Goal: Check status: Check status

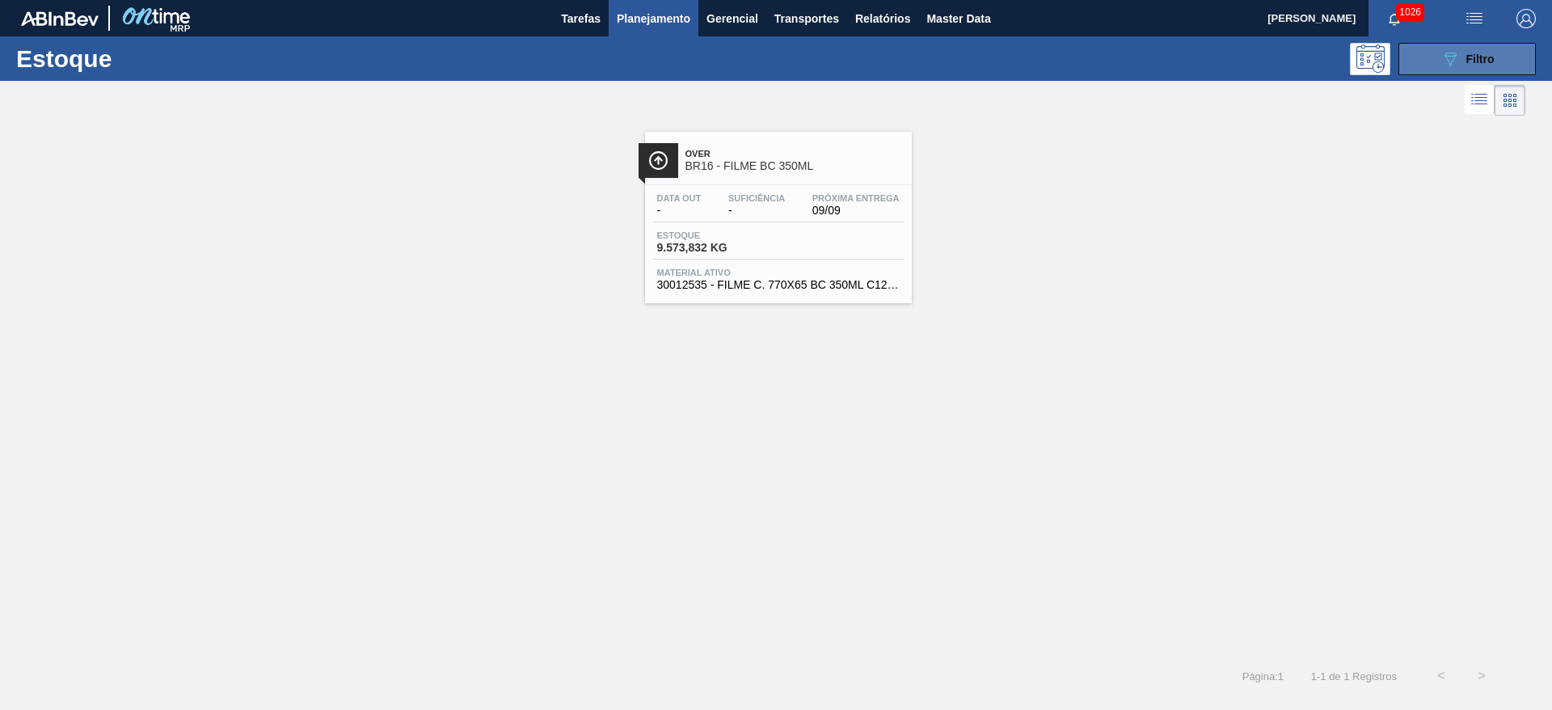
drag, startPoint x: 1438, startPoint y: 53, endPoint x: 1428, endPoint y: 53, distance: 9.7
click at [1438, 53] on button "089F7B8B-B2A5-4AFE-B5C0-19BA573D28AC Filtro" at bounding box center [1467, 59] width 137 height 32
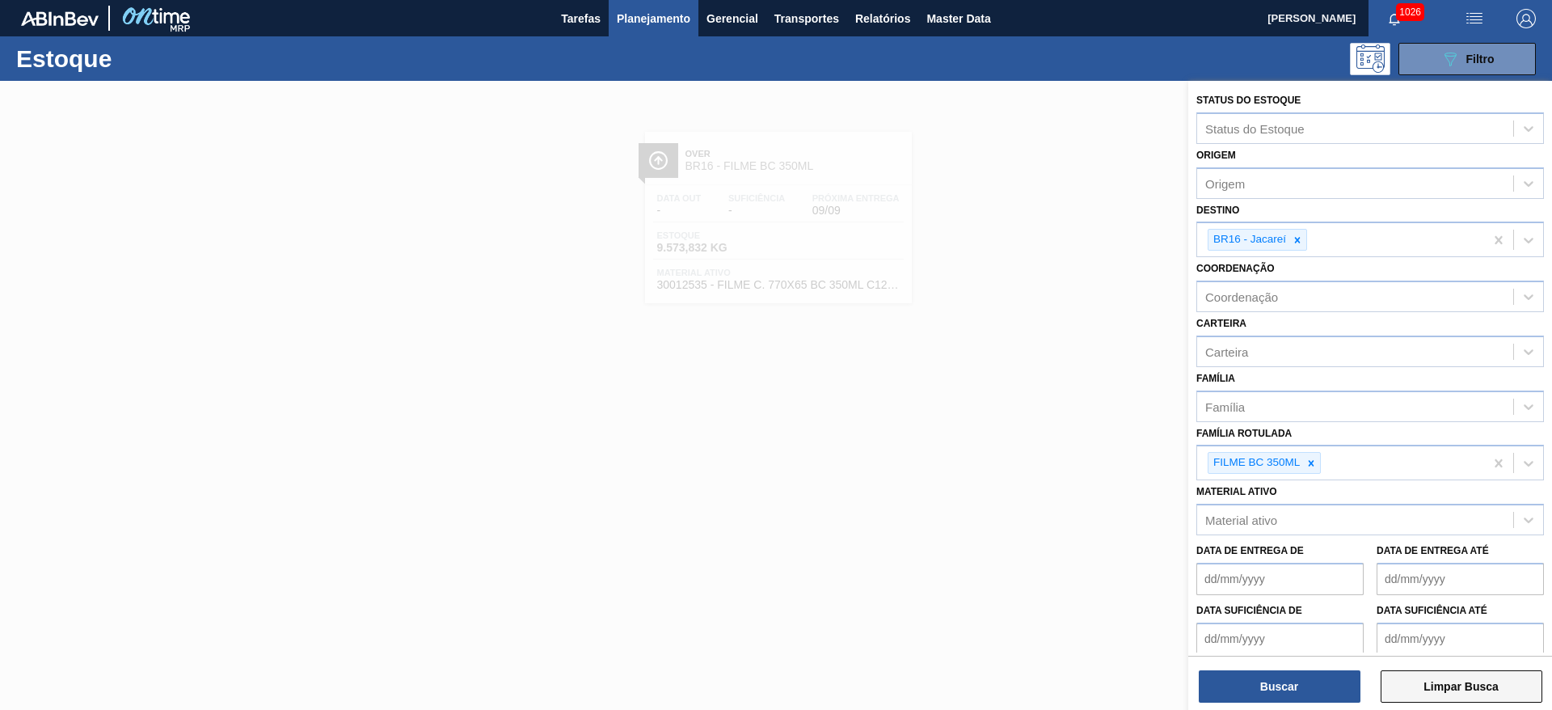
click at [1448, 683] on button "Limpar Busca" at bounding box center [1462, 686] width 162 height 32
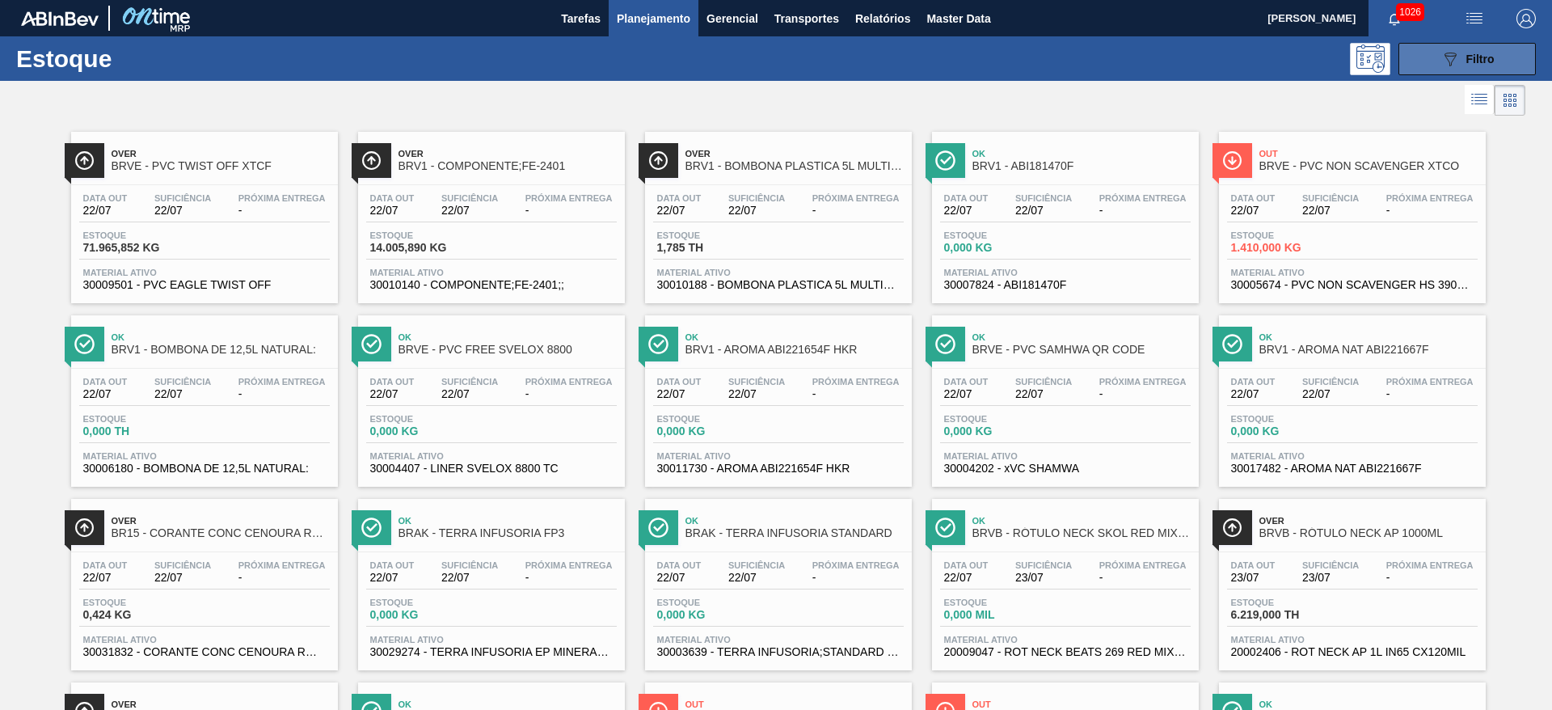
drag, startPoint x: 1459, startPoint y: 54, endPoint x: 1441, endPoint y: 64, distance: 20.3
click at [1459, 54] on div "089F7B8B-B2A5-4AFE-B5C0-19BA573D28AC Filtro" at bounding box center [1468, 58] width 54 height 19
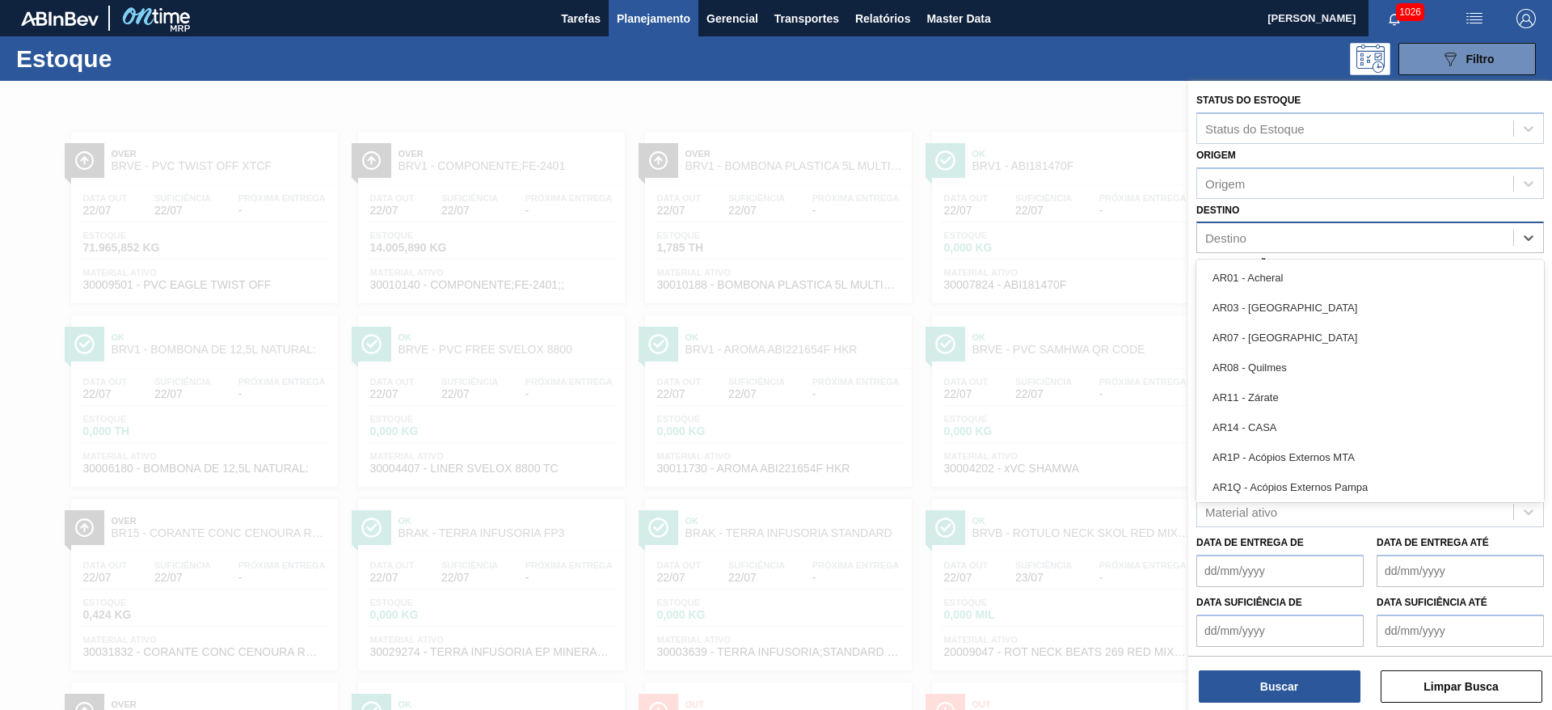
click at [1240, 236] on div "Destino" at bounding box center [1225, 238] width 41 height 14
type input "13"
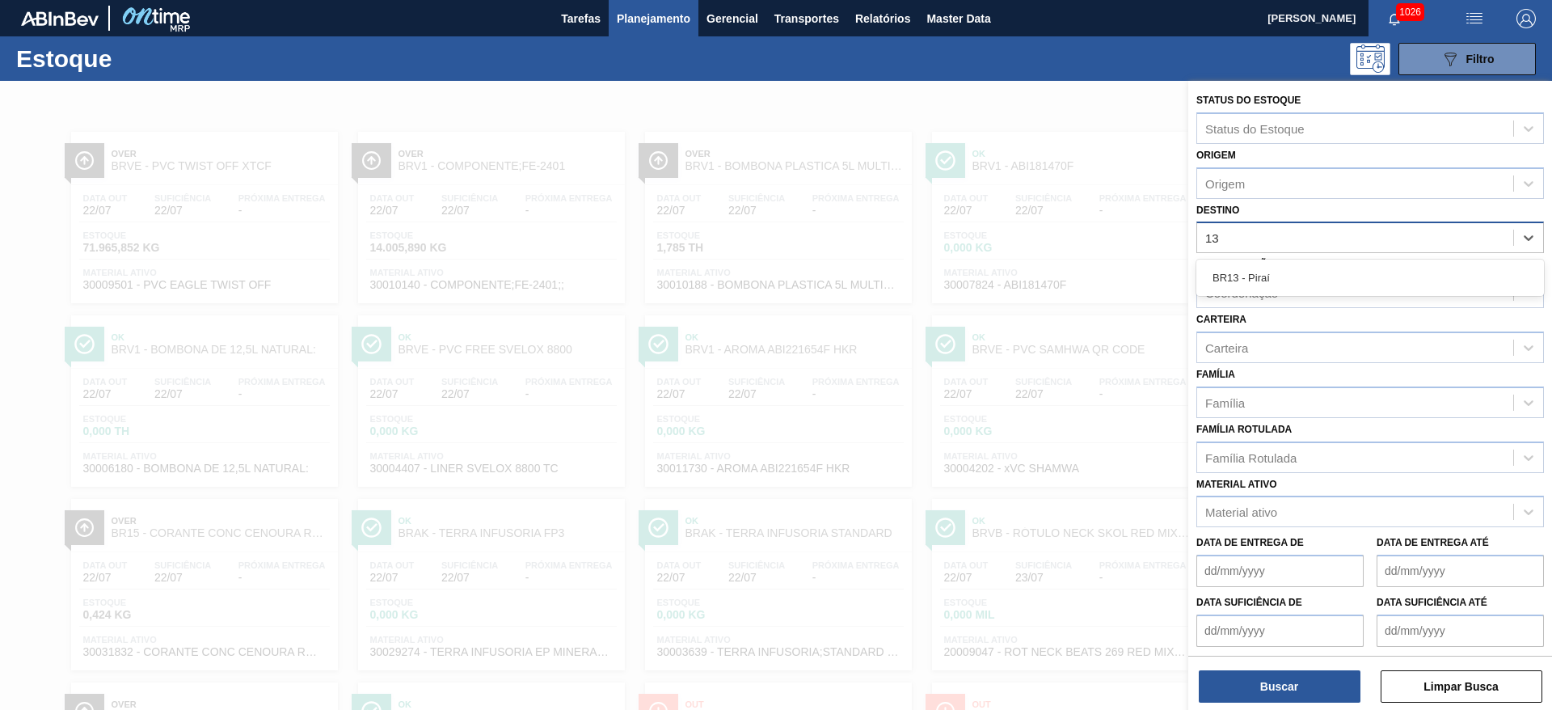
drag, startPoint x: 1239, startPoint y: 275, endPoint x: 1235, endPoint y: 286, distance: 12.0
click at [1240, 275] on div "BR13 - Piraí" at bounding box center [1370, 278] width 348 height 30
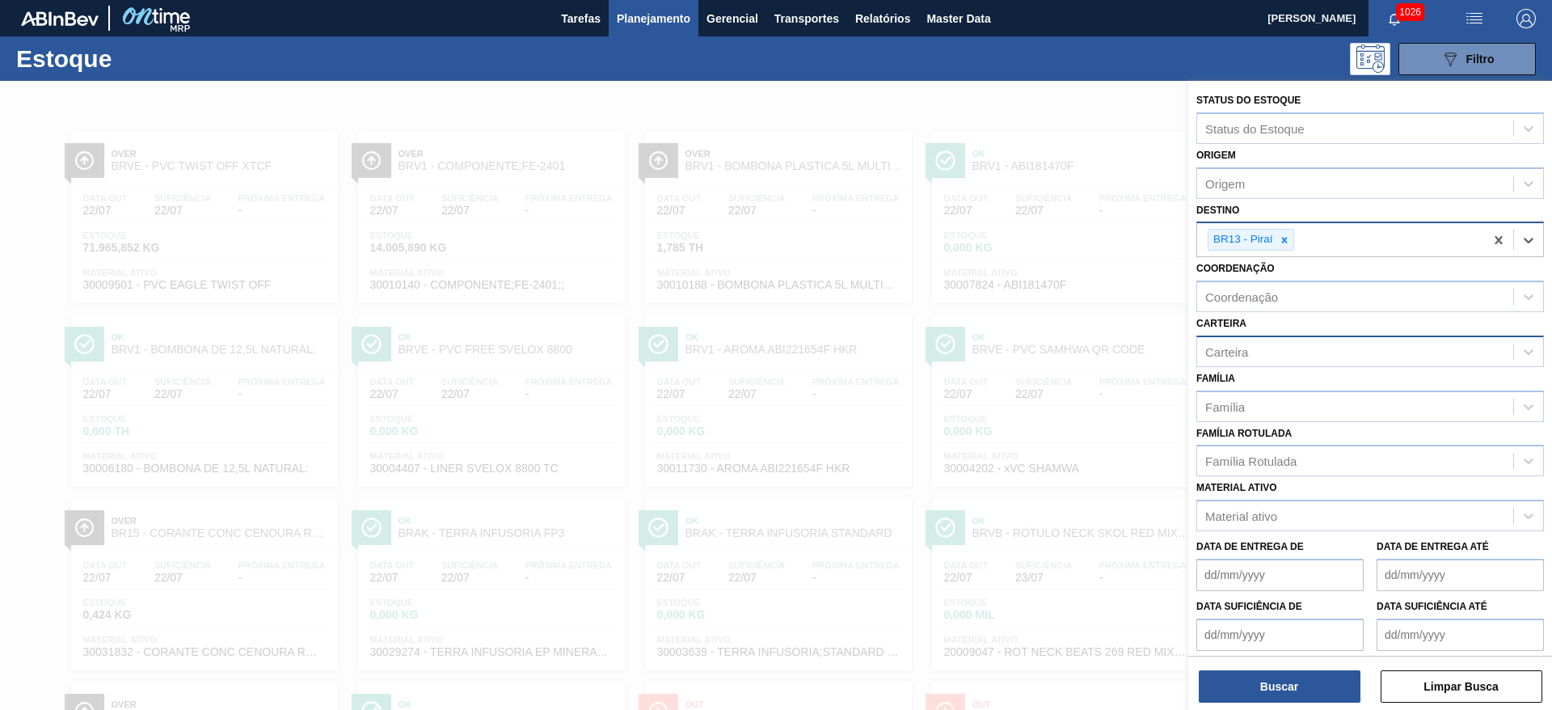
click at [1255, 349] on div "Carteira" at bounding box center [1355, 351] width 316 height 23
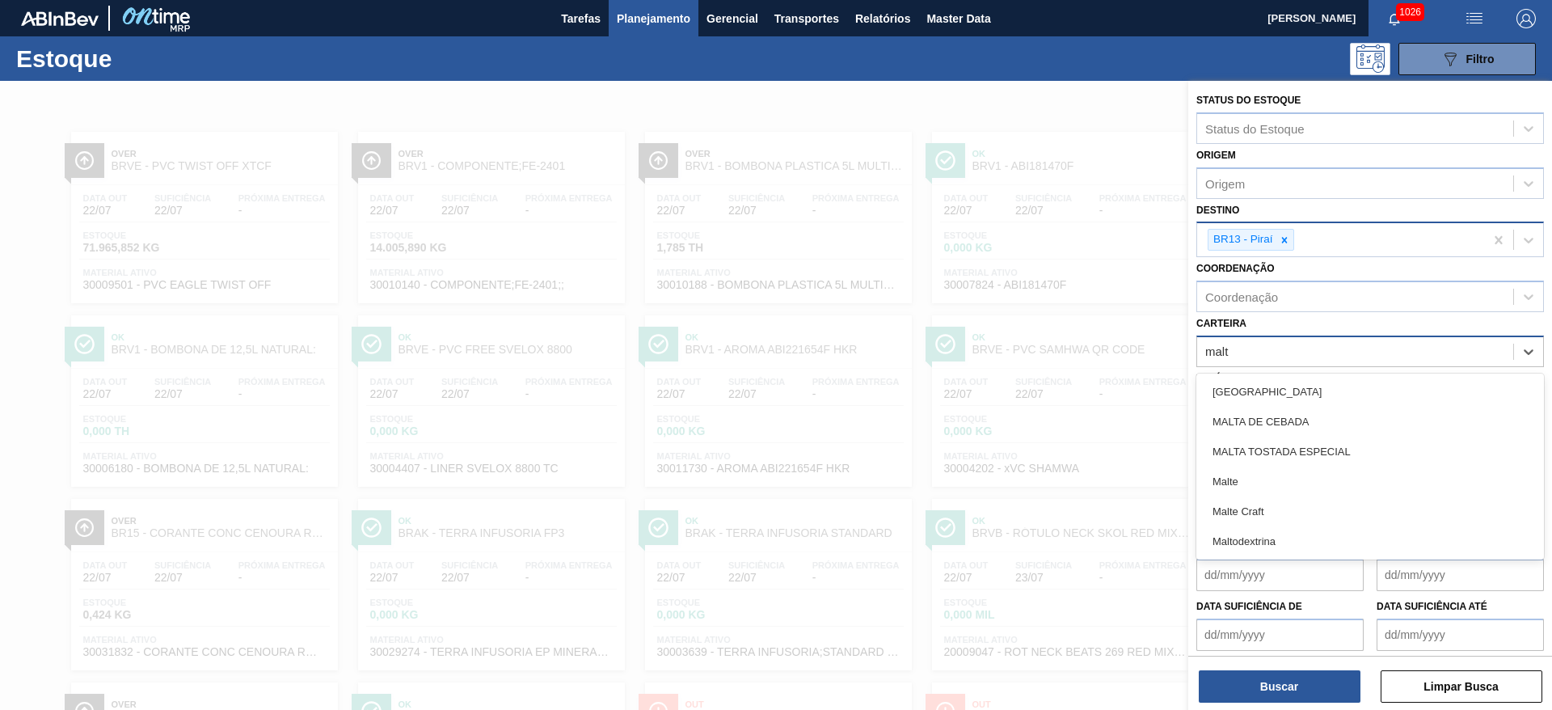
type input "malte"
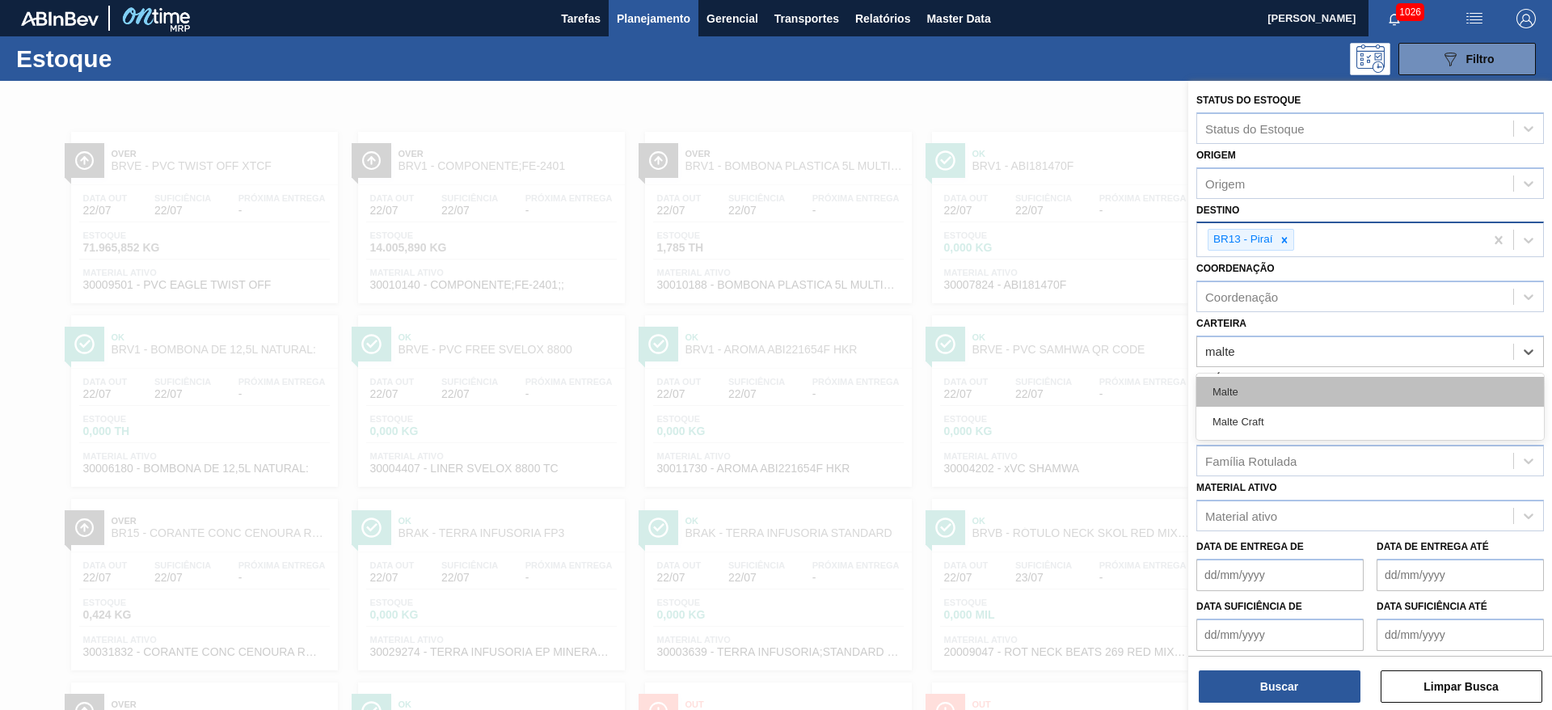
click at [1243, 386] on div "Malte" at bounding box center [1370, 392] width 348 height 30
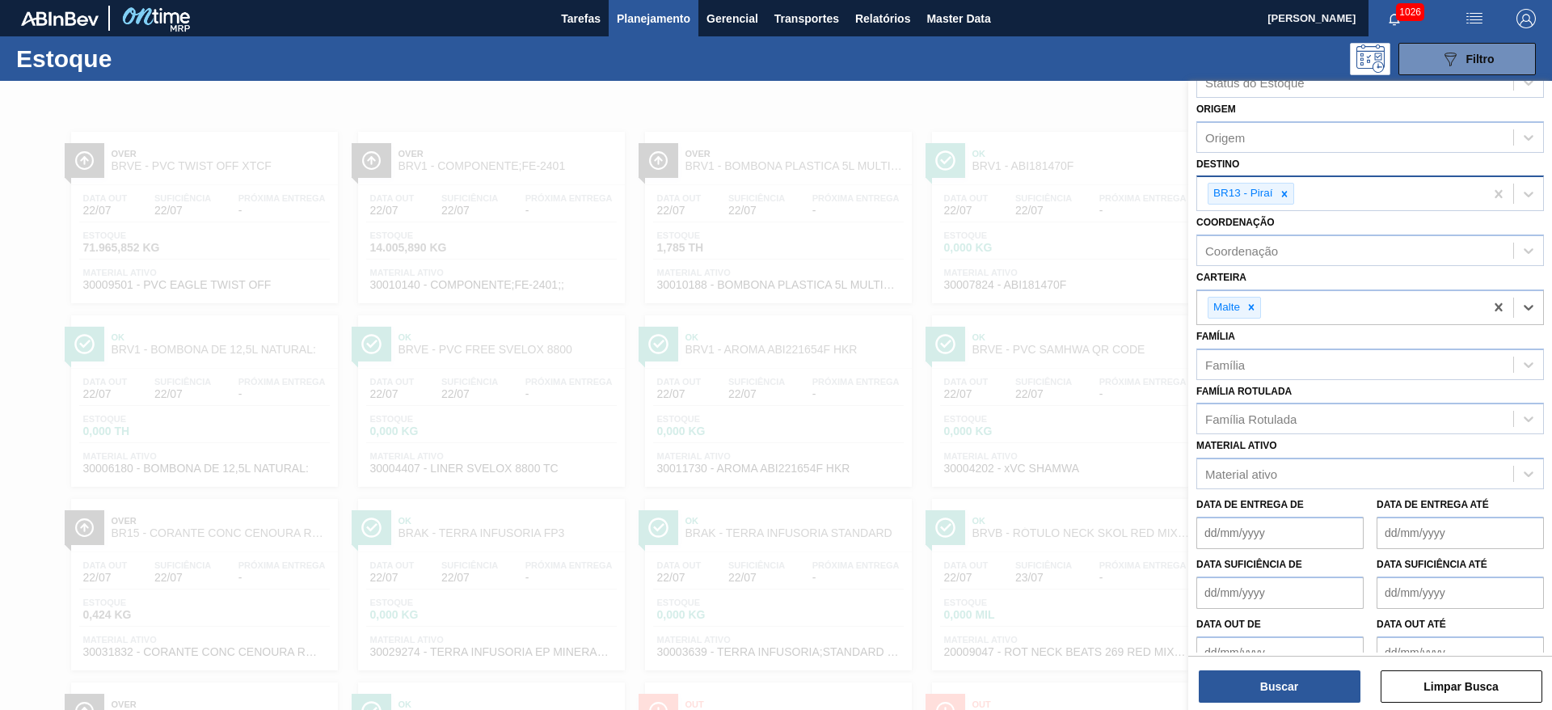
scroll to position [70, 0]
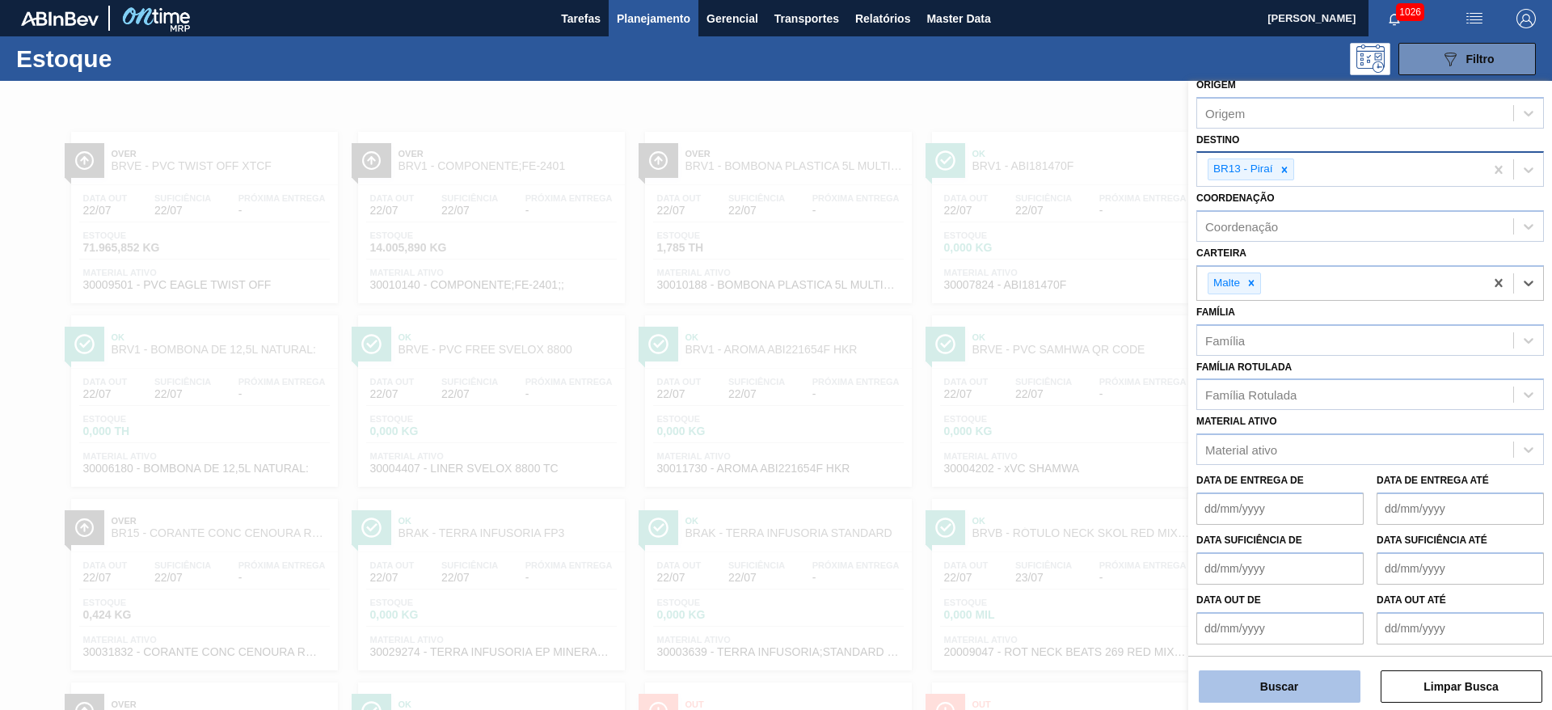
click at [1251, 678] on button "Buscar" at bounding box center [1280, 686] width 162 height 32
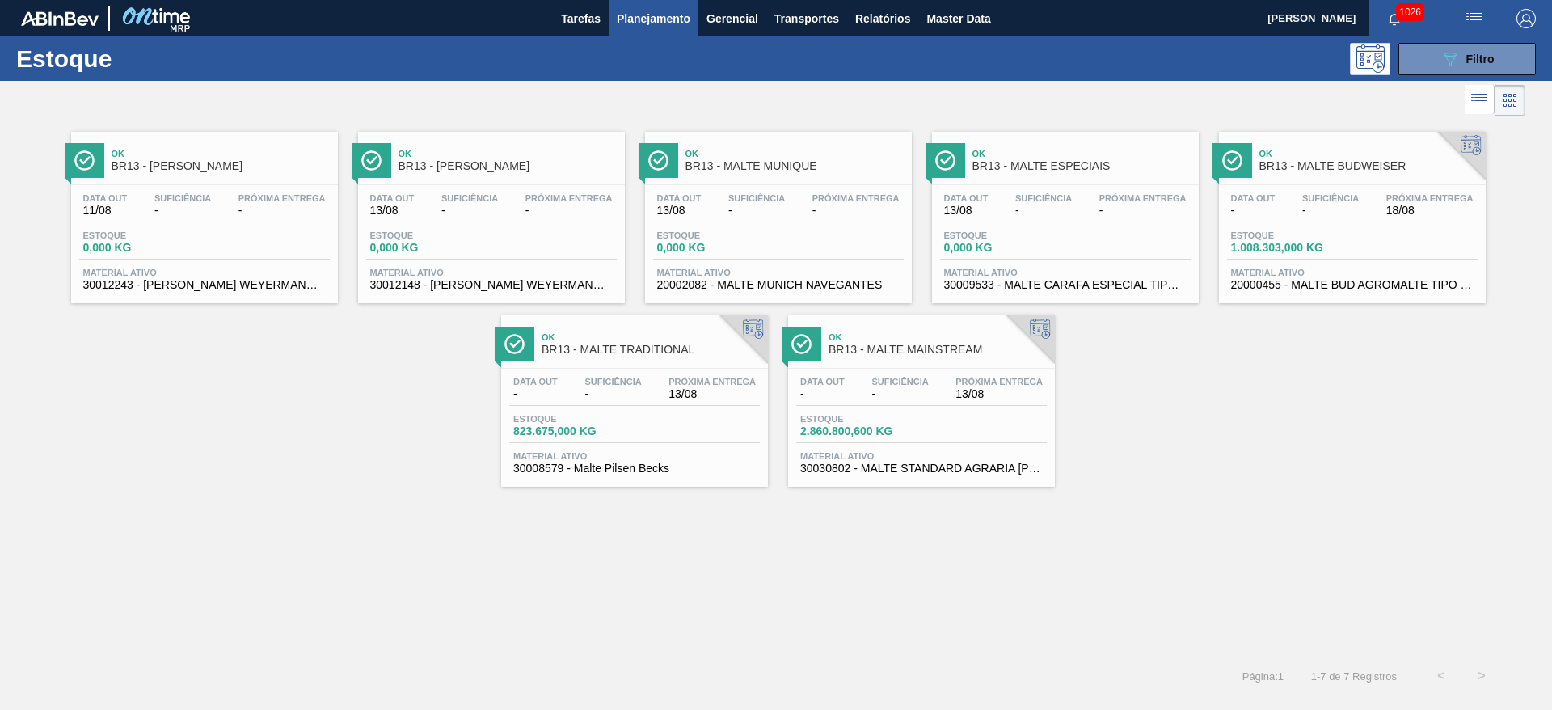
click at [903, 414] on span "Estoque" at bounding box center [856, 419] width 113 height 10
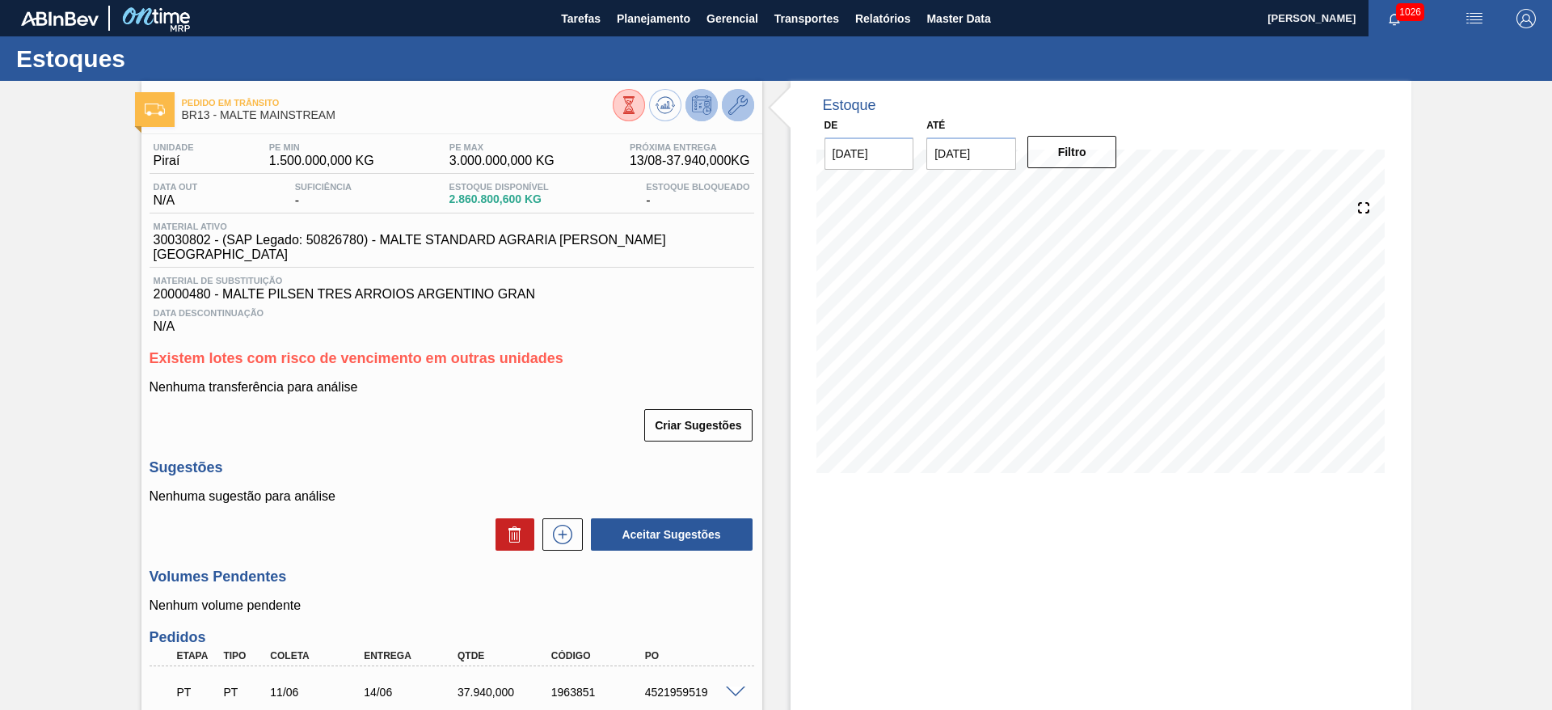
click at [736, 101] on icon at bounding box center [737, 104] width 19 height 19
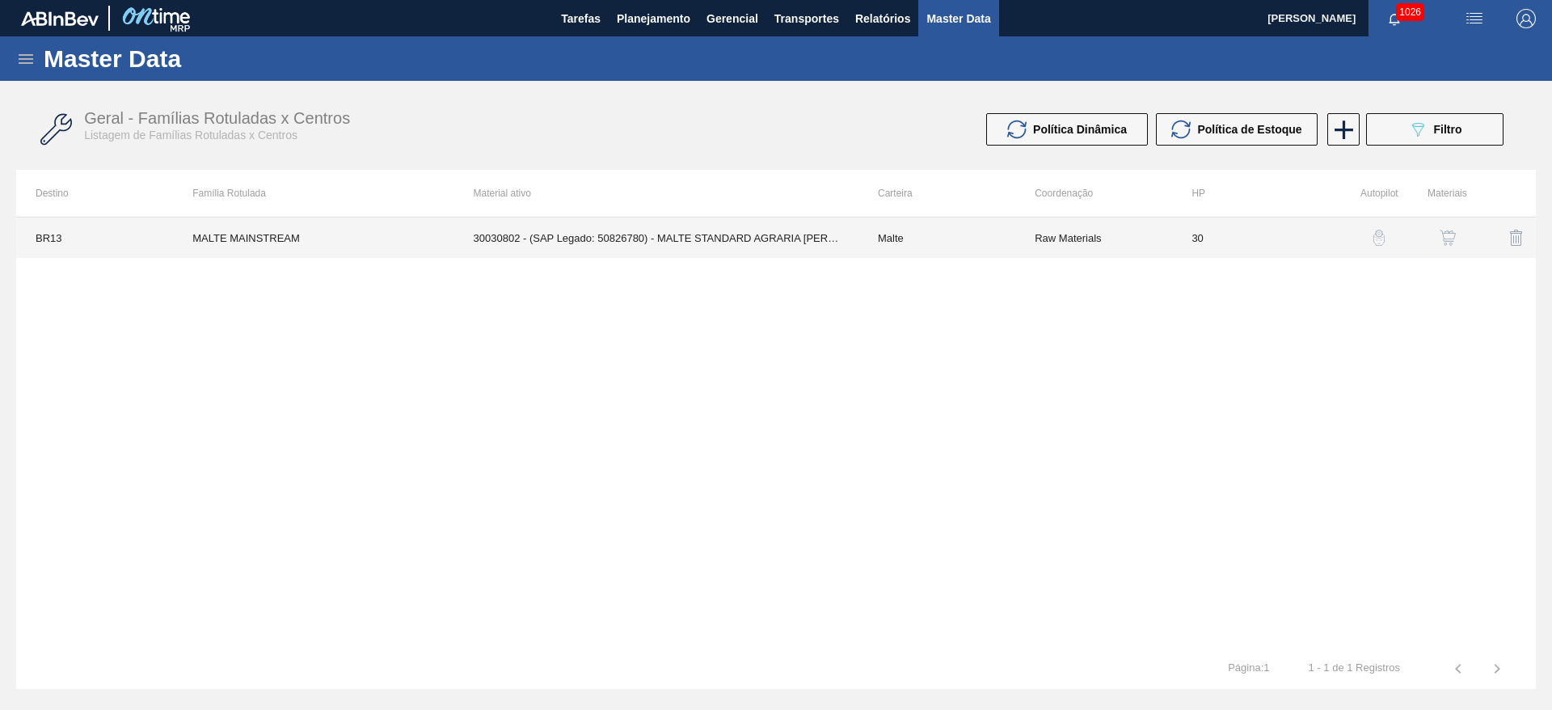
click at [793, 242] on td "30030802 - (SAP Legado: 50826780) - MALTE STANDARD AGRARIA CAMPOS GERAIS" at bounding box center [656, 237] width 404 height 40
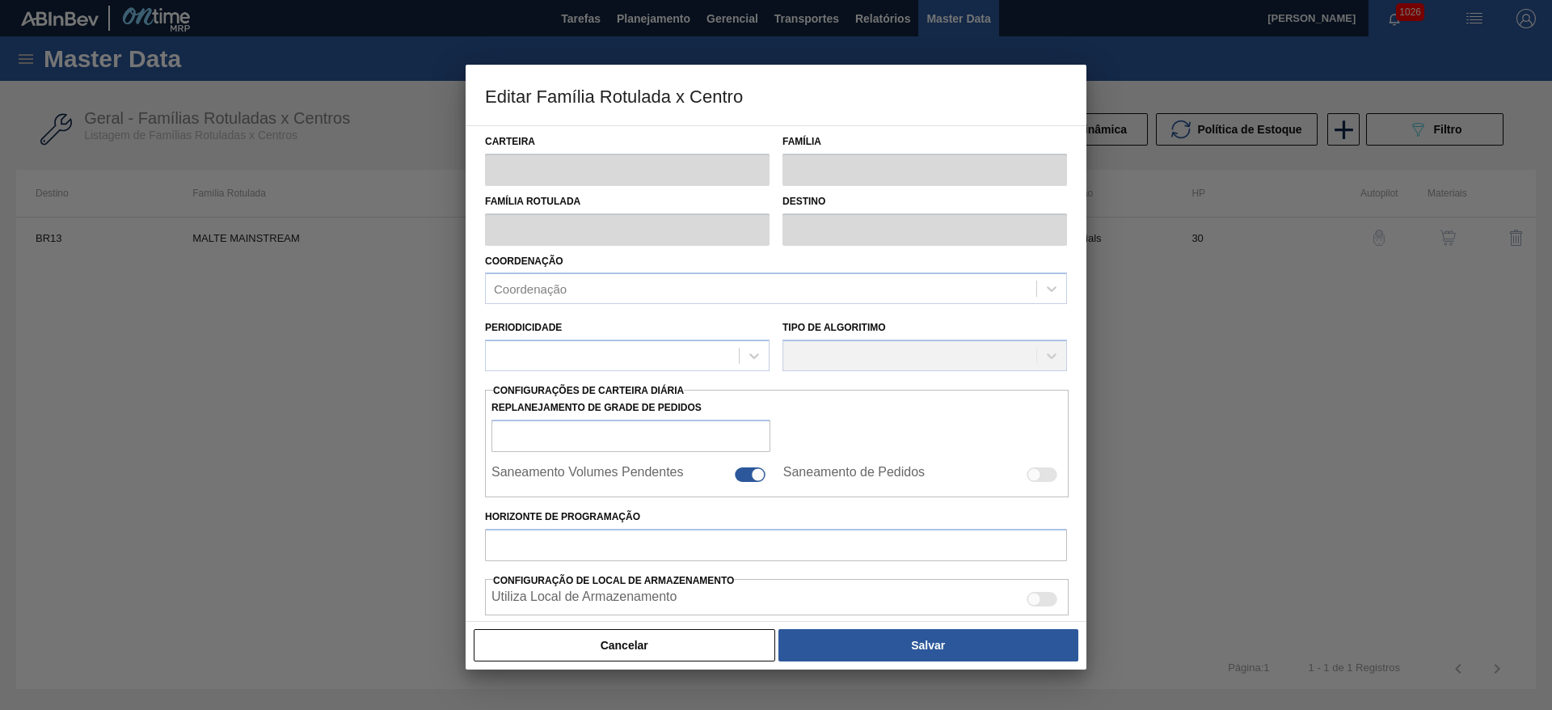
type input "Malte"
type input "MALTE MAINSTREAM"
type input "BR13 - Piraí"
type input "0"
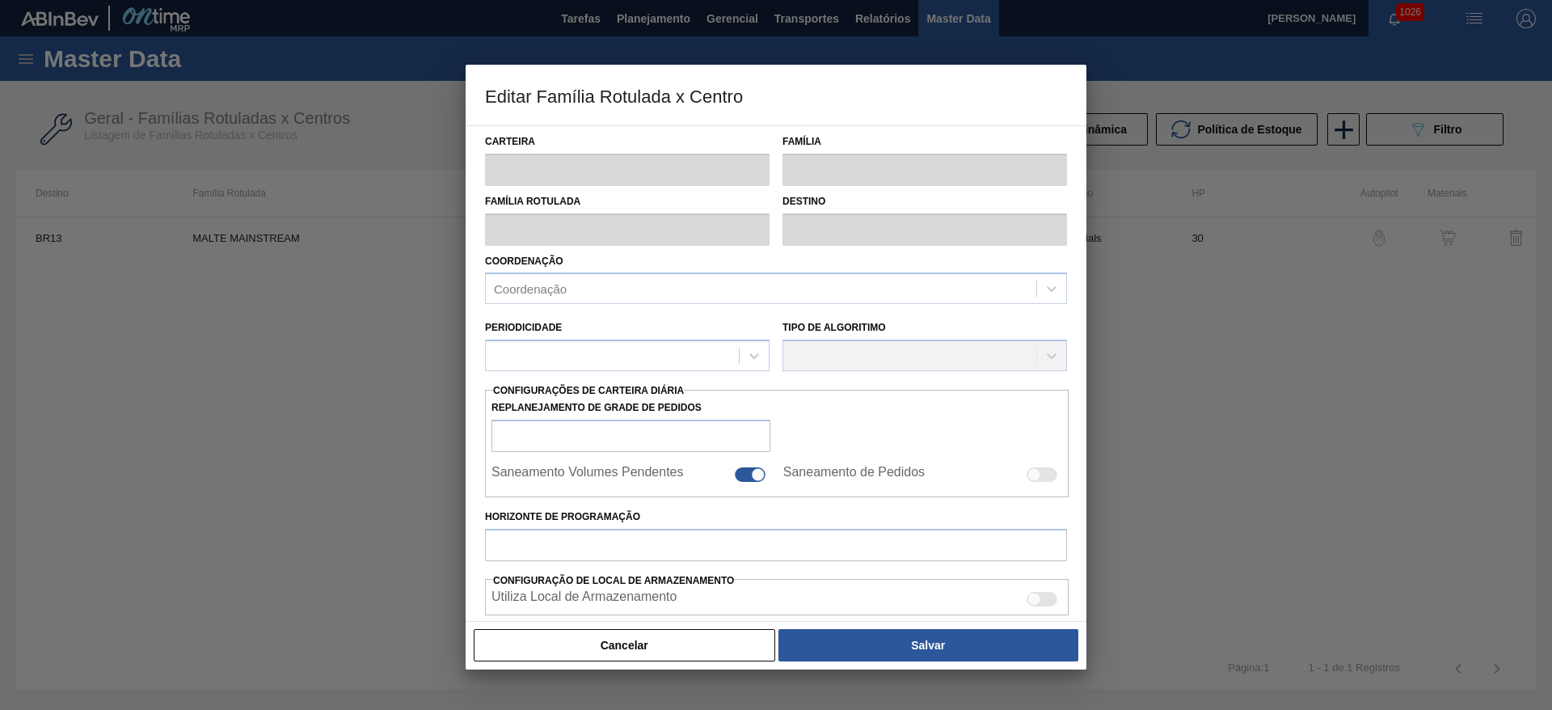
checkbox input "true"
type input "30"
type input "1.500.000"
type input "3.000.000"
type input "0"
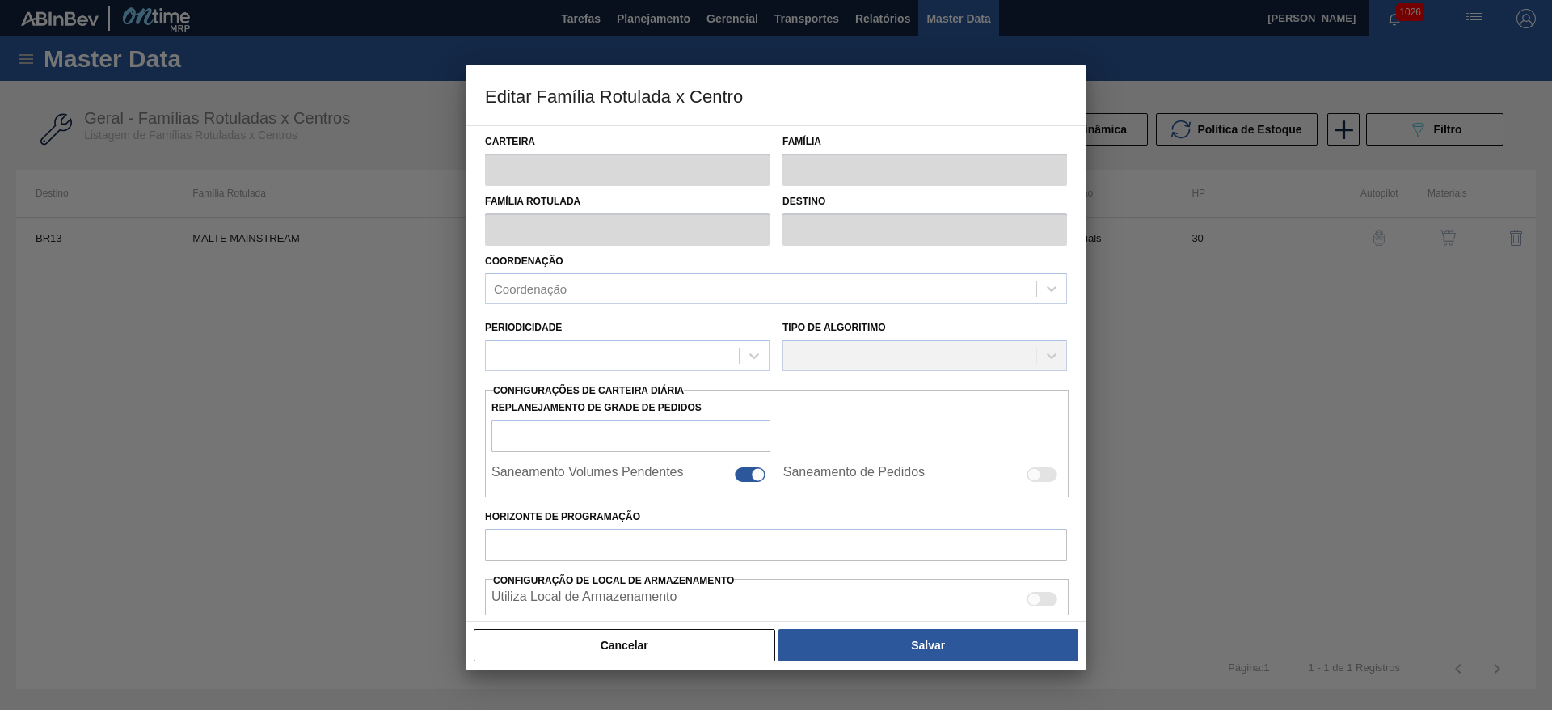
type input "1.500.000,000"
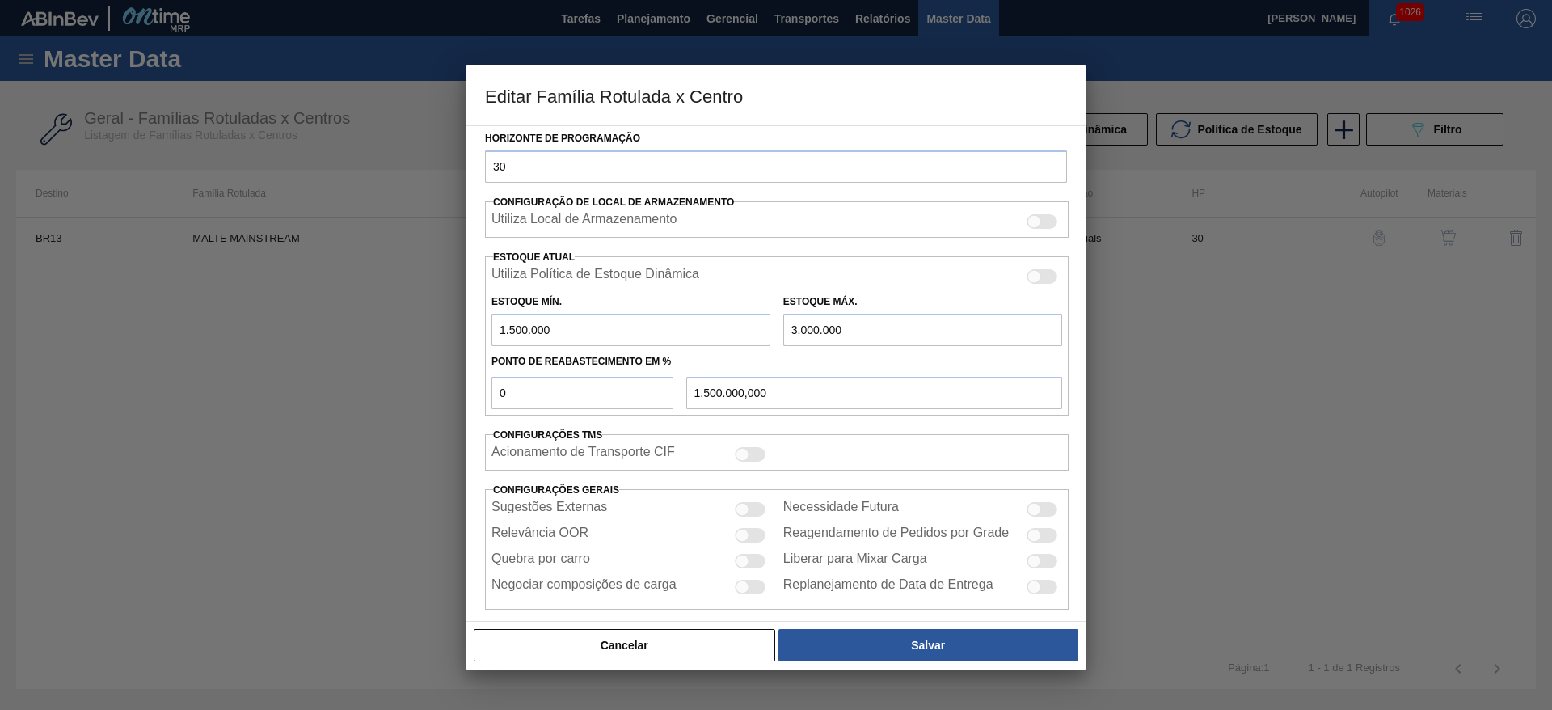
scroll to position [464, 0]
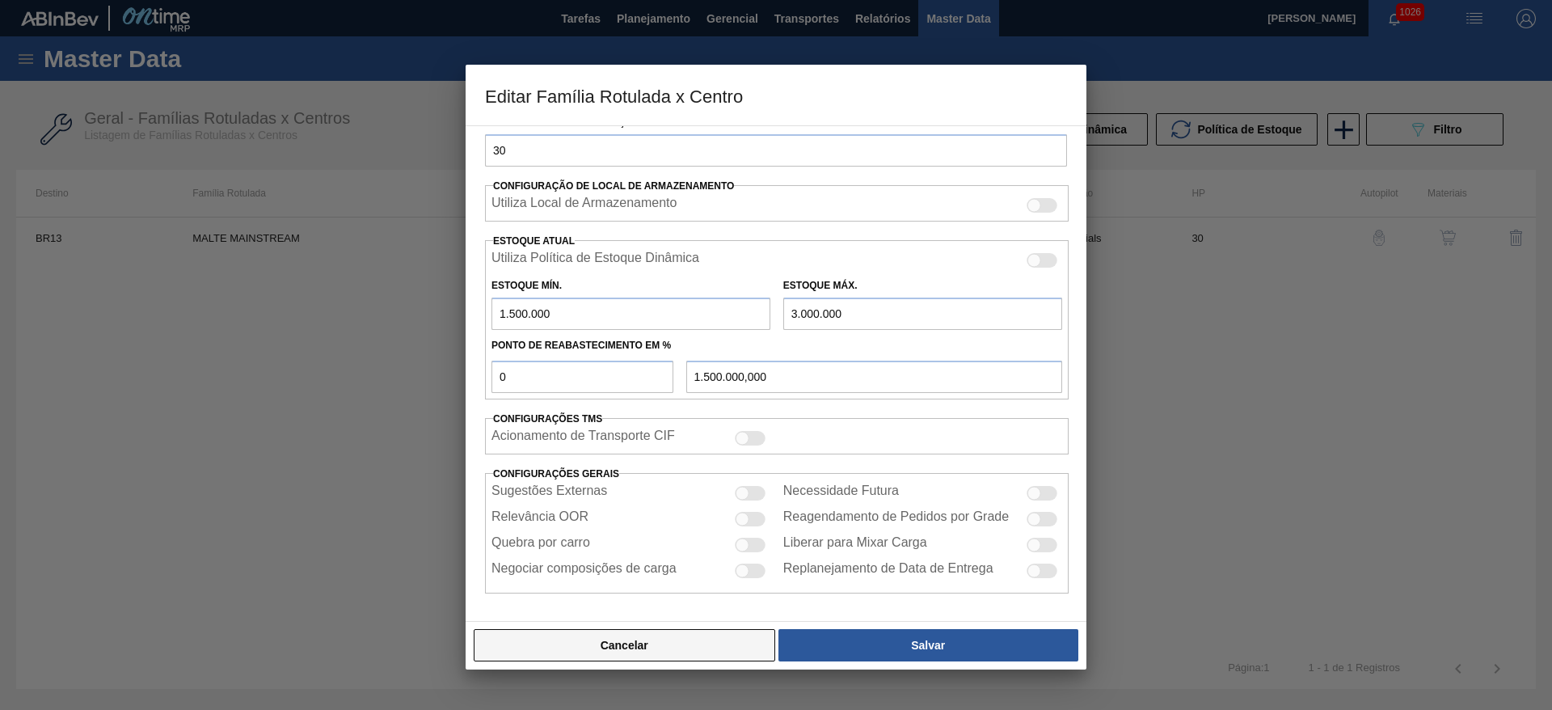
click at [637, 646] on button "Cancelar" at bounding box center [625, 645] width 302 height 32
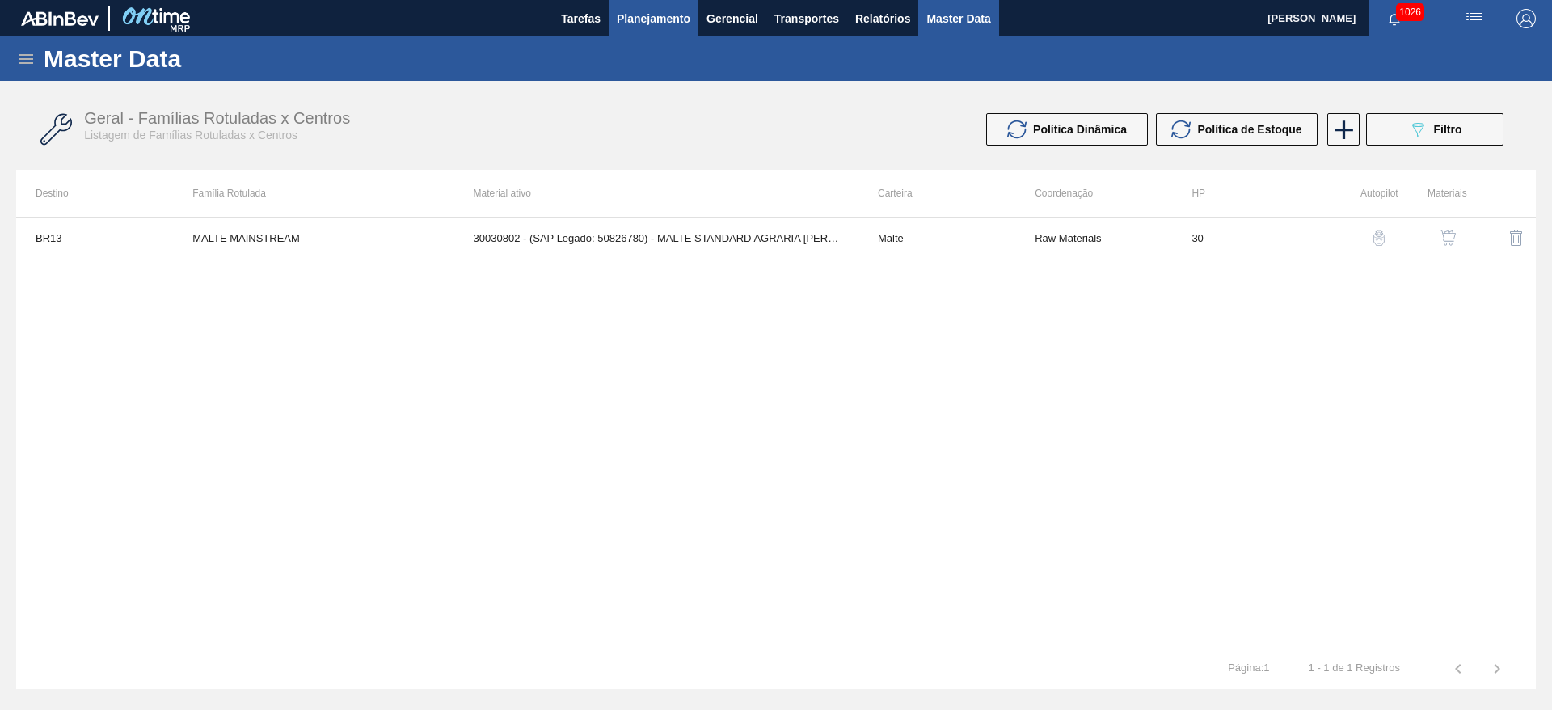
click at [669, 6] on button "Planejamento" at bounding box center [654, 18] width 90 height 36
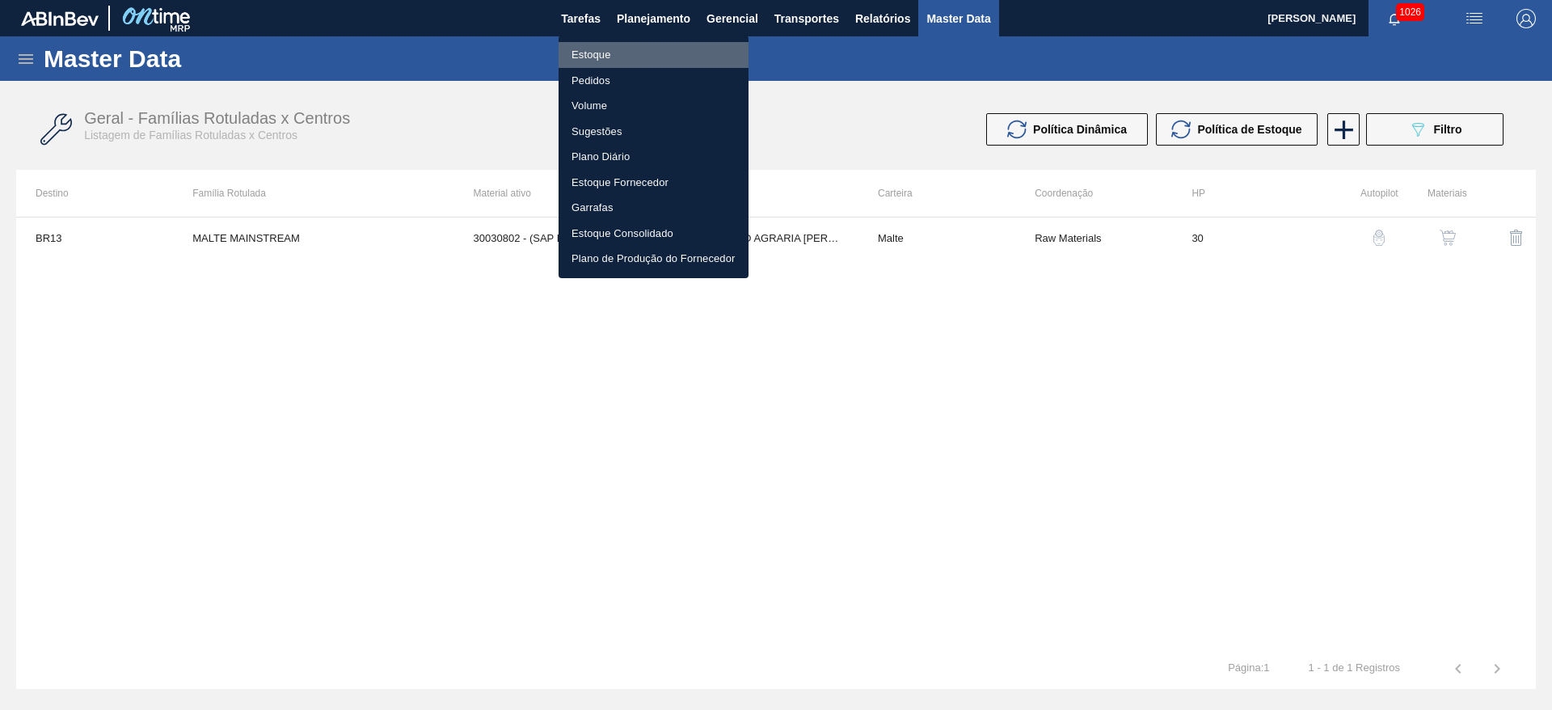
click at [601, 55] on li "Estoque" at bounding box center [654, 55] width 190 height 26
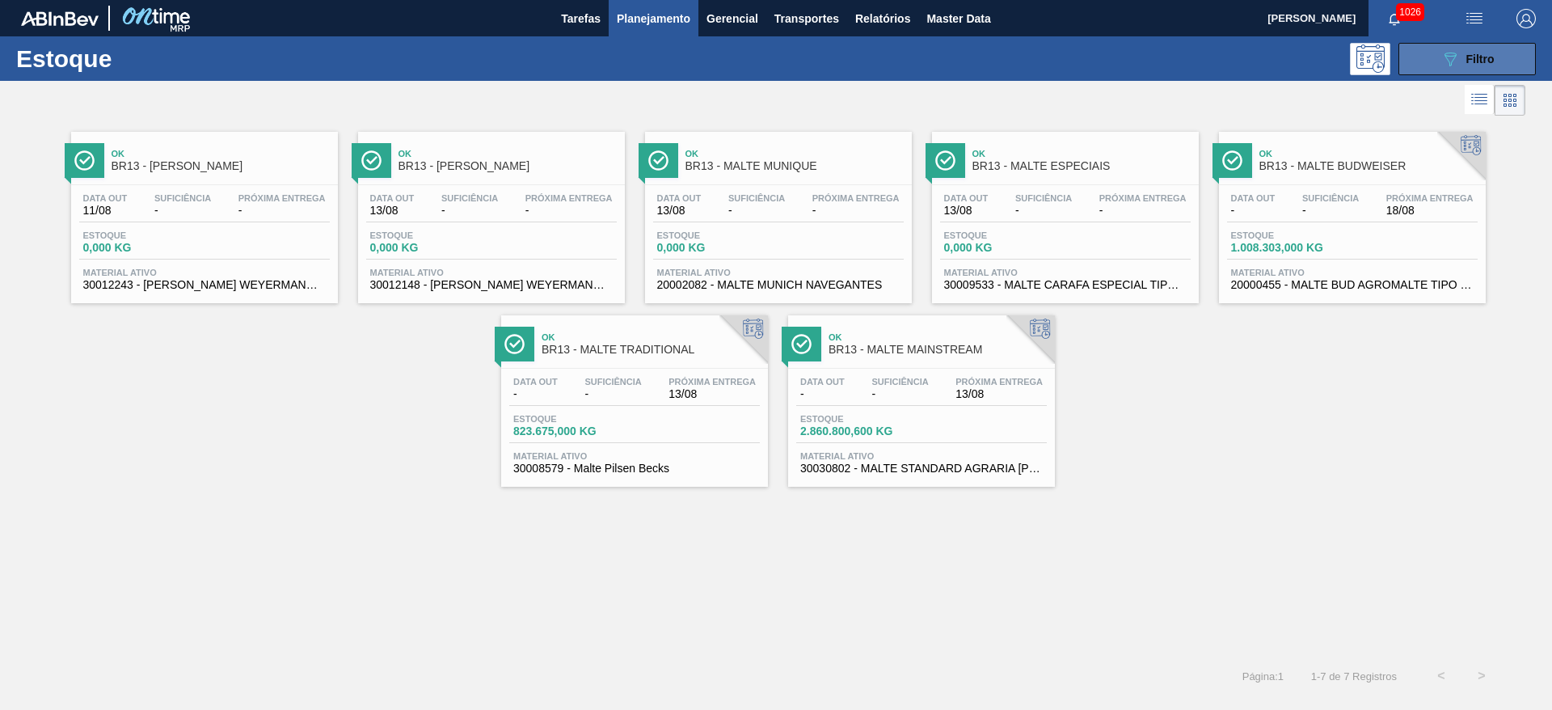
click at [1466, 64] on span "Filtro" at bounding box center [1480, 59] width 28 height 13
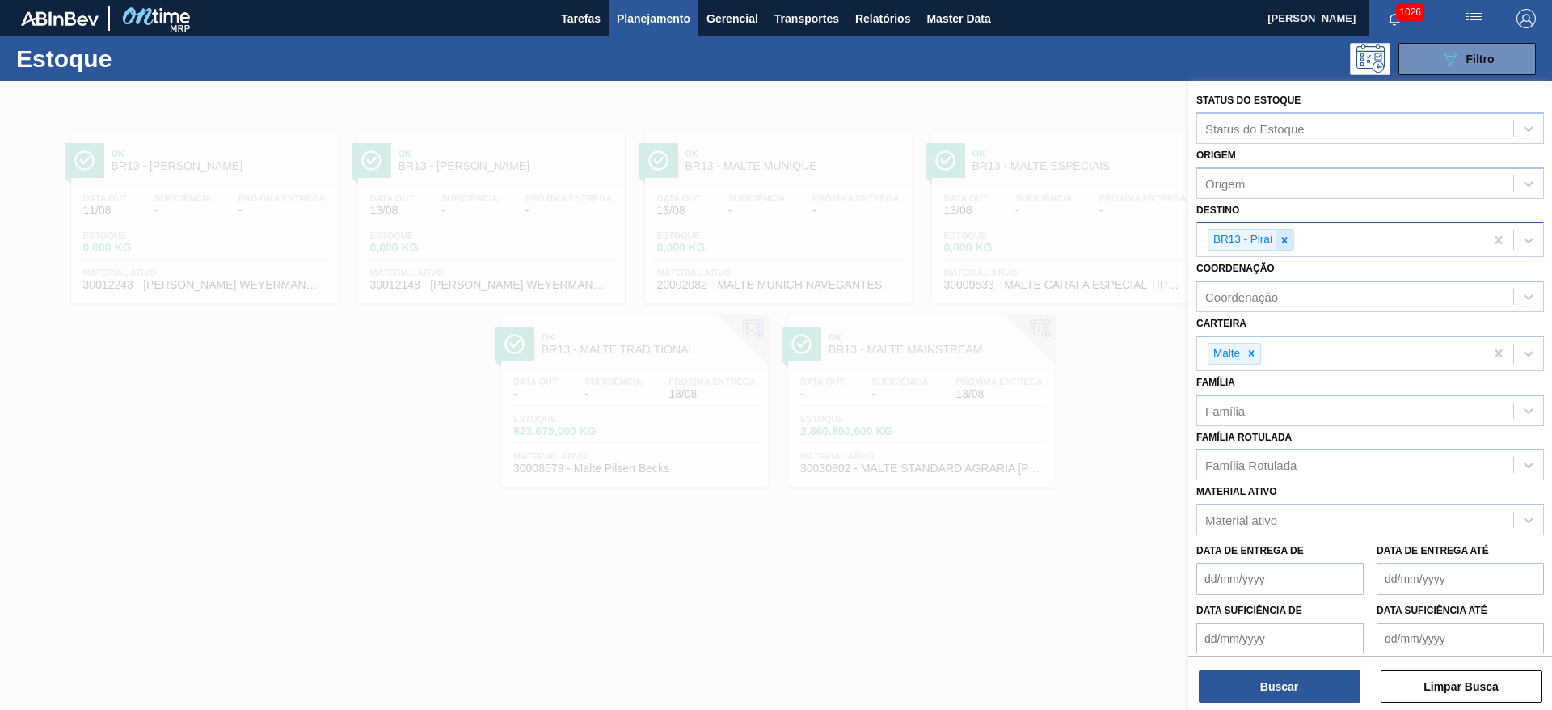
click at [1288, 241] on icon at bounding box center [1284, 239] width 11 height 11
type input "10"
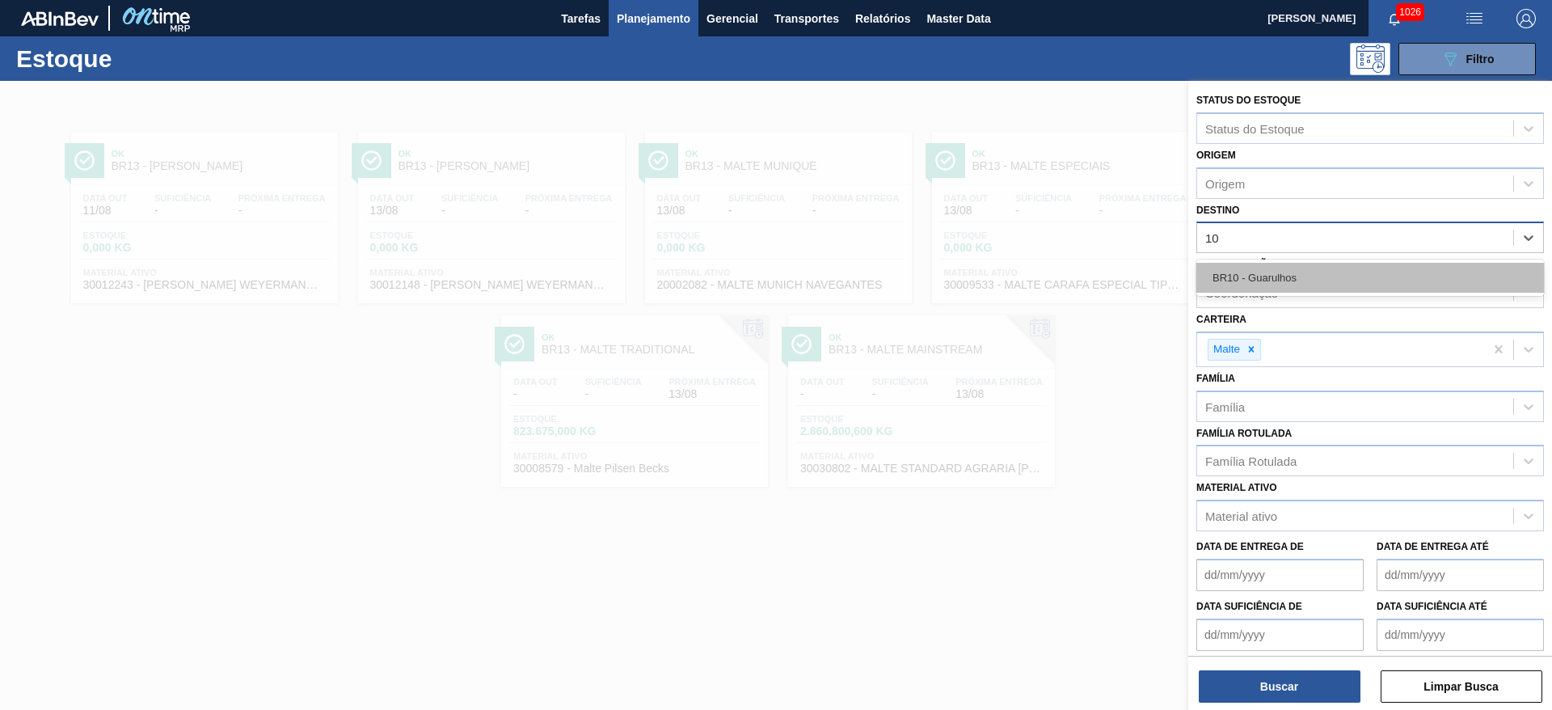
click at [1256, 274] on div "BR10 - Guarulhos" at bounding box center [1370, 278] width 348 height 30
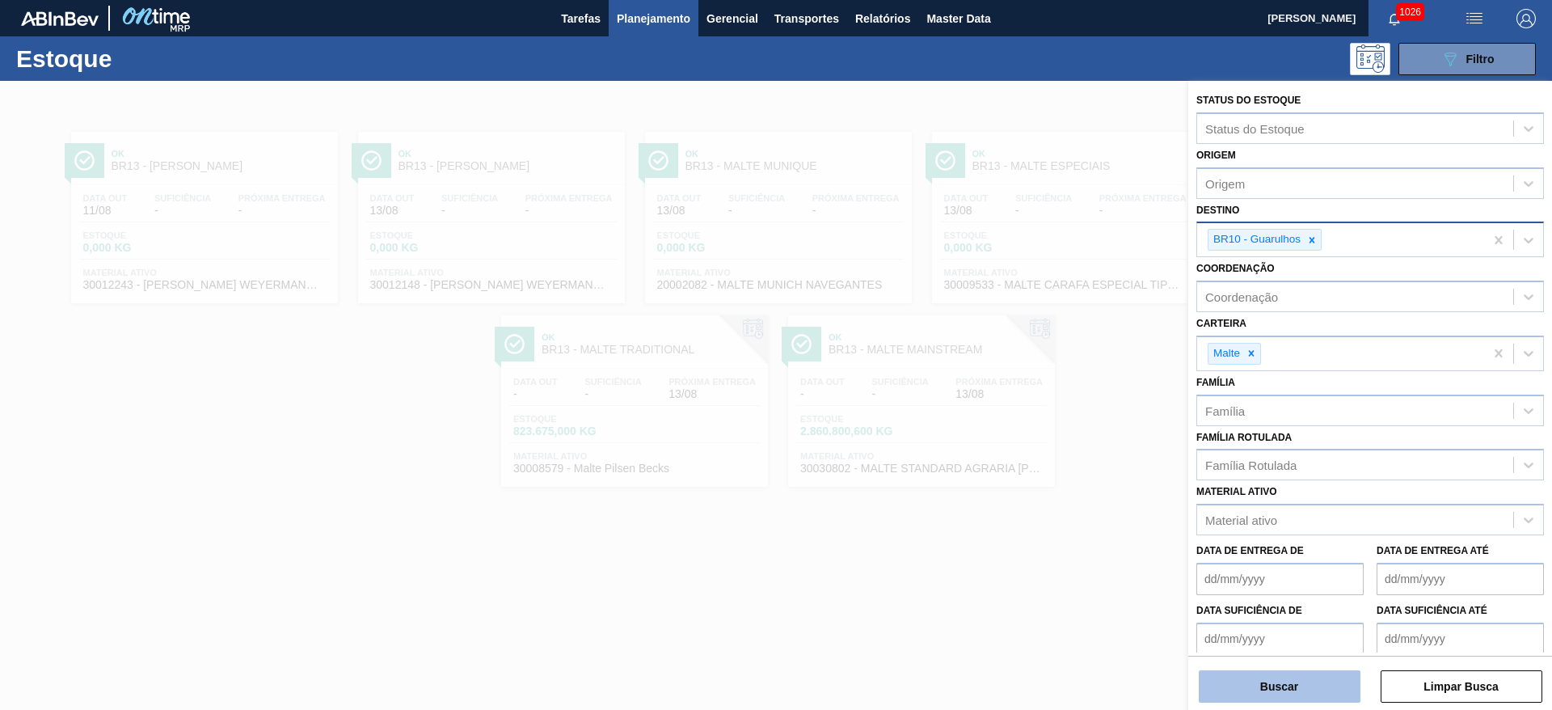
click at [1272, 678] on button "Buscar" at bounding box center [1280, 686] width 162 height 32
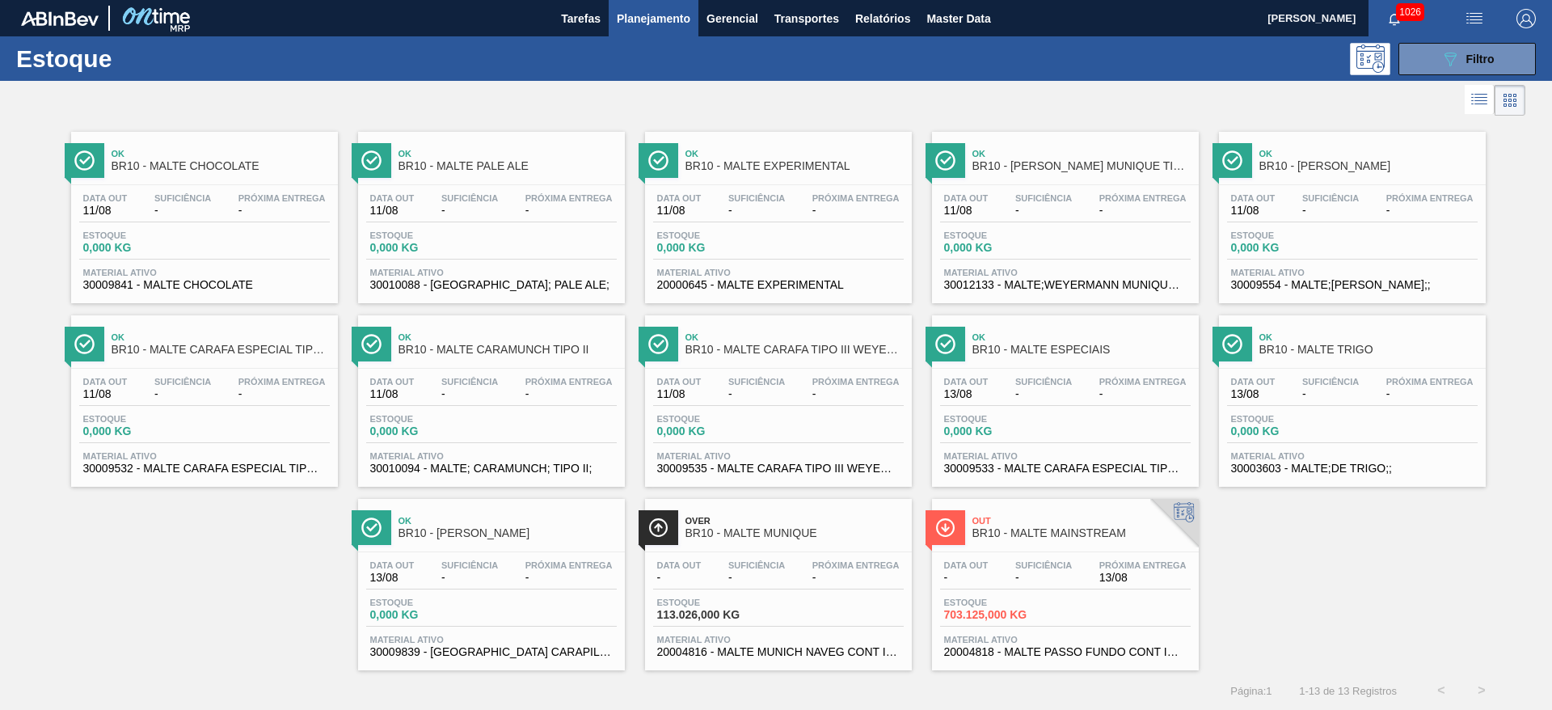
scroll to position [1, 0]
click at [1011, 568] on div "Suficiência -" at bounding box center [1043, 570] width 65 height 23
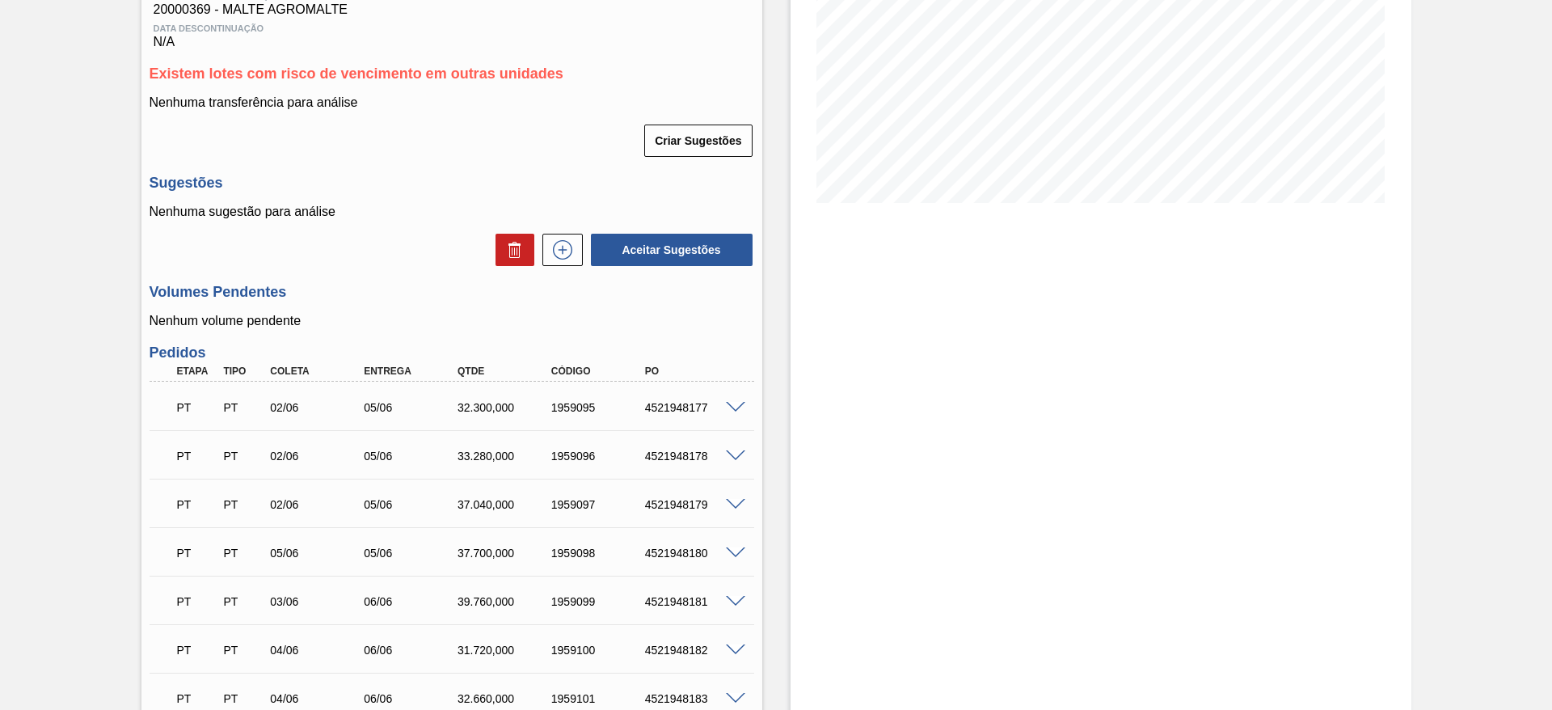
scroll to position [364, 0]
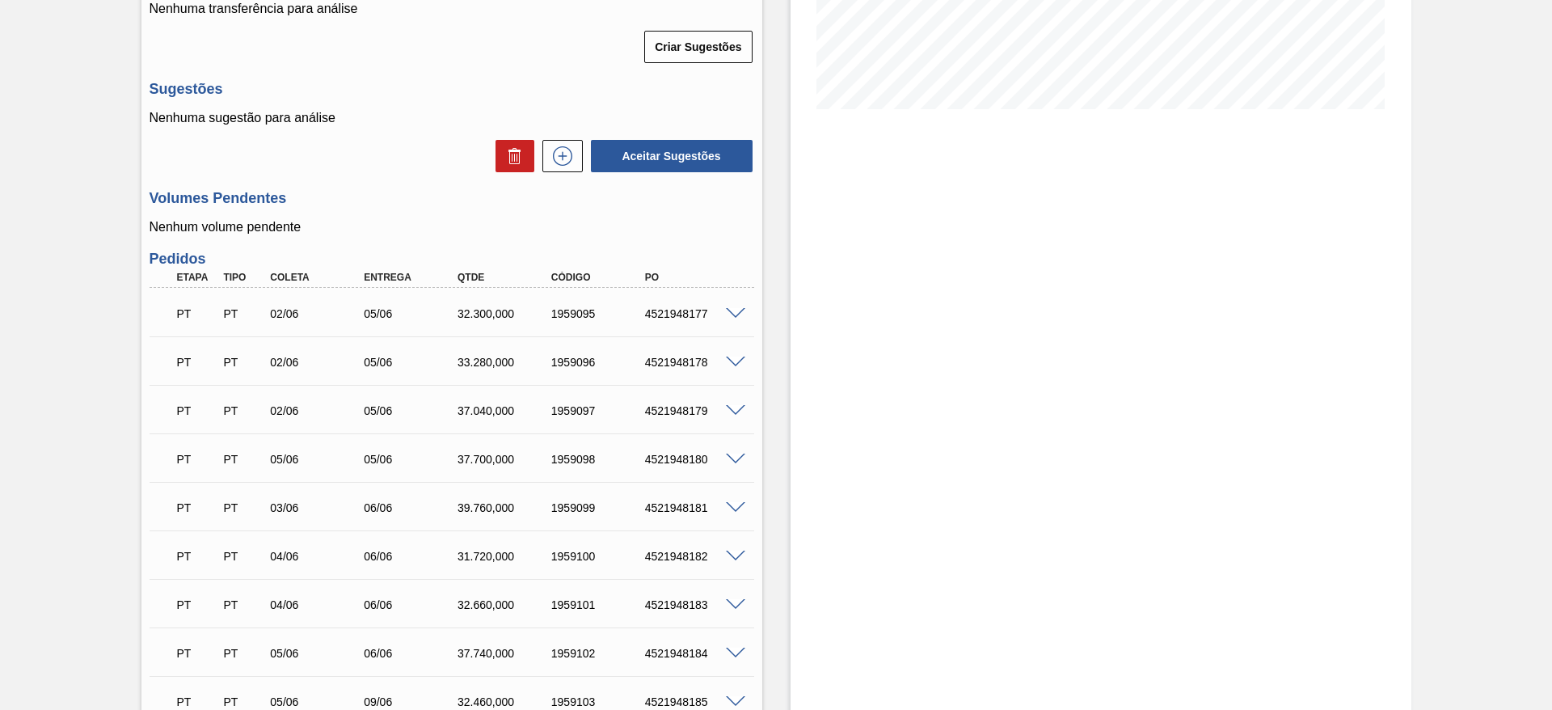
click at [738, 316] on span at bounding box center [735, 314] width 19 height 12
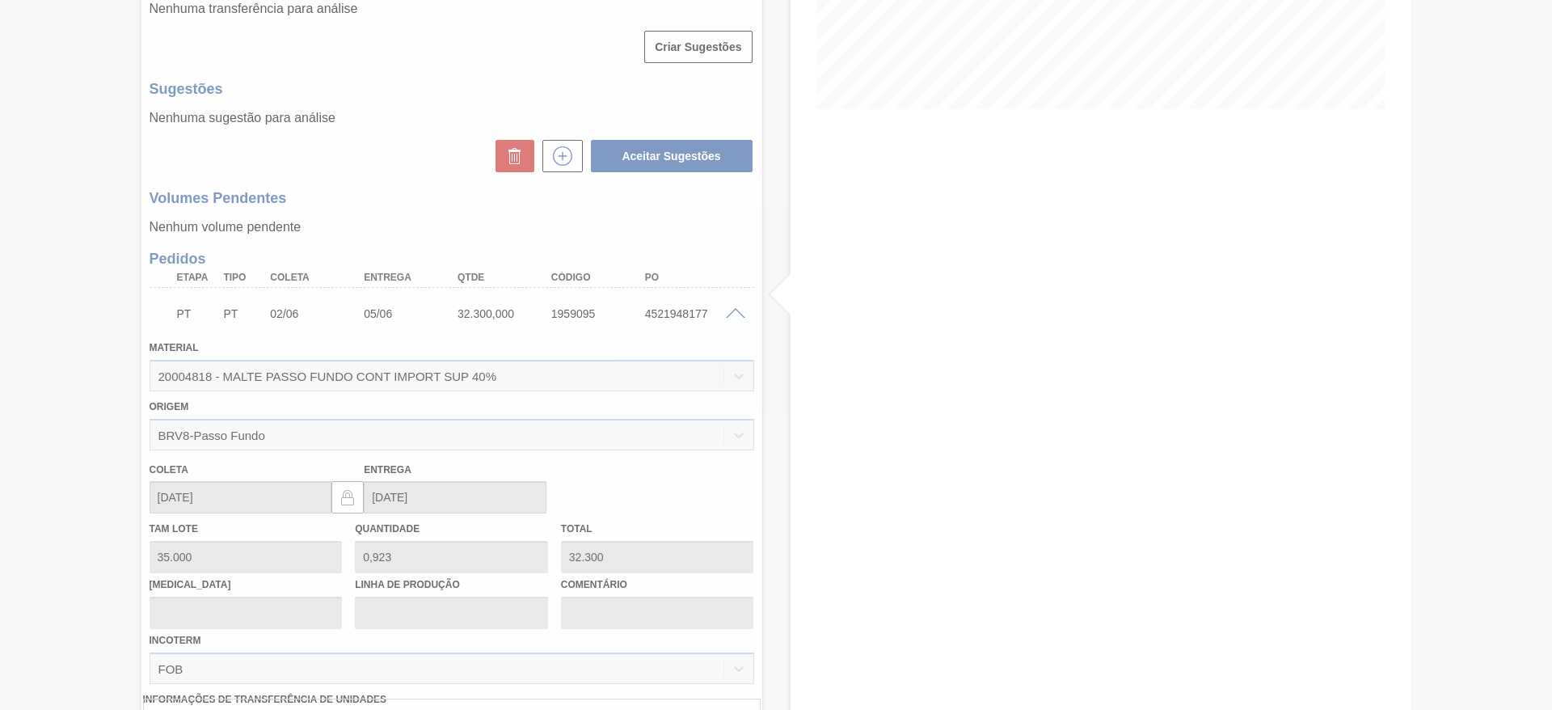
click at [739, 312] on div at bounding box center [776, 355] width 1552 height 710
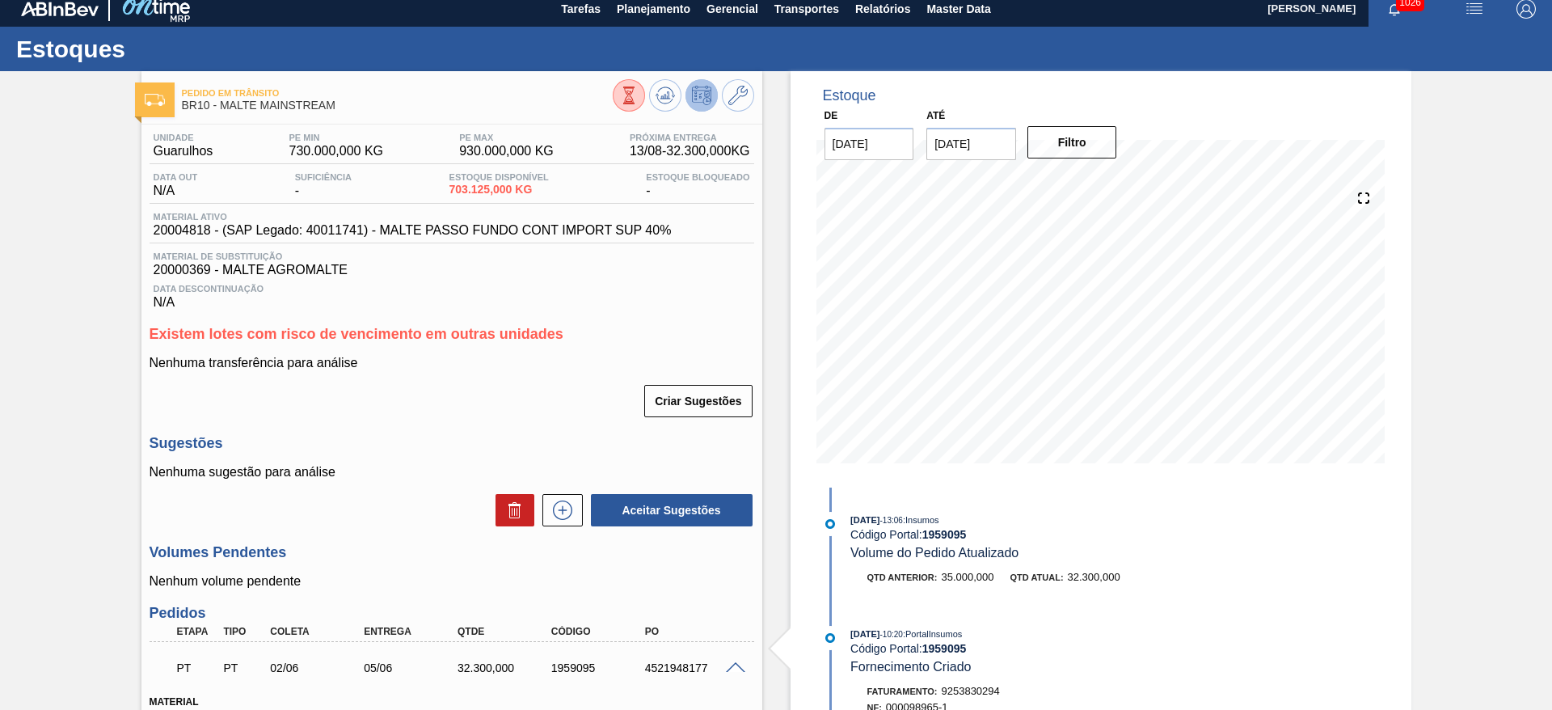
scroll to position [0, 0]
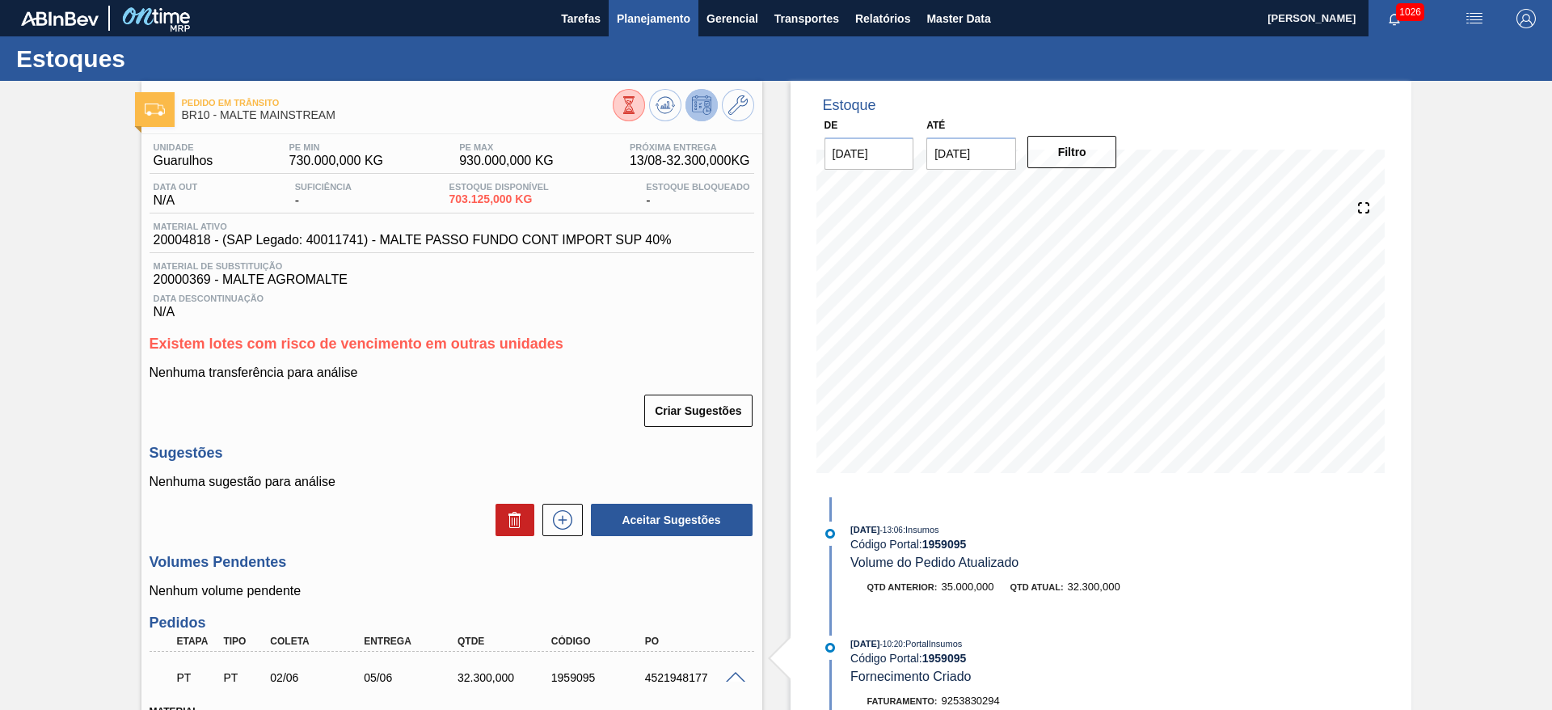
click at [649, 26] on span "Planejamento" at bounding box center [654, 18] width 74 height 19
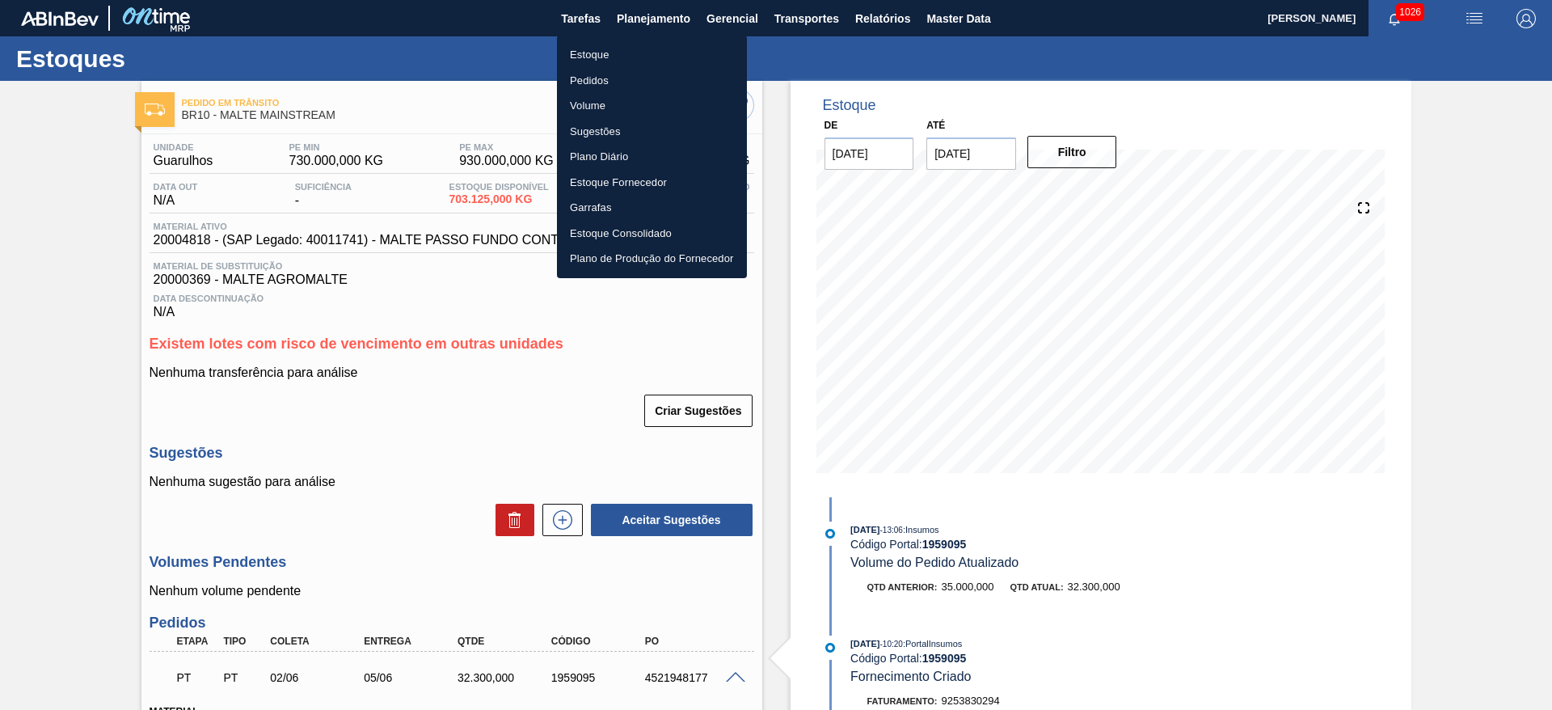
click at [590, 75] on li "Pedidos" at bounding box center [652, 81] width 190 height 26
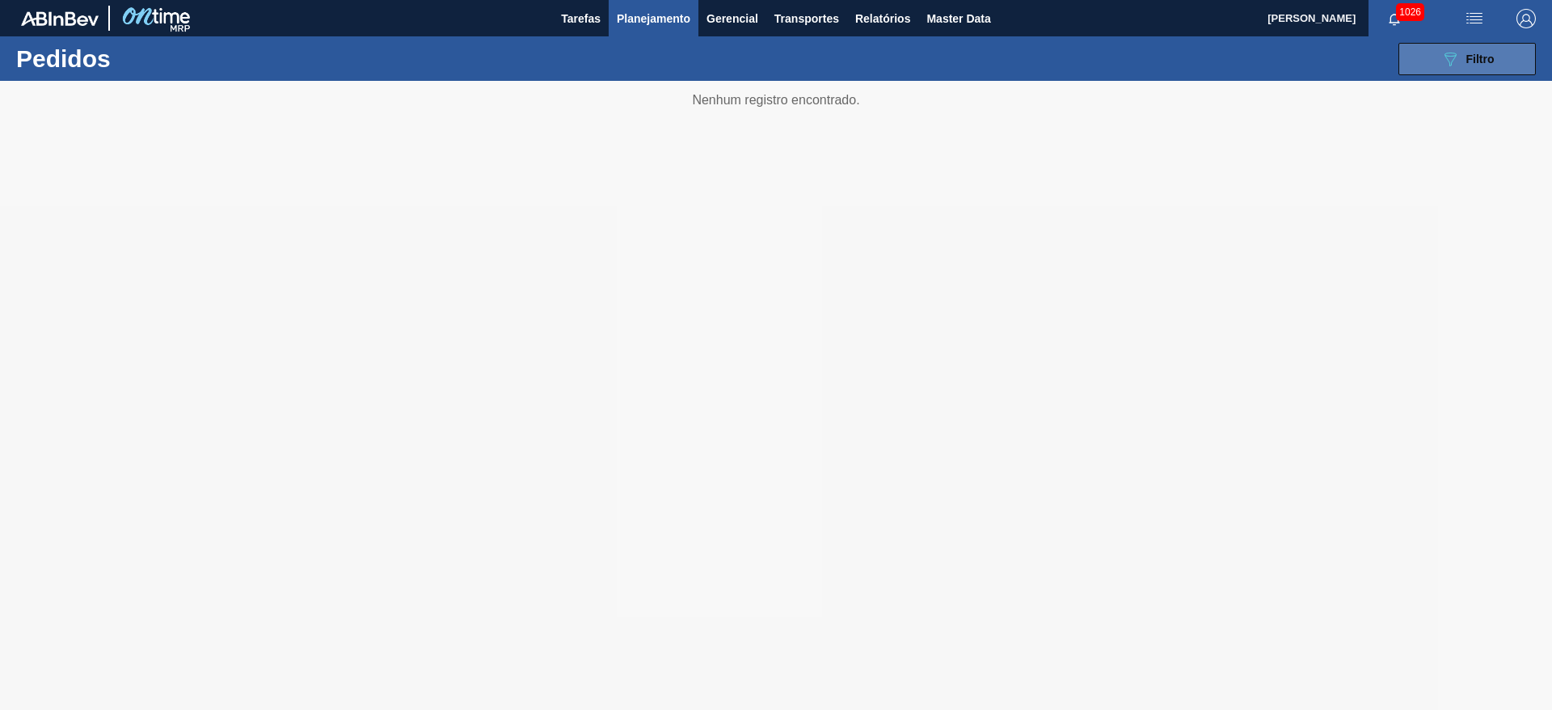
click at [1460, 65] on div "089F7B8B-B2A5-4AFE-B5C0-19BA573D28AC Filtro" at bounding box center [1468, 58] width 54 height 19
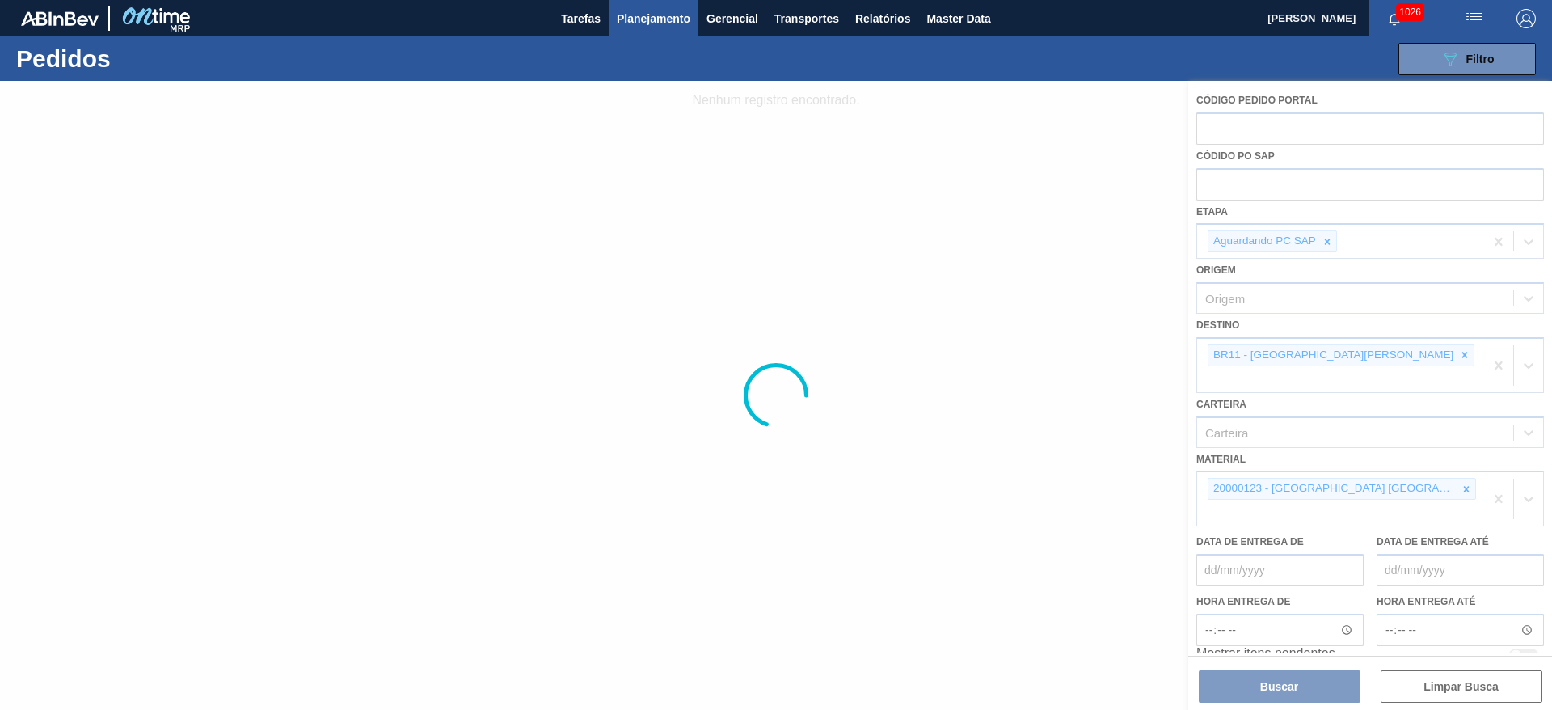
click at [1327, 238] on div at bounding box center [776, 395] width 1552 height 629
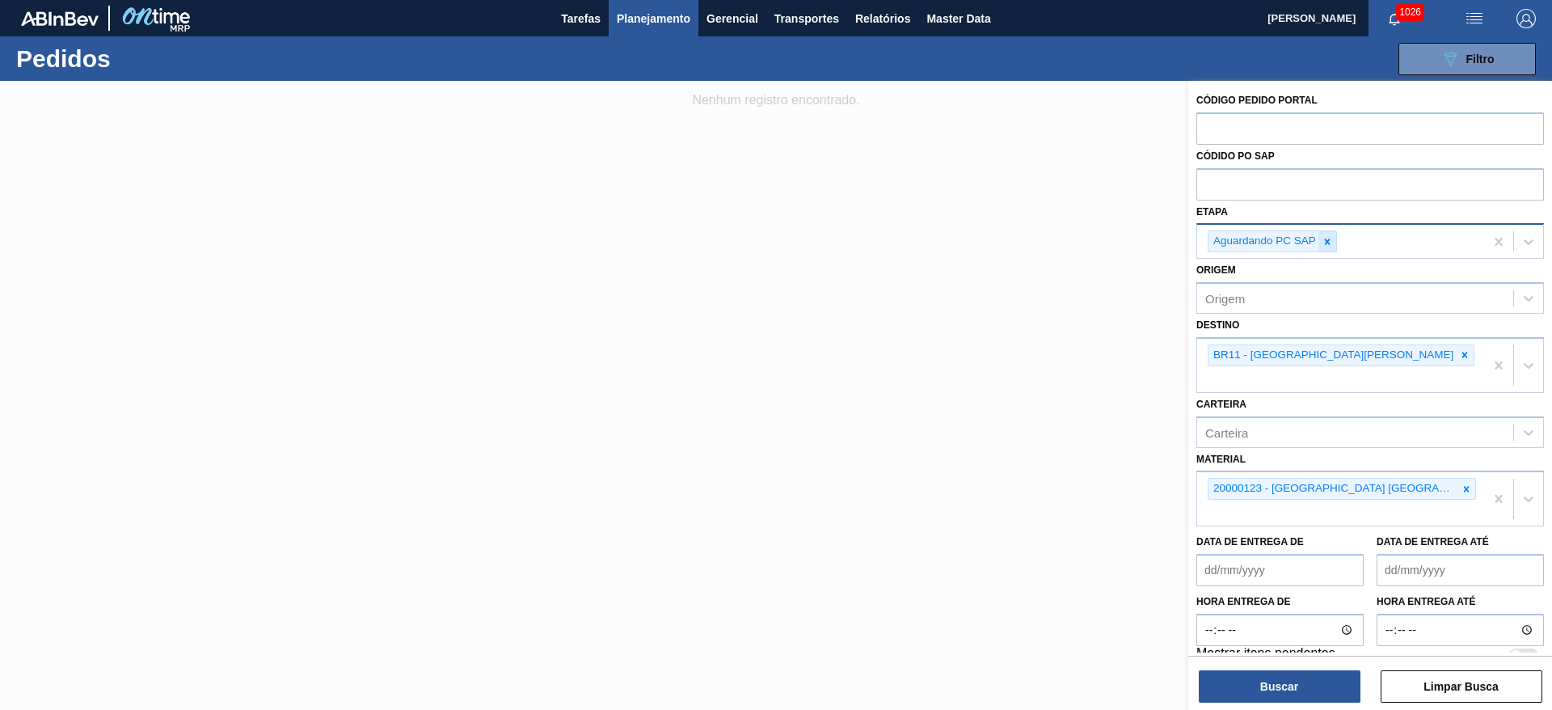
click at [1327, 240] on icon at bounding box center [1328, 241] width 6 height 6
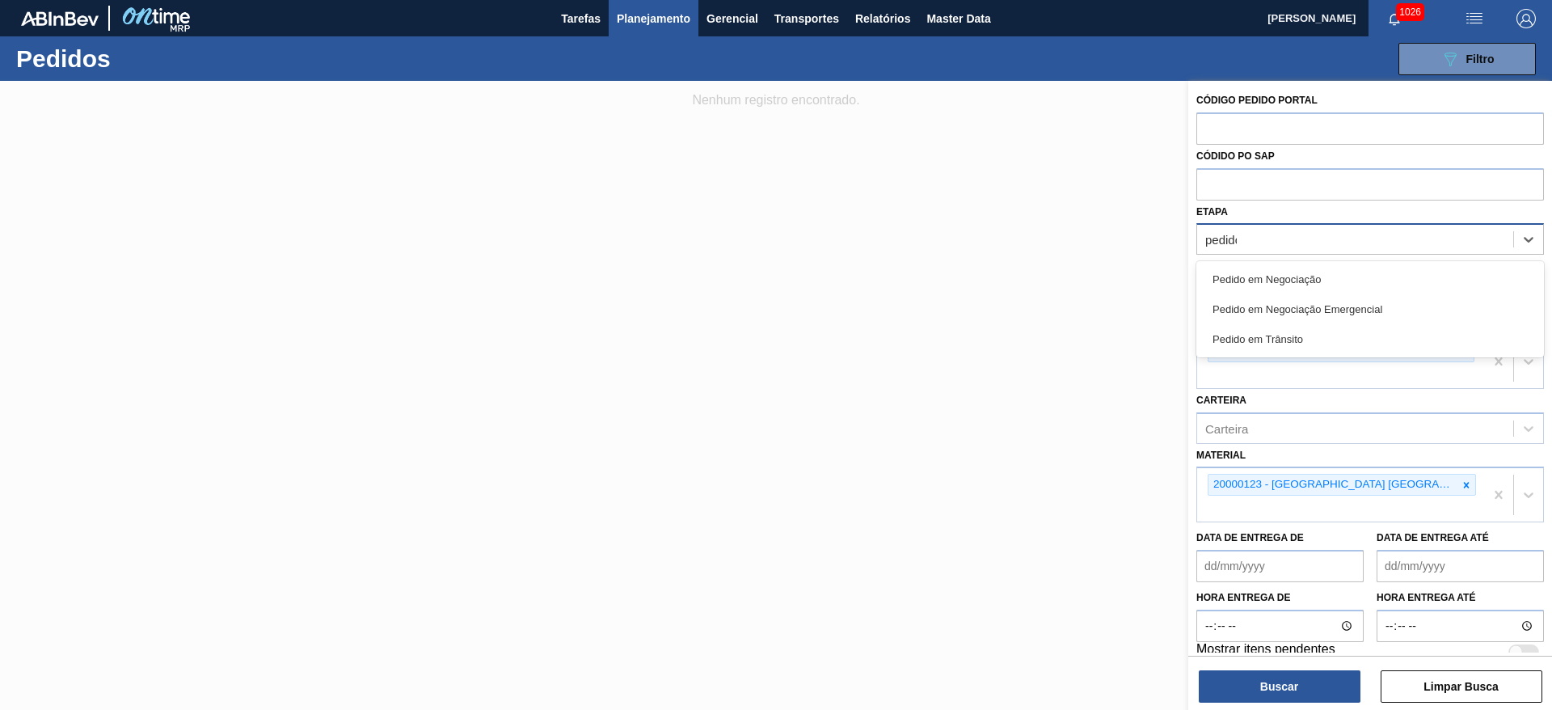
type input "pedido"
click at [1336, 345] on div "Pedido em Trânsito" at bounding box center [1370, 339] width 348 height 30
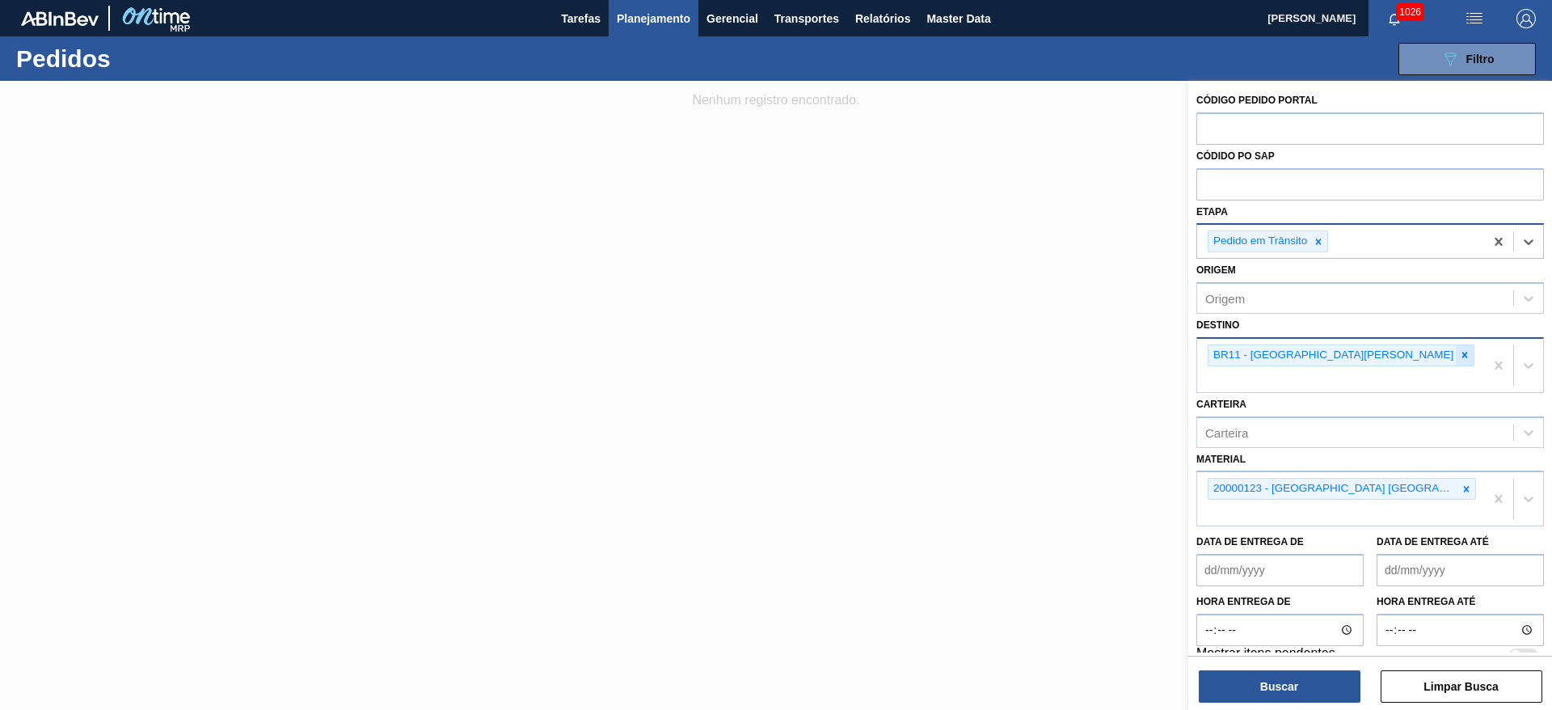
click at [1459, 356] on icon at bounding box center [1464, 354] width 11 height 11
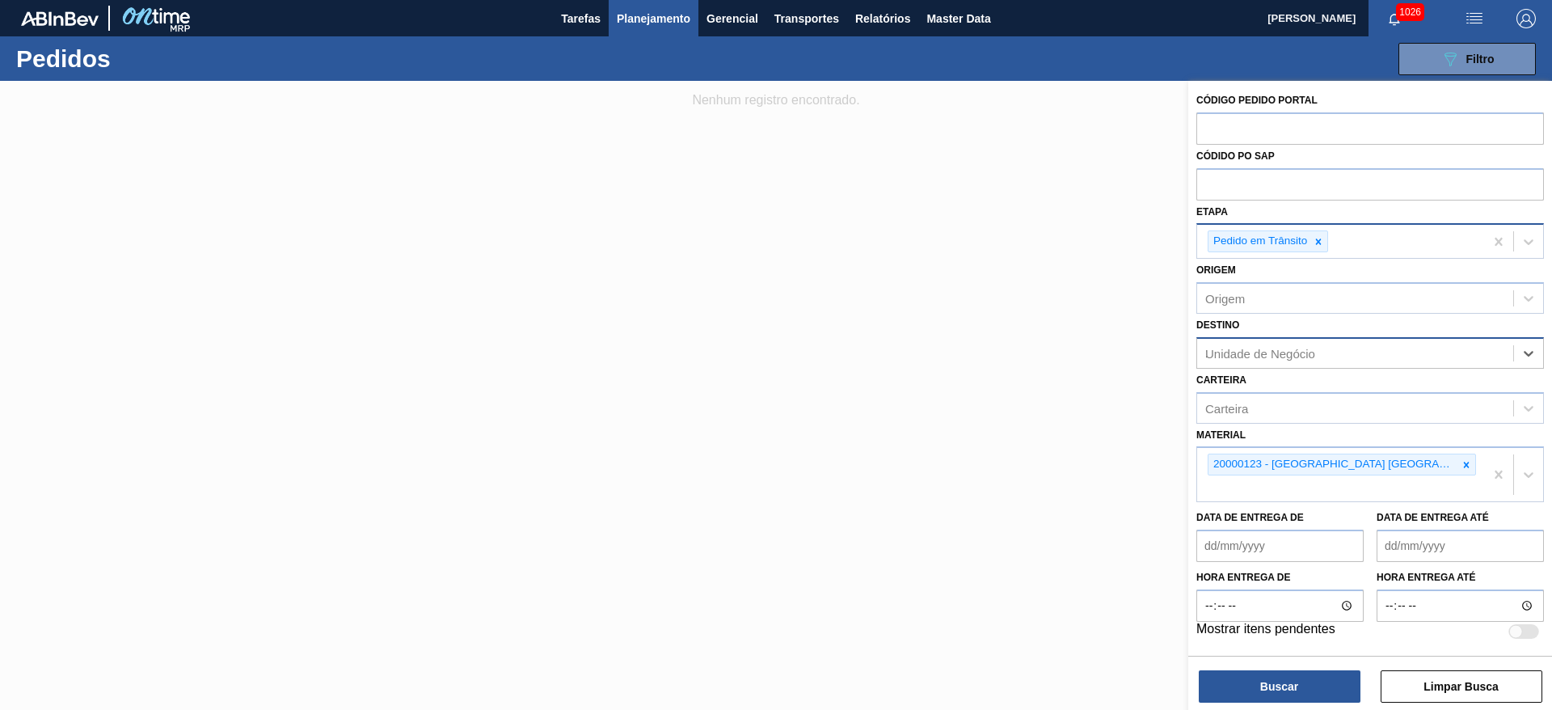
type input "10"
drag, startPoint x: 1310, startPoint y: 390, endPoint x: 1491, endPoint y: 483, distance: 202.5
click at [1310, 390] on div "BR10 - Guarulhos" at bounding box center [1370, 393] width 348 height 30
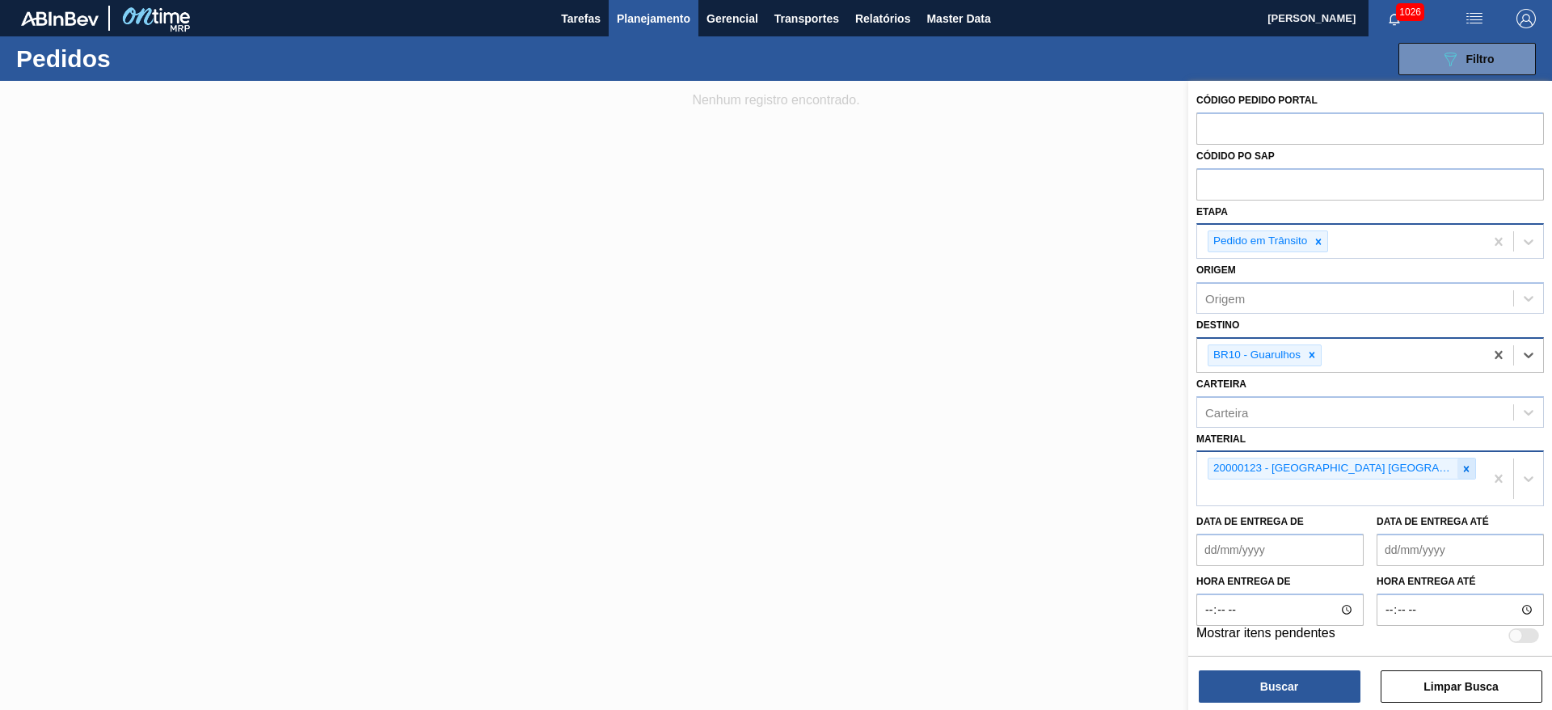
click at [1462, 468] on icon at bounding box center [1466, 468] width 11 height 11
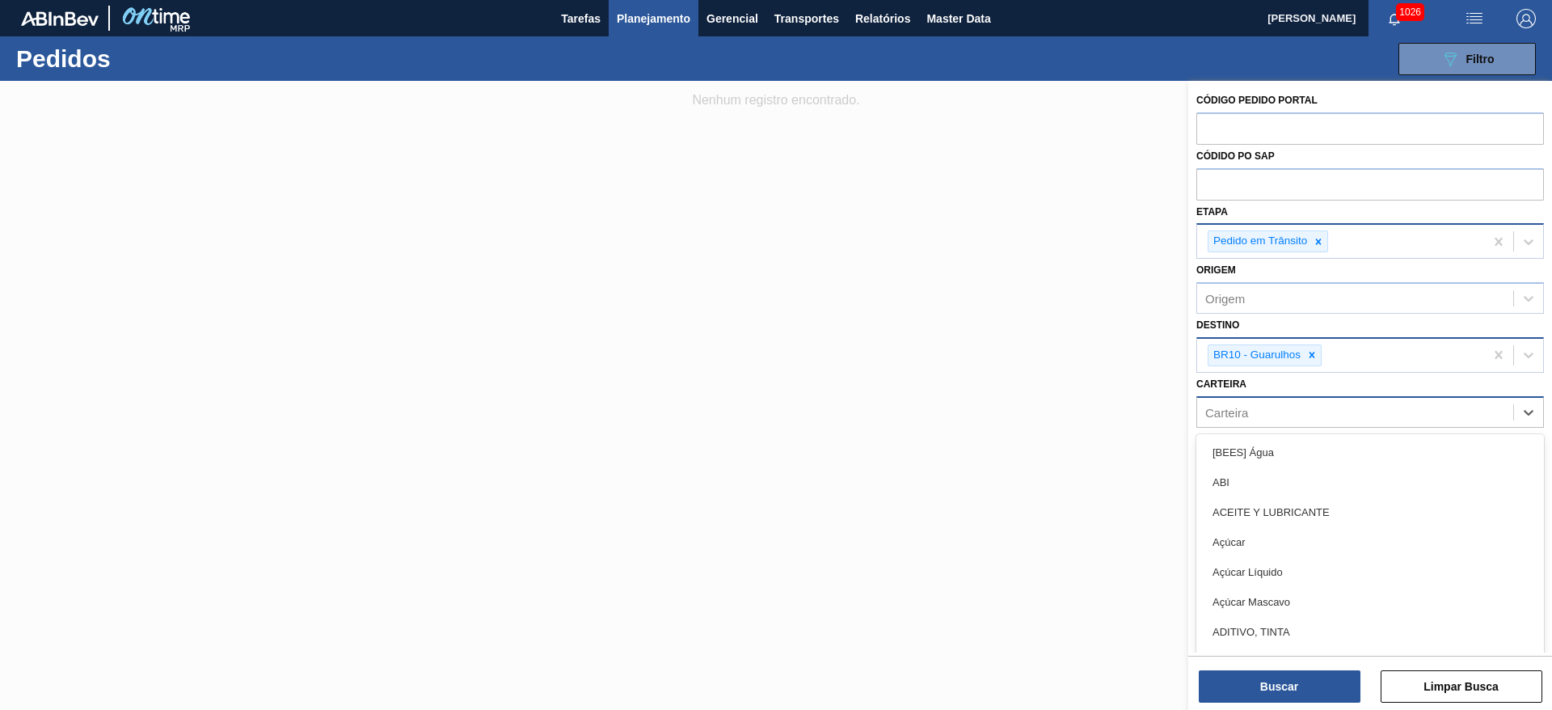
click at [1233, 414] on div "Carteira" at bounding box center [1226, 412] width 43 height 14
type input "malte"
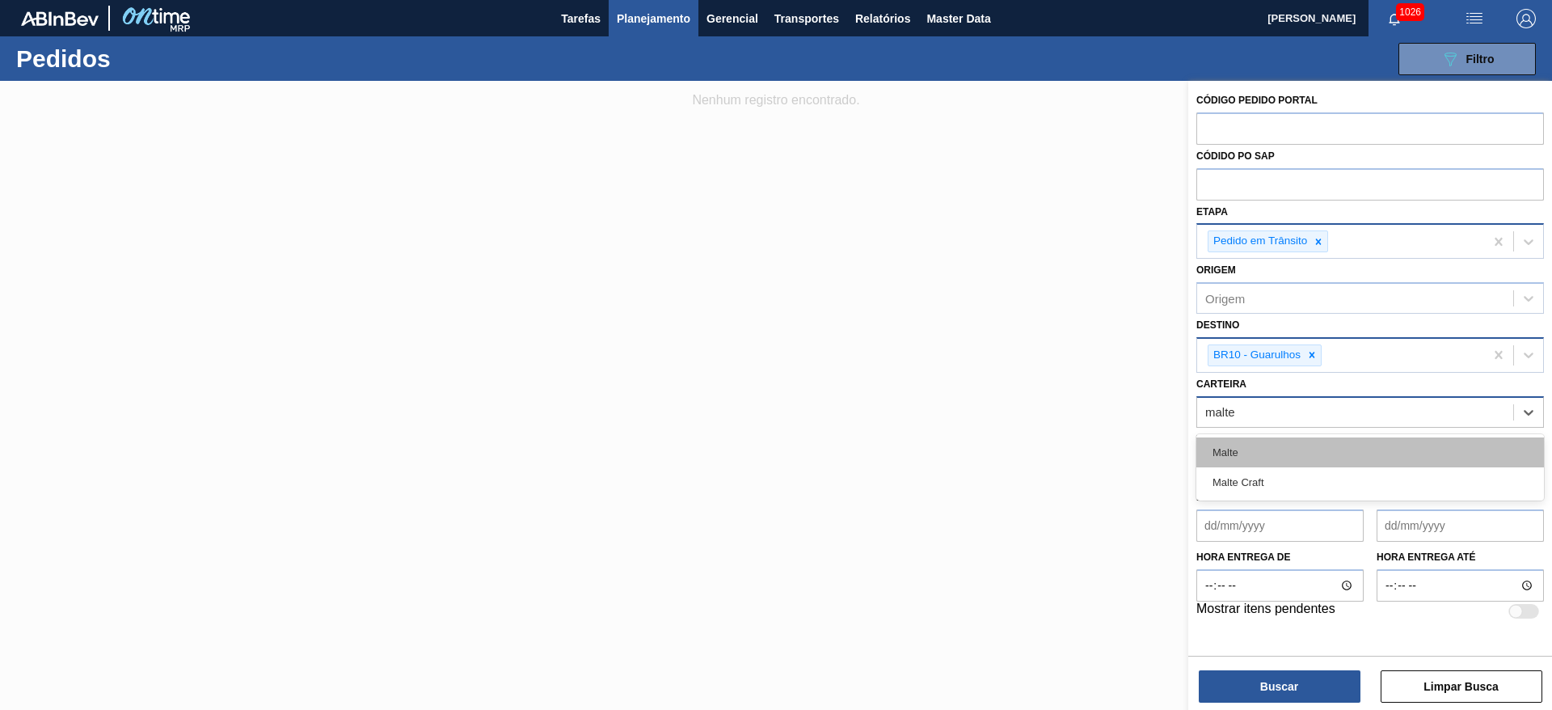
click at [1248, 449] on div "Malte" at bounding box center [1370, 452] width 348 height 30
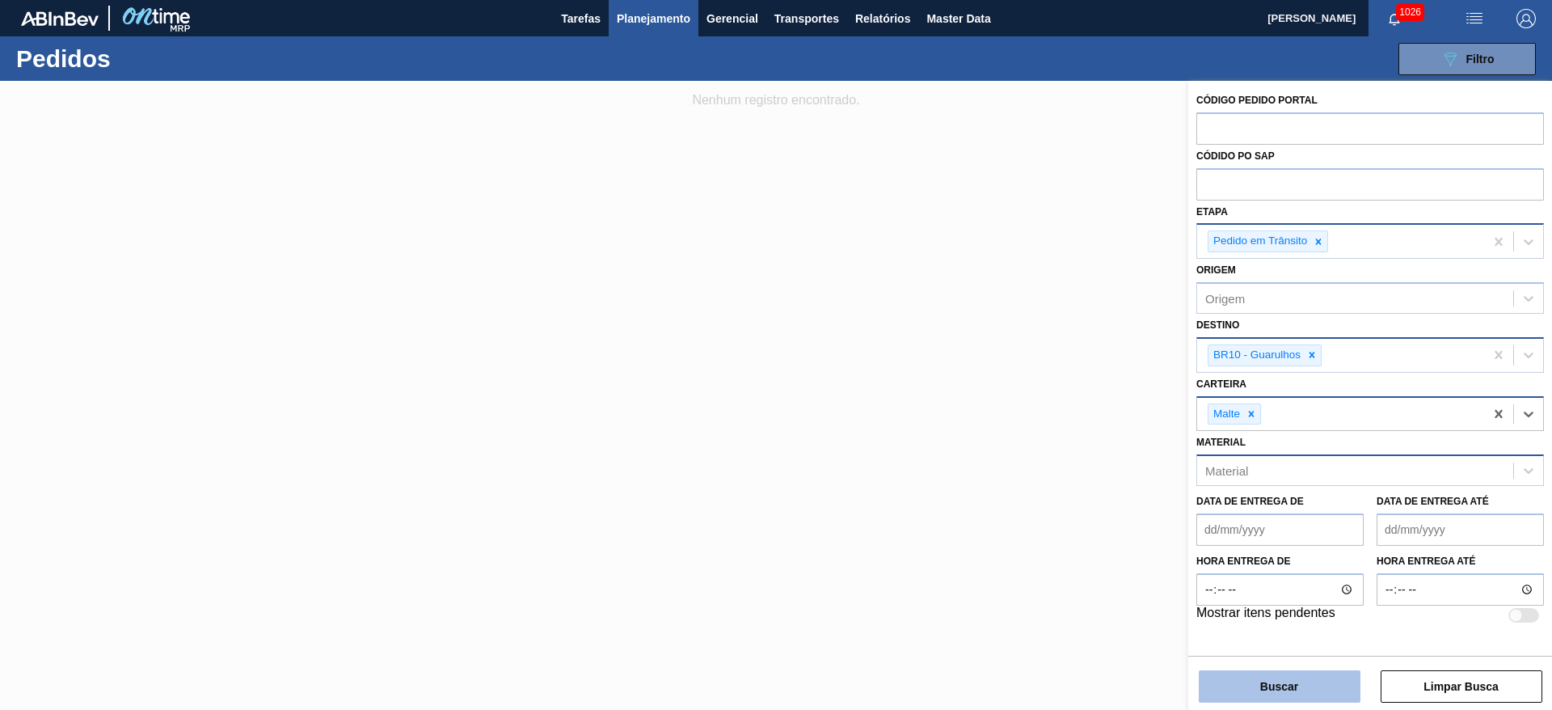
click at [1242, 686] on button "Buscar" at bounding box center [1280, 686] width 162 height 32
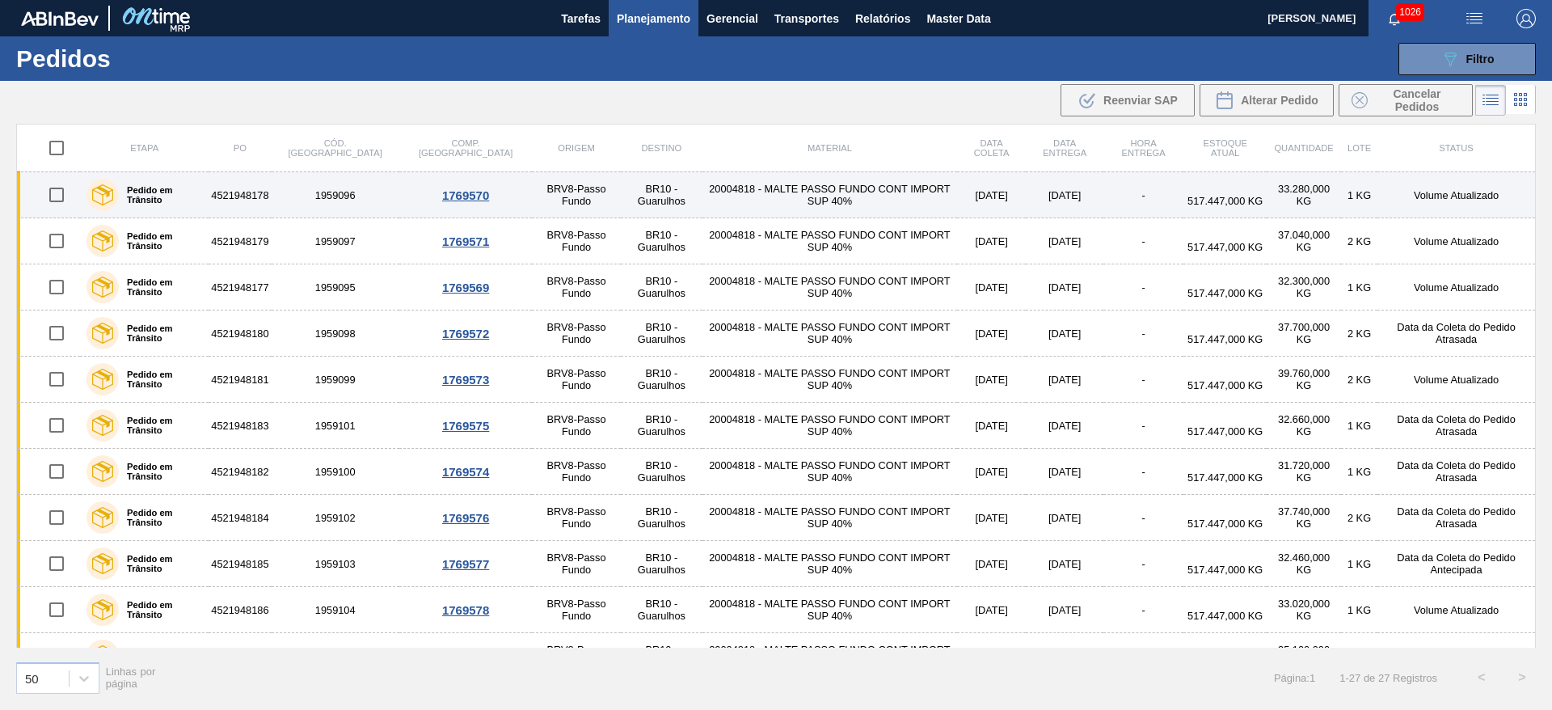
click at [58, 201] on input "checkbox" at bounding box center [57, 195] width 34 height 34
checkbox input "true"
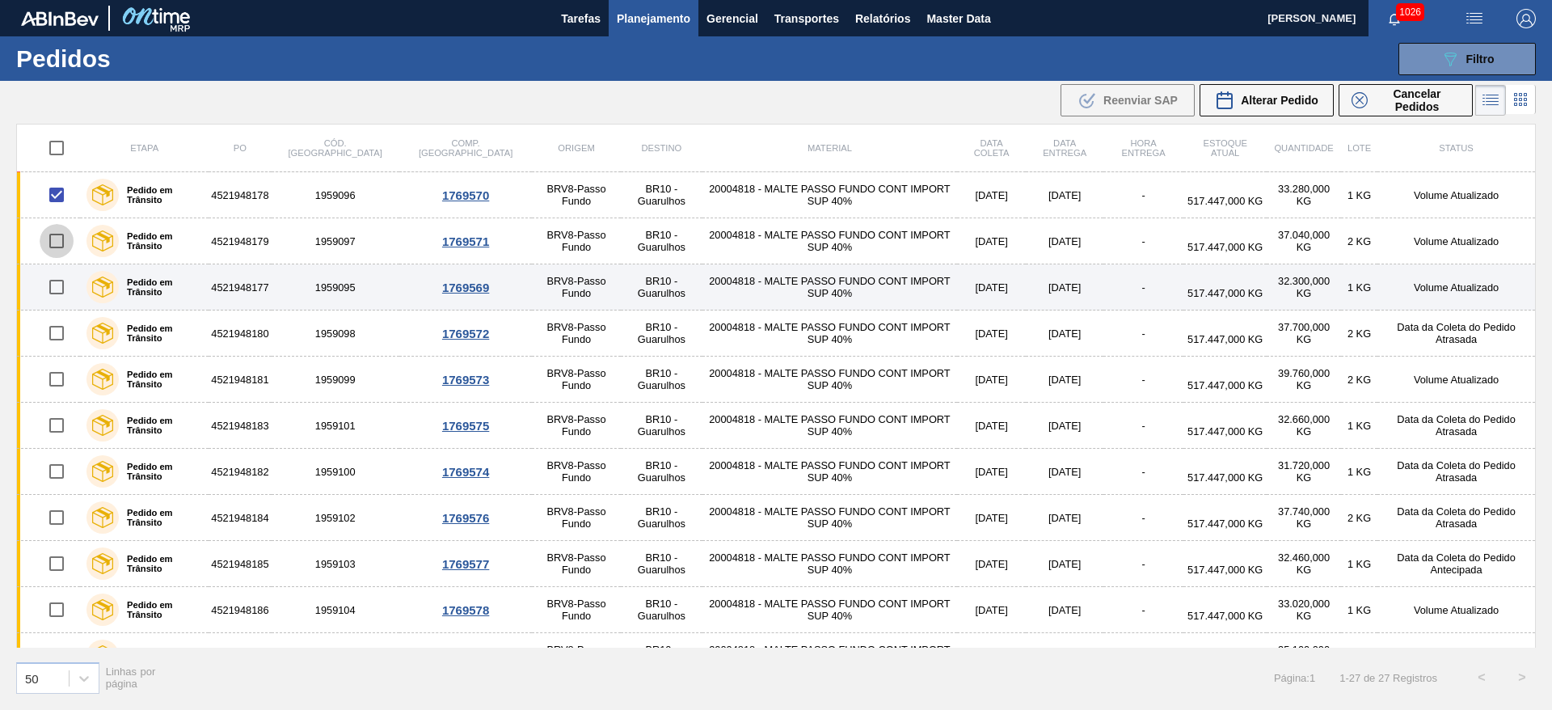
drag, startPoint x: 57, startPoint y: 240, endPoint x: 57, endPoint y: 290, distance: 50.1
click at [58, 241] on input "checkbox" at bounding box center [57, 241] width 34 height 34
checkbox input "true"
click at [53, 289] on input "checkbox" at bounding box center [57, 287] width 34 height 34
checkbox input "true"
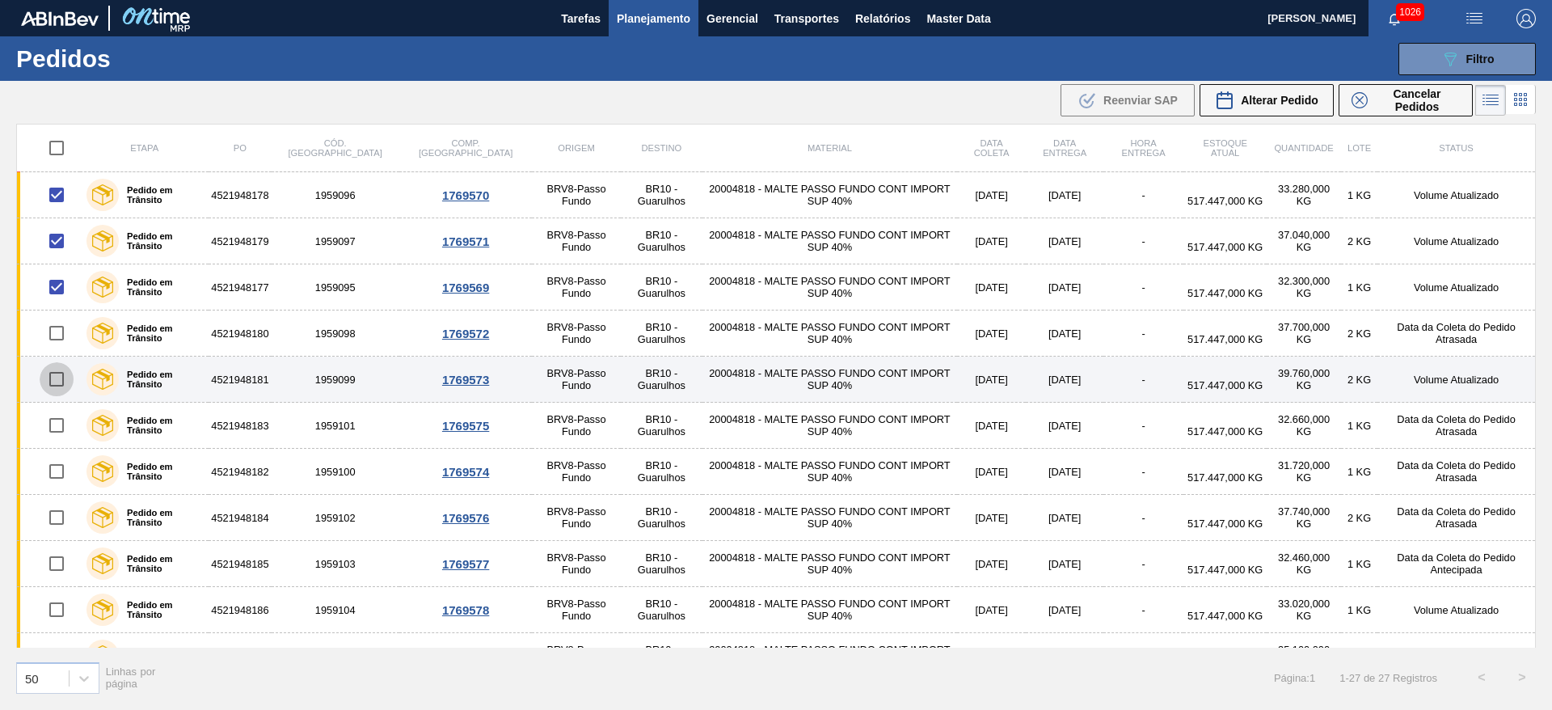
click at [53, 380] on input "checkbox" at bounding box center [57, 379] width 34 height 34
checkbox input "true"
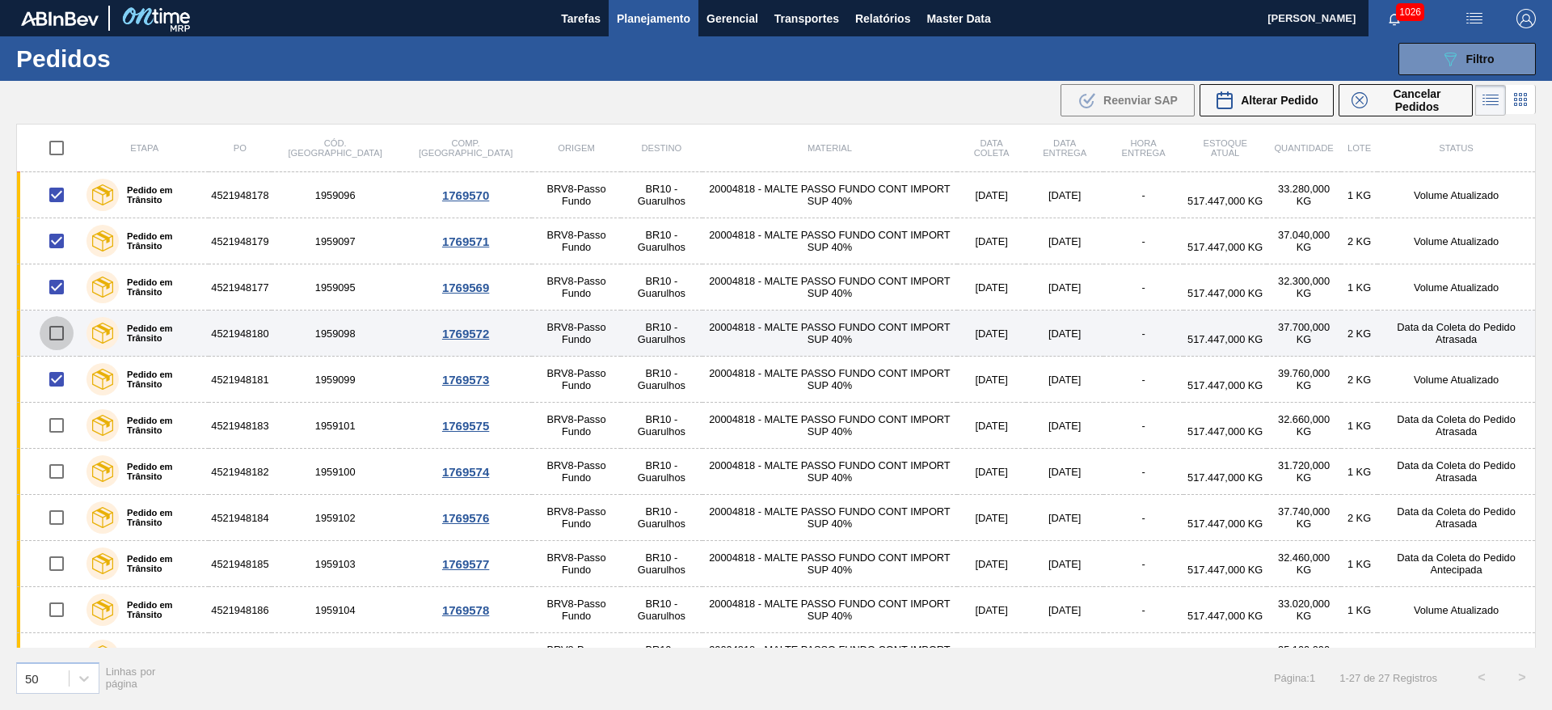
click at [53, 335] on input "checkbox" at bounding box center [57, 333] width 34 height 34
checkbox input "true"
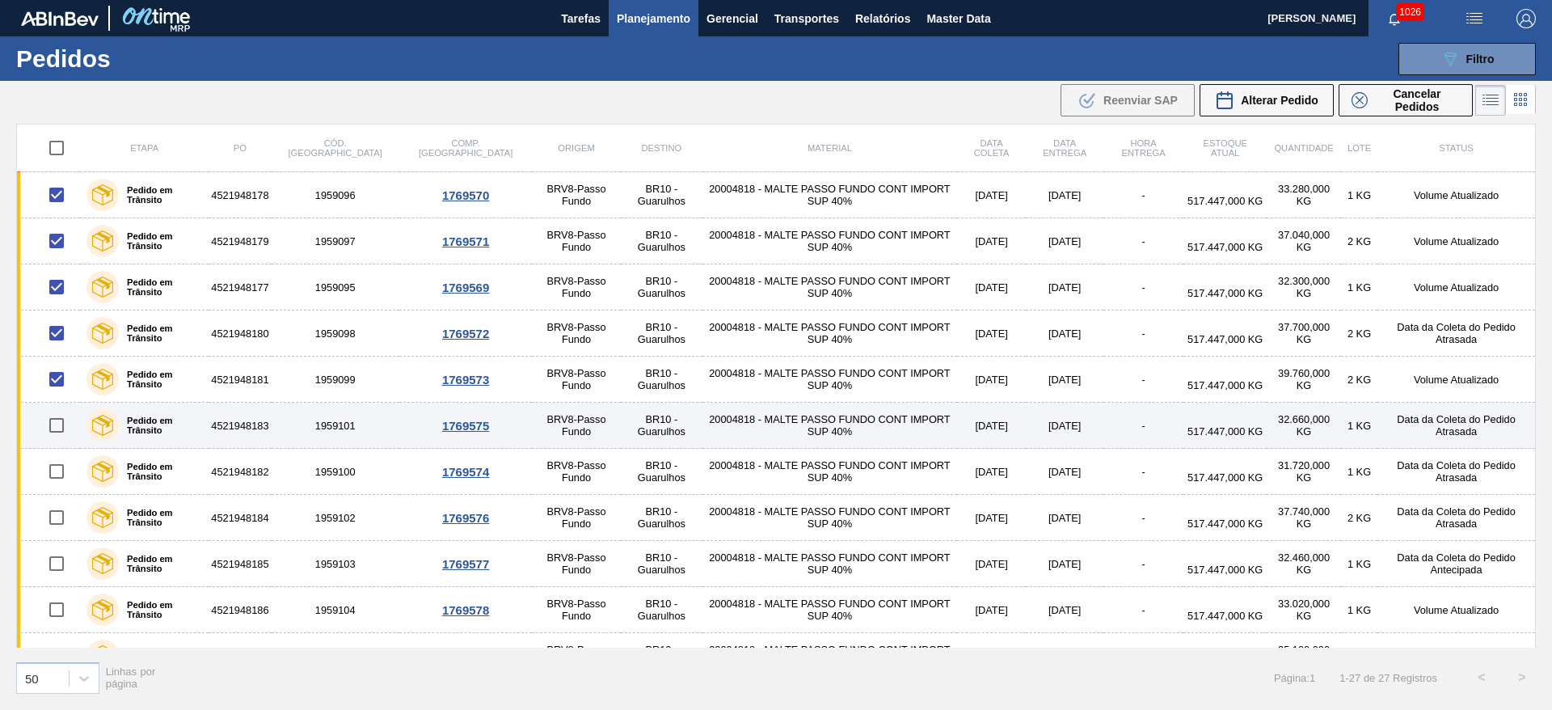
click at [56, 424] on input "checkbox" at bounding box center [57, 425] width 34 height 34
checkbox input "true"
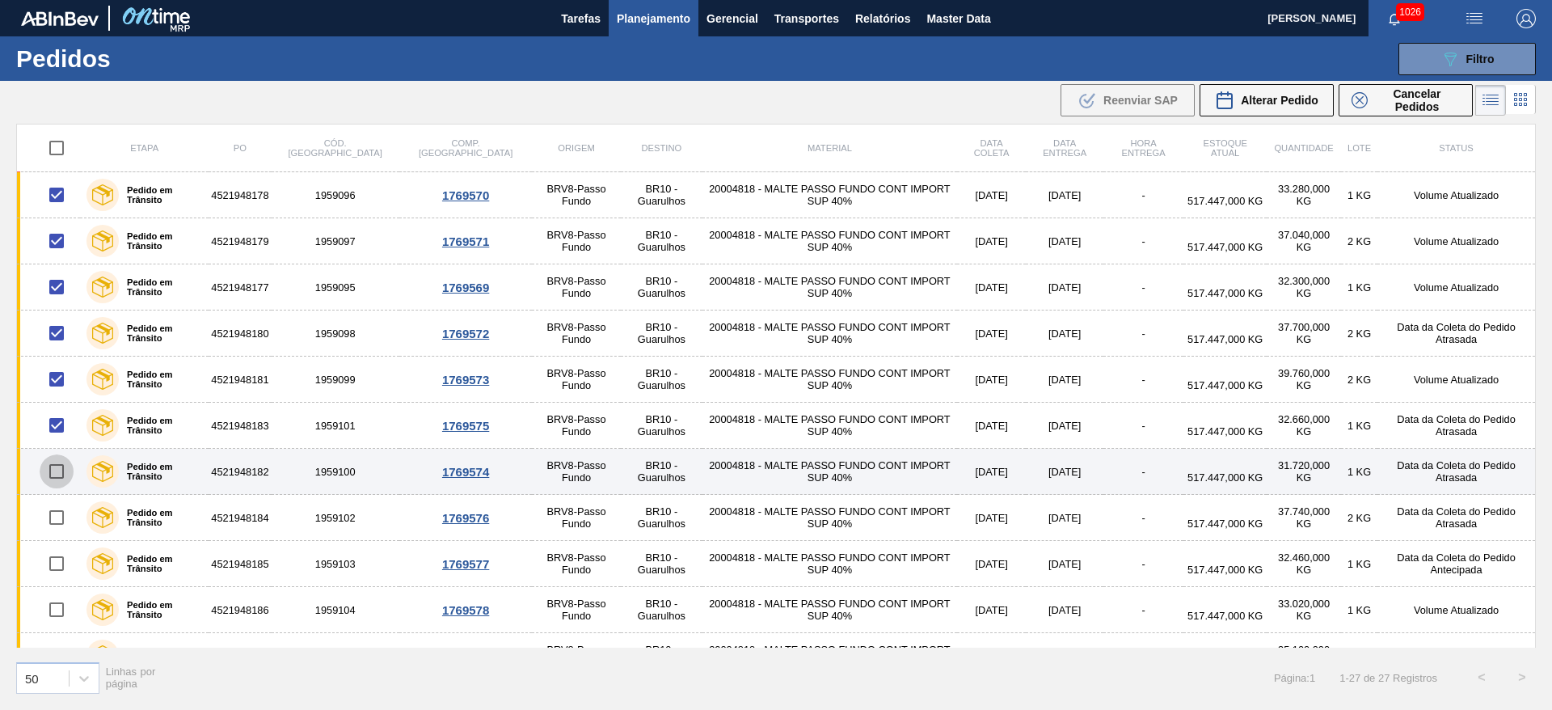
click at [53, 473] on input "checkbox" at bounding box center [57, 471] width 34 height 34
checkbox input "true"
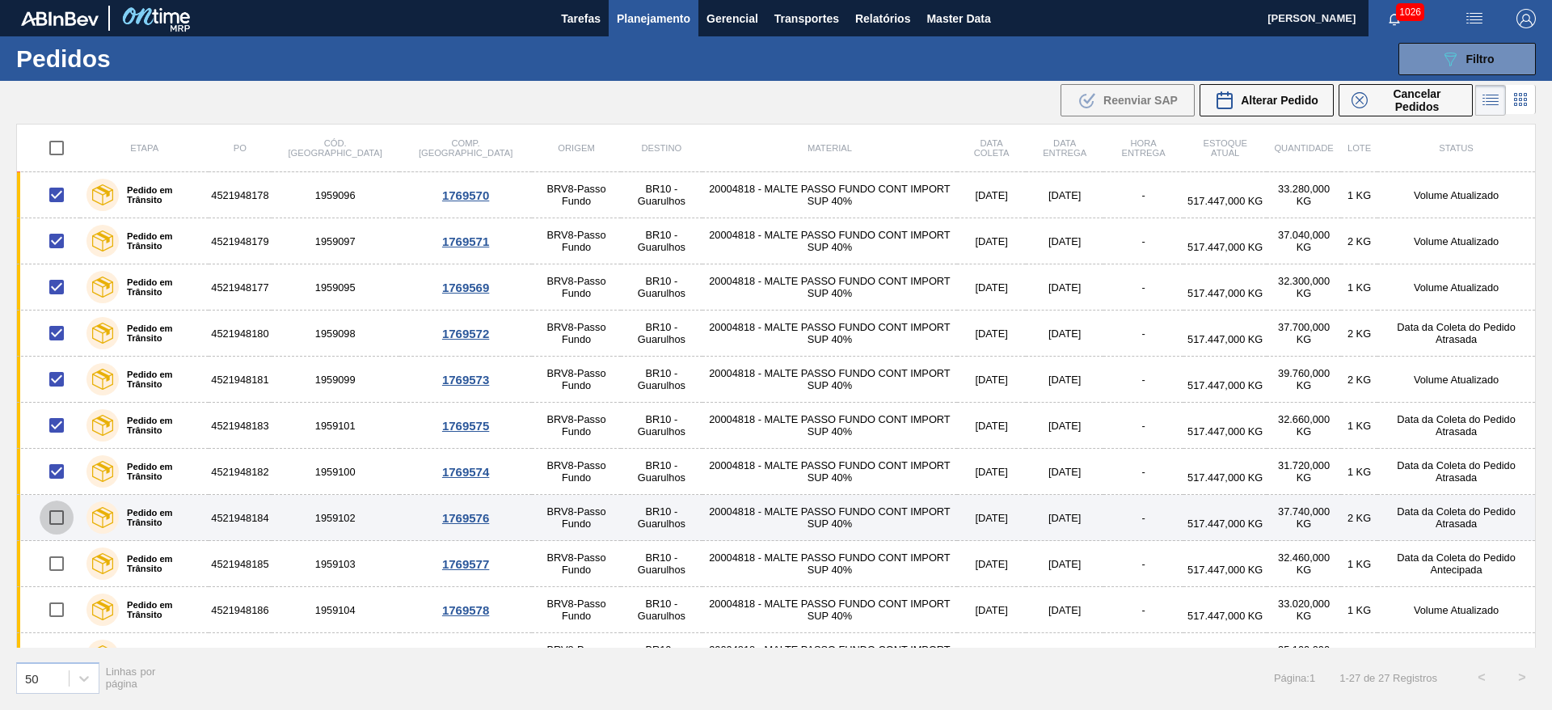
click at [53, 521] on input "checkbox" at bounding box center [57, 517] width 34 height 34
checkbox input "true"
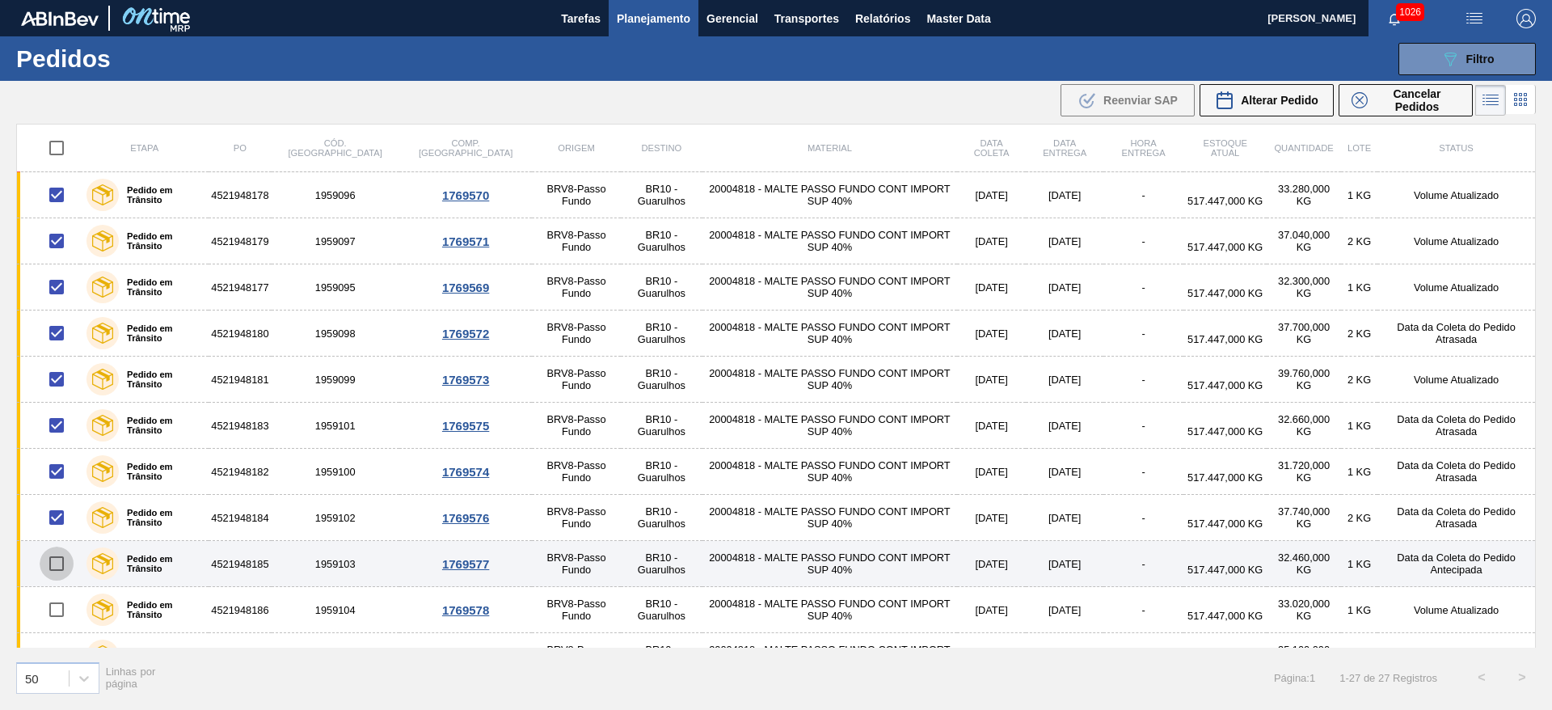
click at [55, 562] on input "checkbox" at bounding box center [57, 563] width 34 height 34
checkbox input "true"
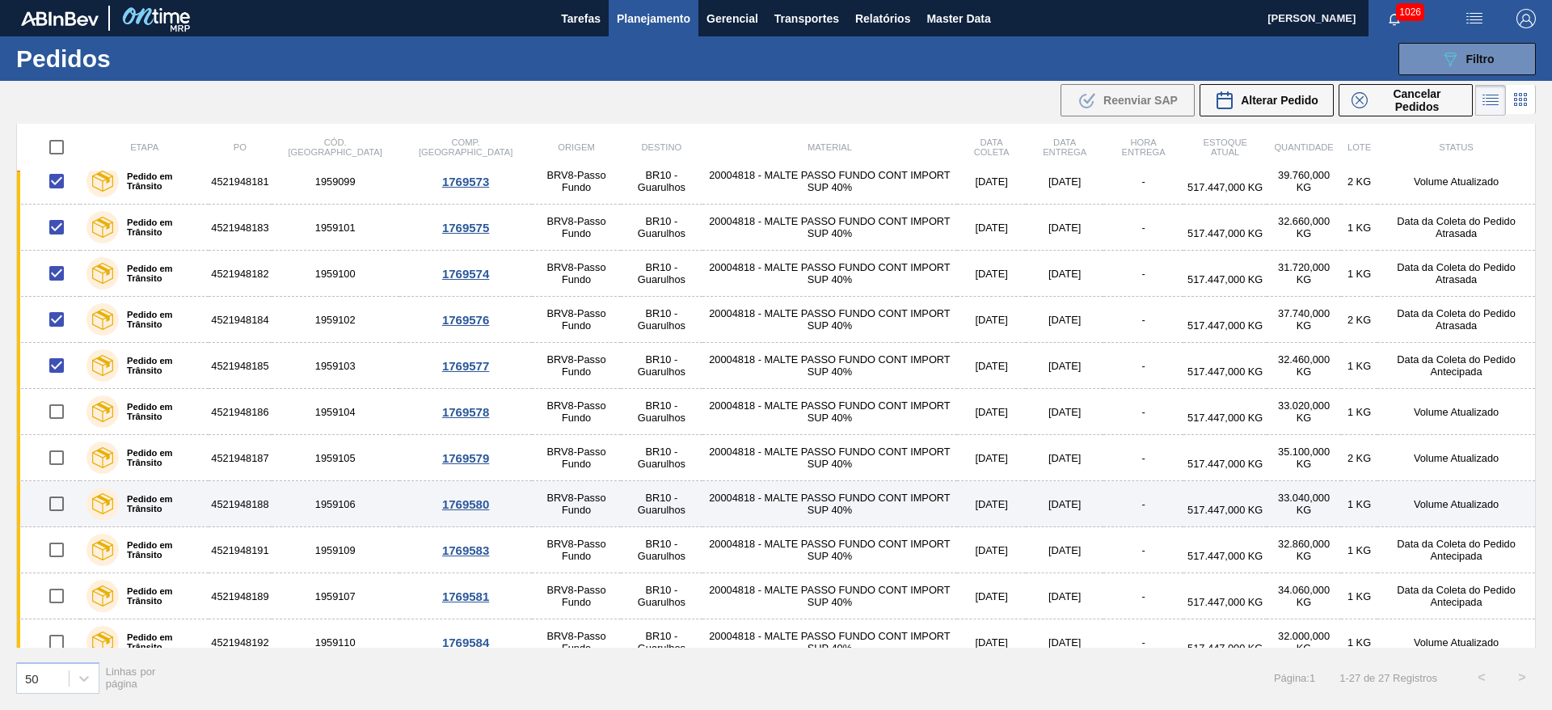
scroll to position [243, 0]
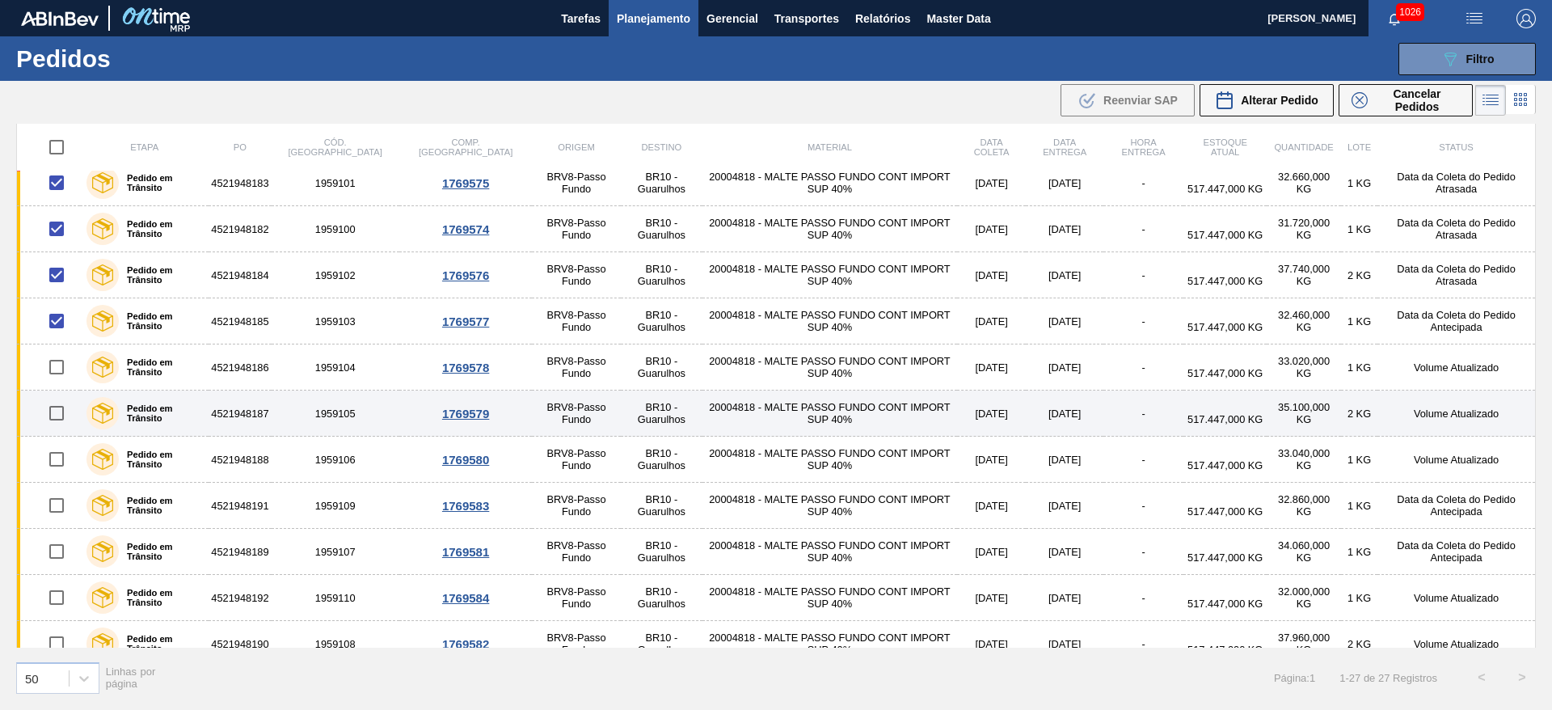
drag, startPoint x: 51, startPoint y: 369, endPoint x: 52, endPoint y: 390, distance: 21.8
click at [51, 369] on input "checkbox" at bounding box center [57, 367] width 34 height 34
checkbox input "true"
click at [58, 417] on input "checkbox" at bounding box center [57, 413] width 34 height 34
checkbox input "true"
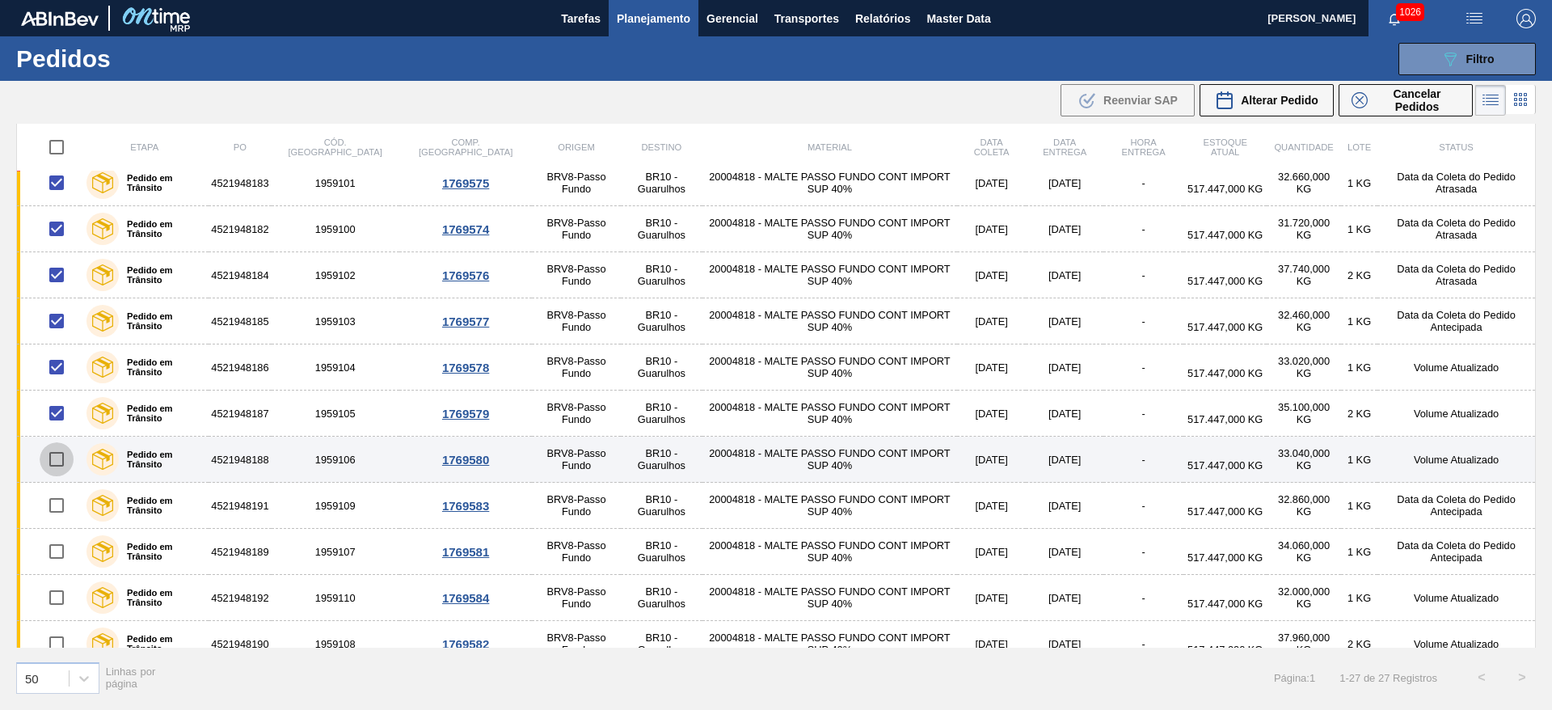
click at [55, 458] on input "checkbox" at bounding box center [57, 459] width 34 height 34
checkbox input "true"
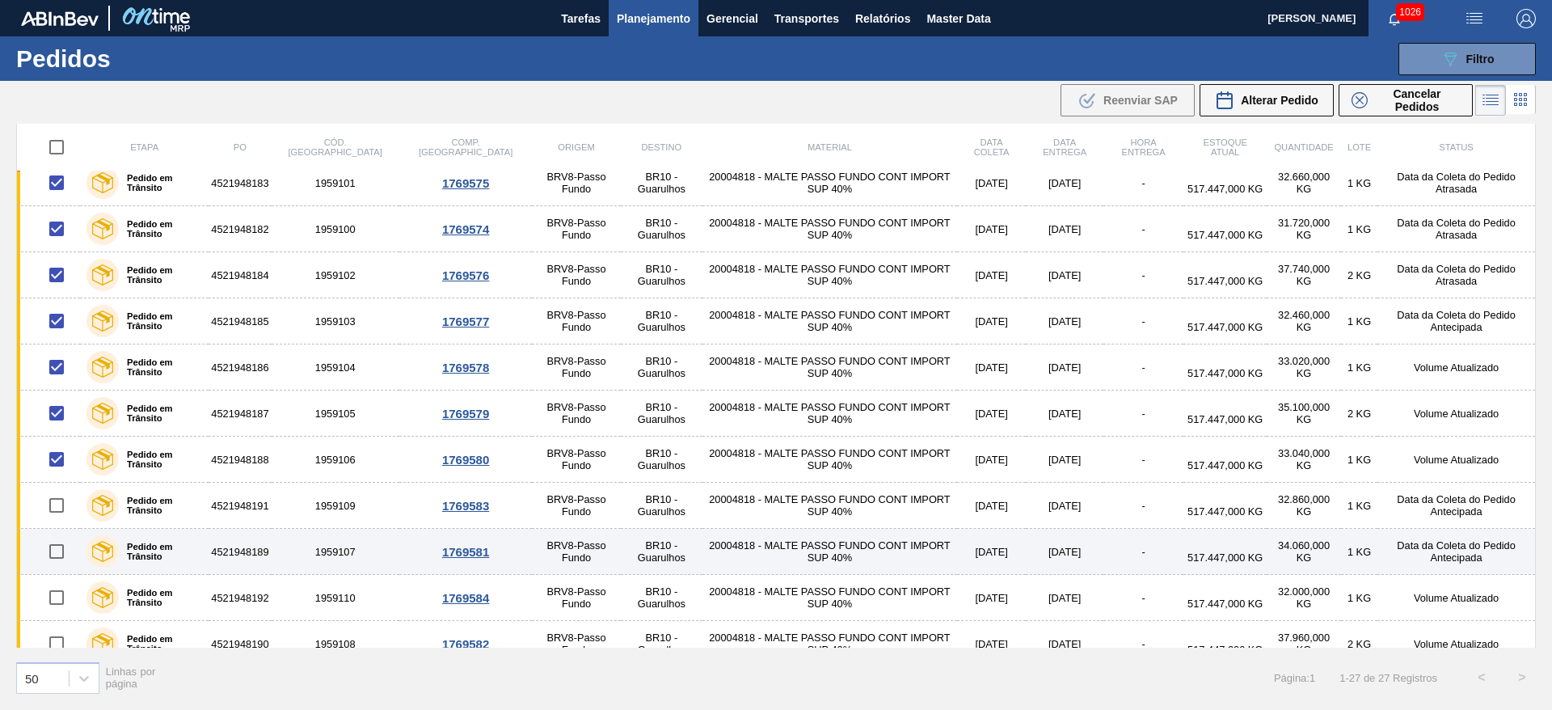
click at [57, 559] on input "checkbox" at bounding box center [57, 551] width 34 height 34
checkbox input "true"
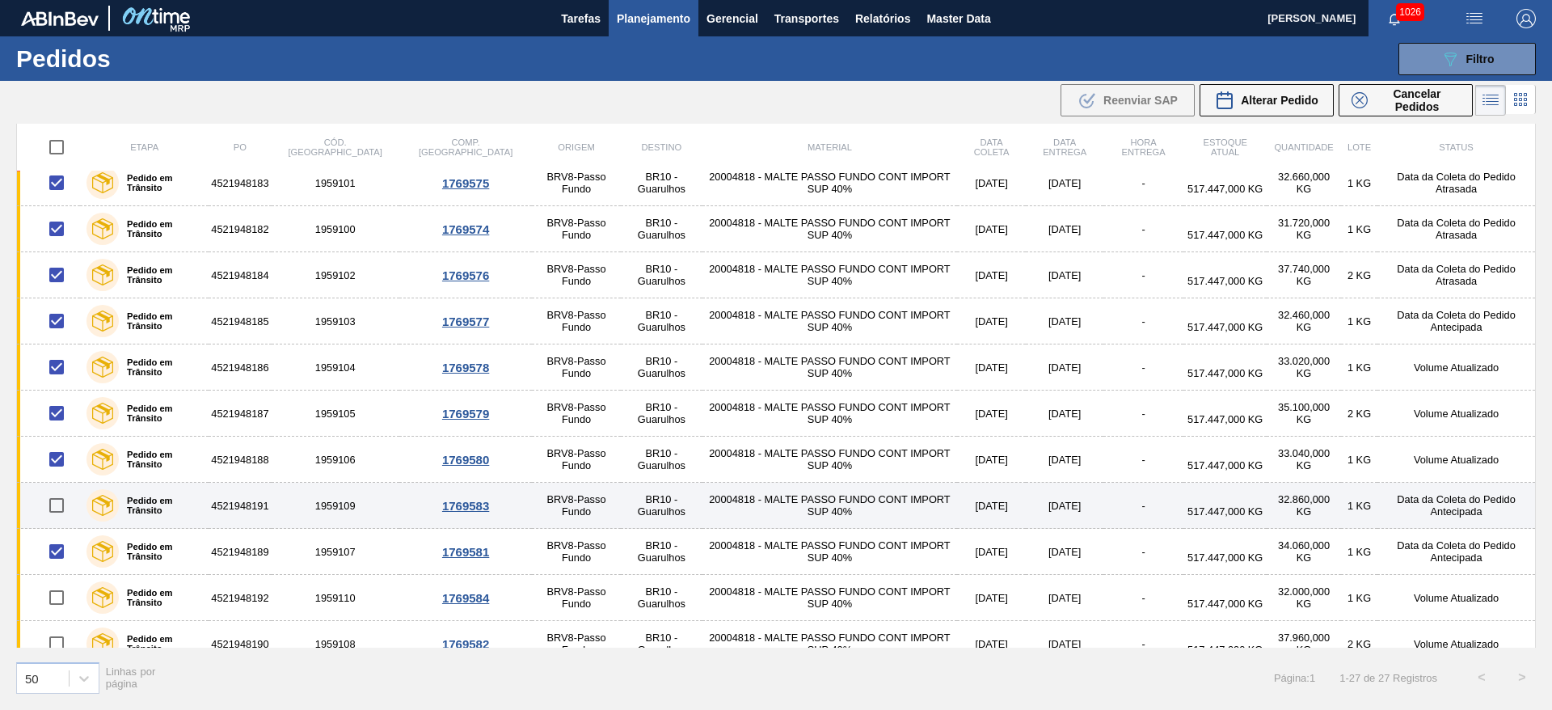
click at [53, 504] on input "checkbox" at bounding box center [57, 505] width 34 height 34
checkbox input "true"
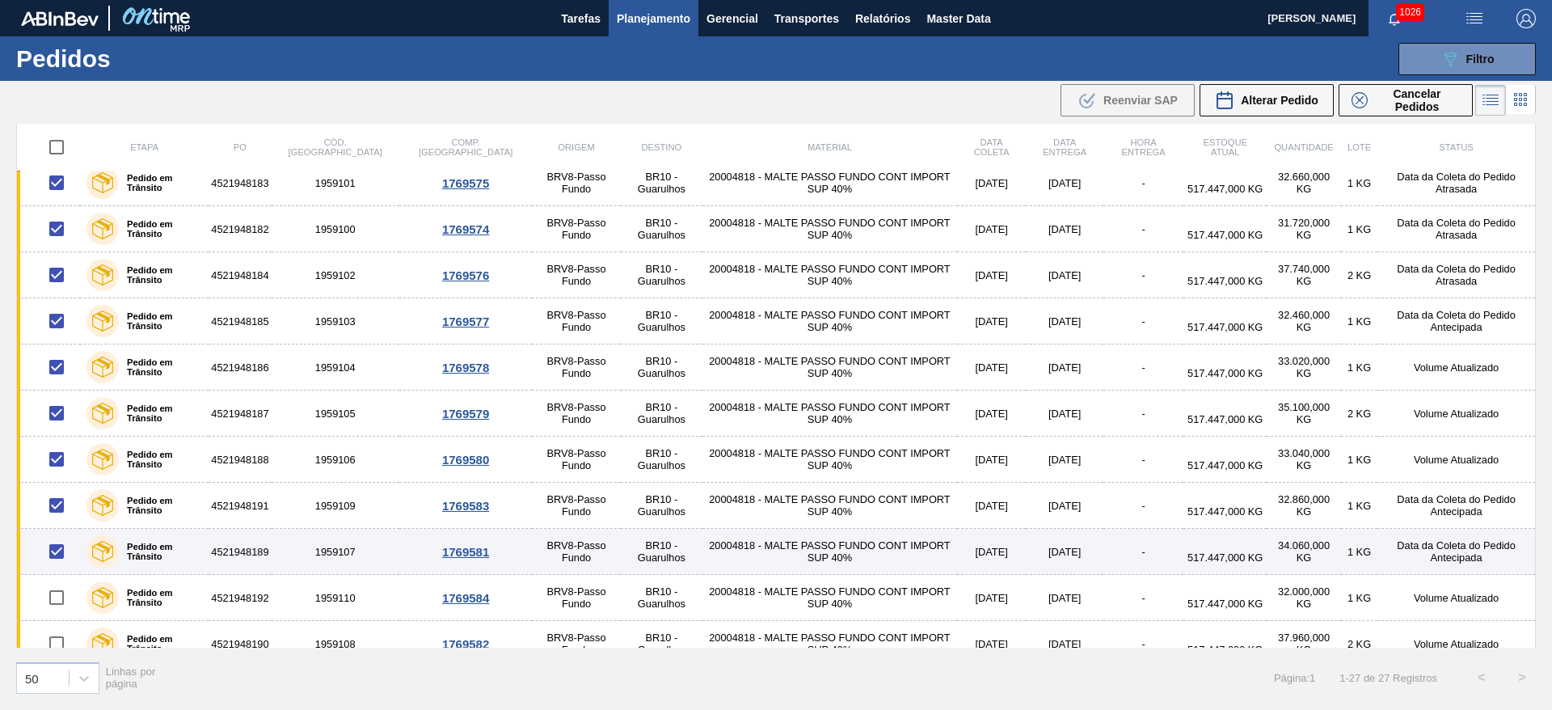
scroll to position [485, 0]
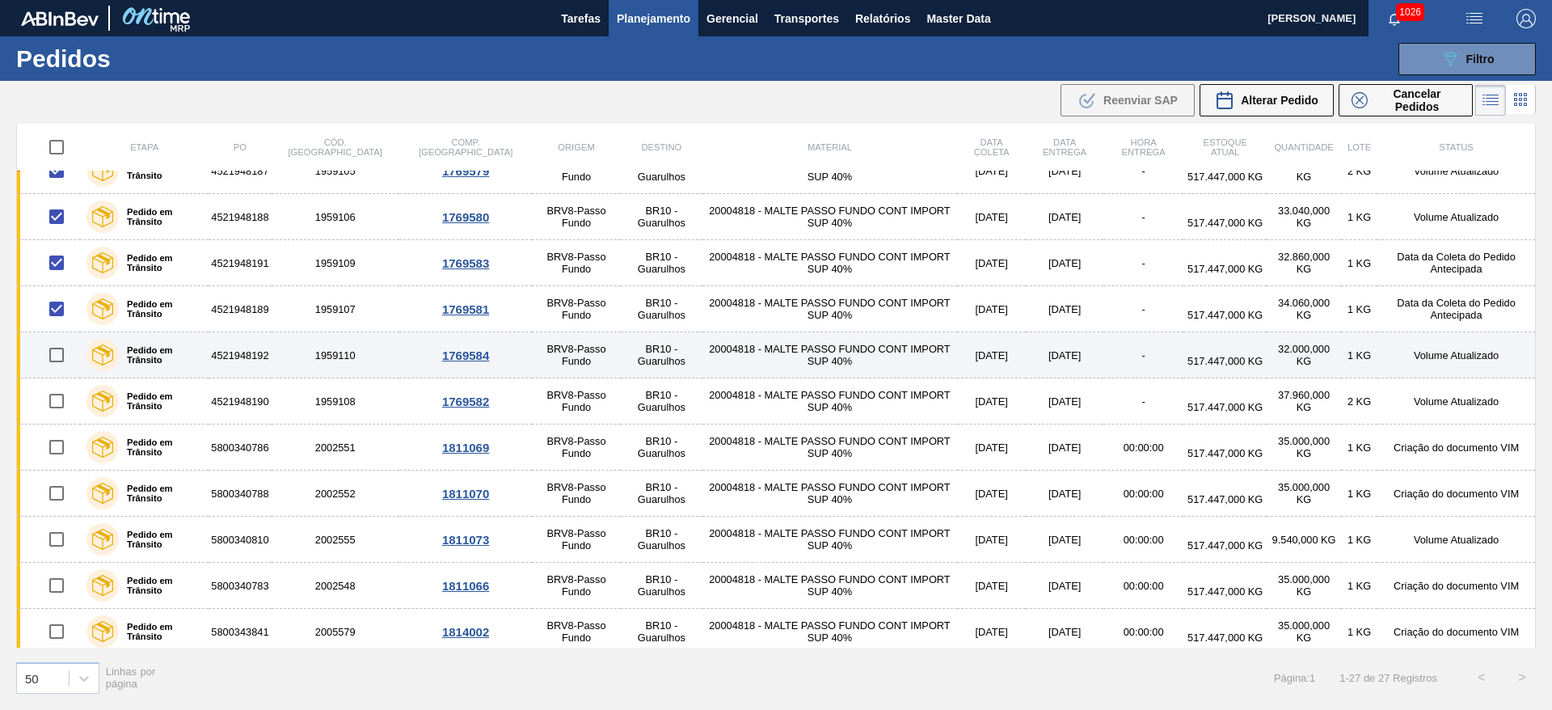
click at [54, 358] on input "checkbox" at bounding box center [57, 355] width 34 height 34
checkbox input "true"
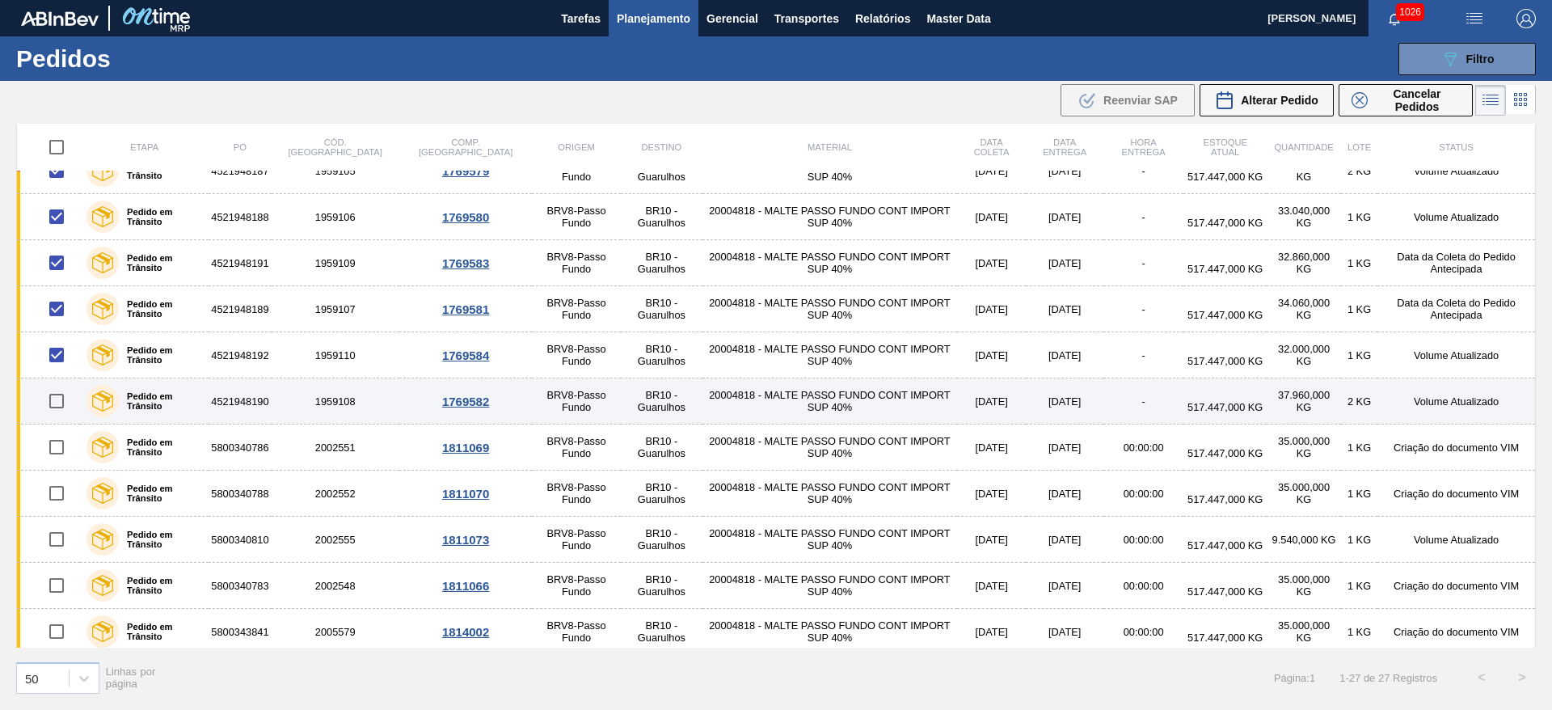
click at [53, 399] on input "checkbox" at bounding box center [57, 401] width 34 height 34
checkbox input "true"
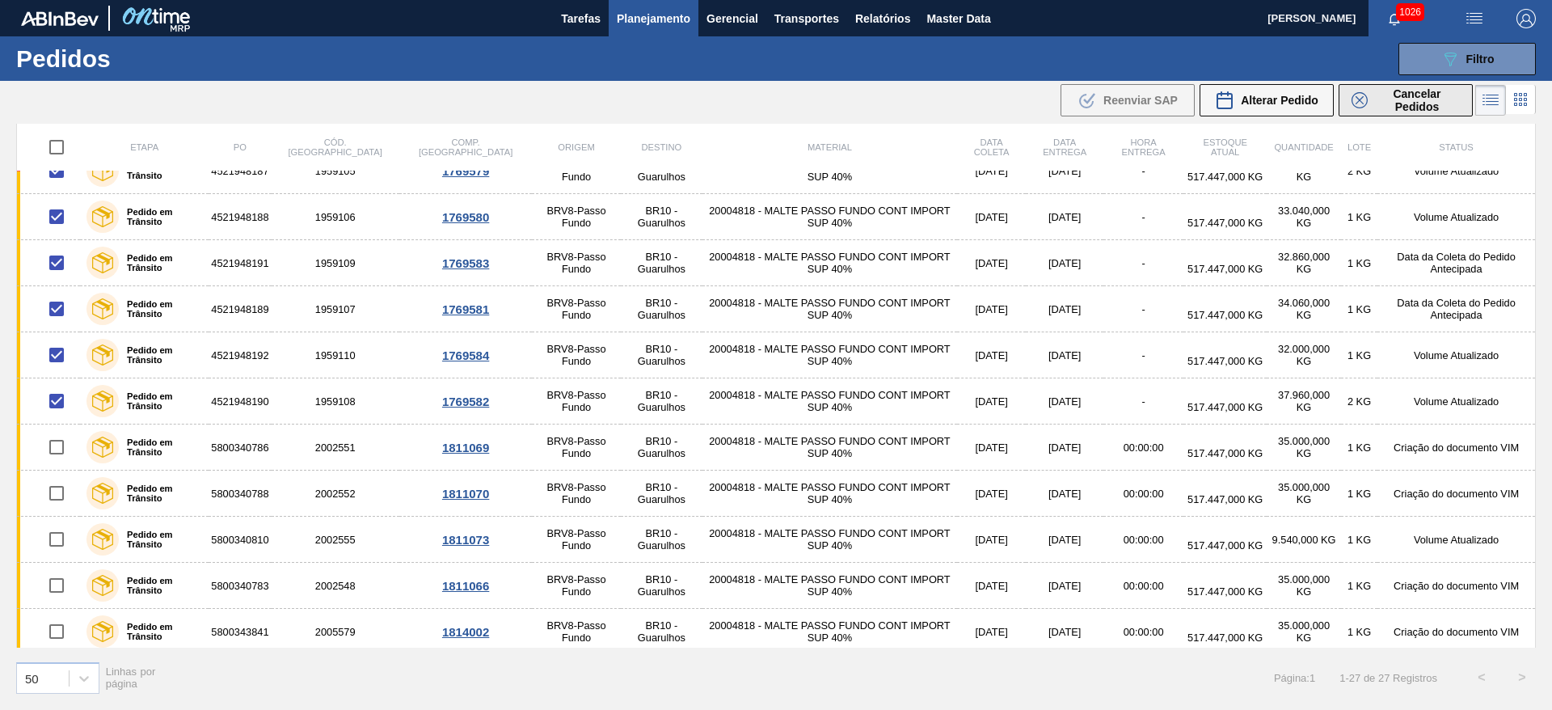
click at [1397, 103] on span "Cancelar Pedidos" at bounding box center [1417, 100] width 86 height 26
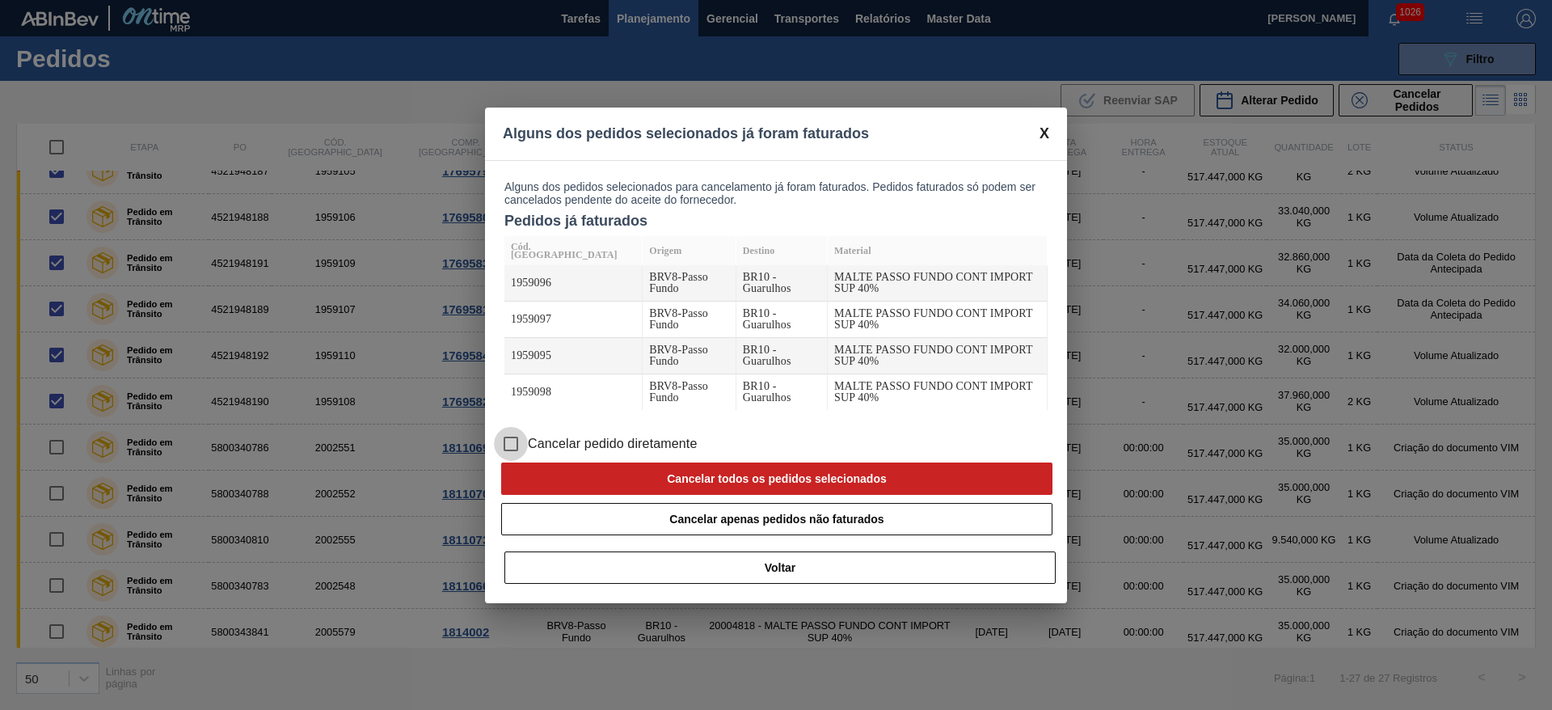
click at [512, 441] on input "Cancelar pedido diretamente" at bounding box center [511, 444] width 34 height 34
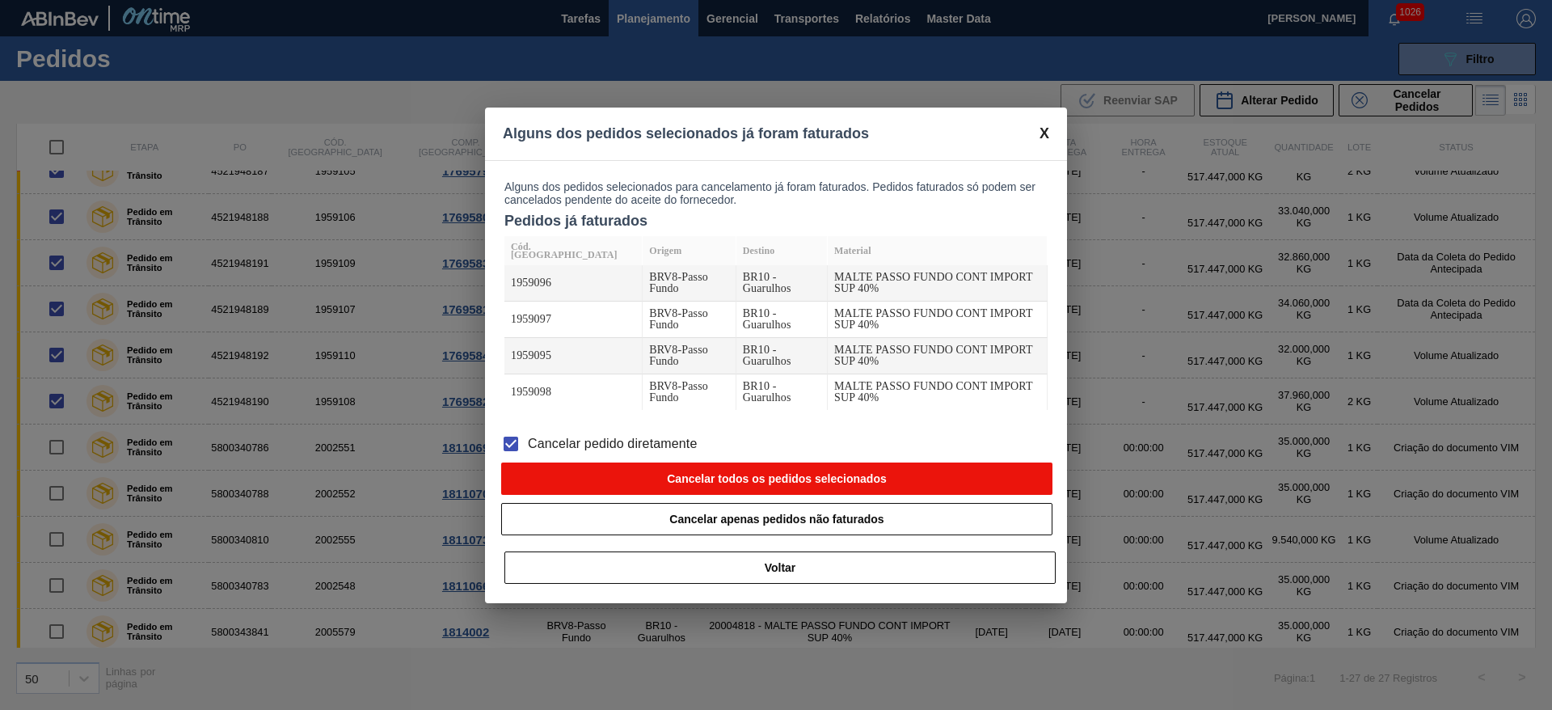
click at [677, 477] on button "Cancelar todos os pedidos selecionados" at bounding box center [776, 478] width 551 height 32
checkbox input "false"
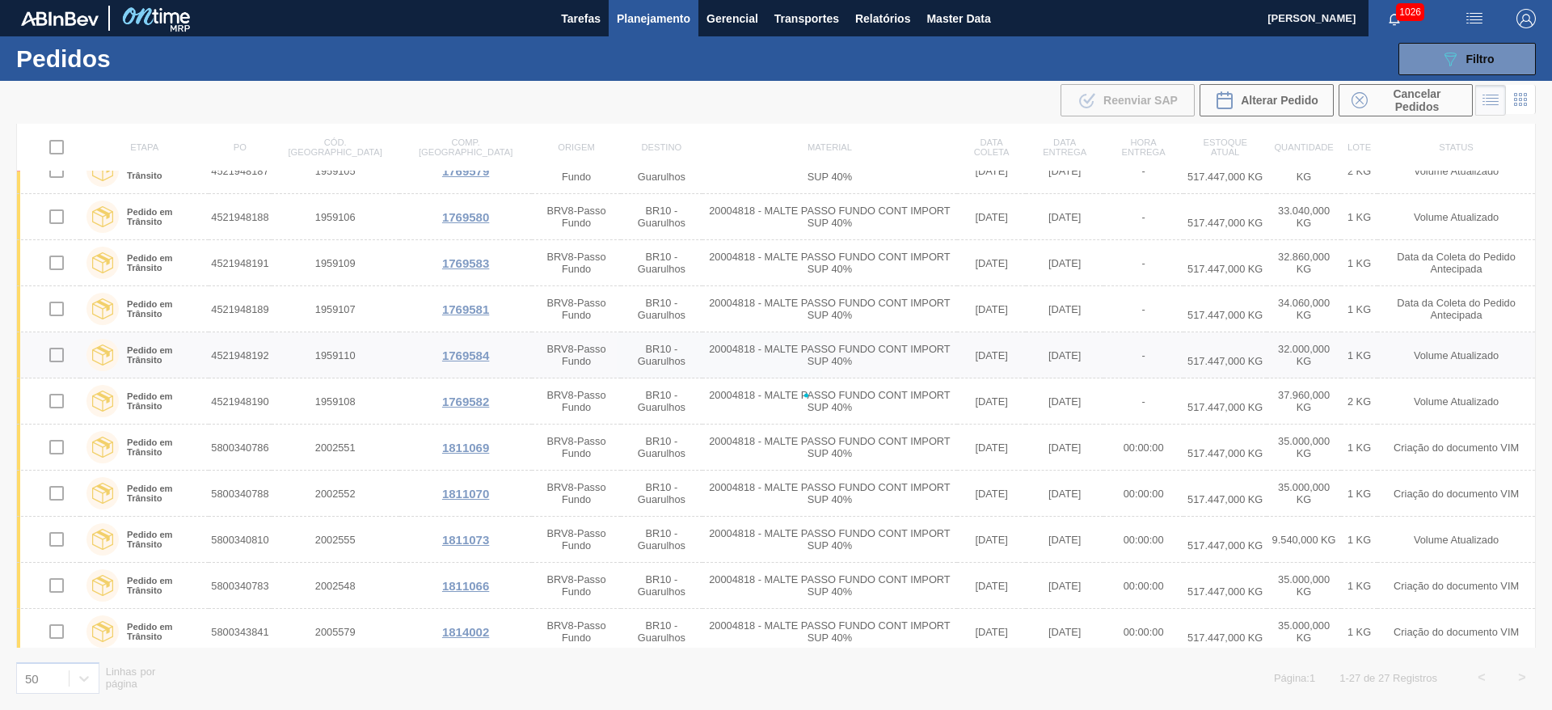
checkbox input "false"
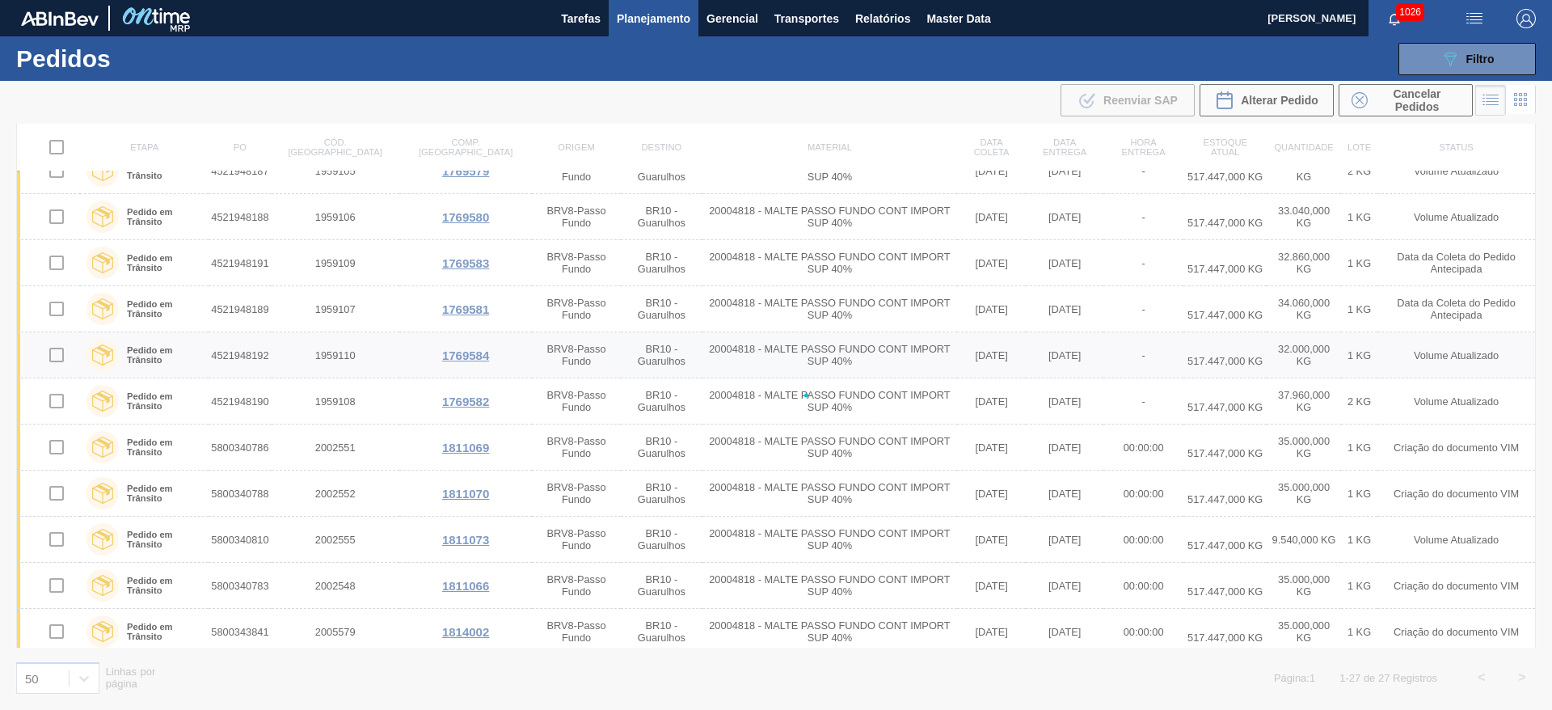
checkbox input "false"
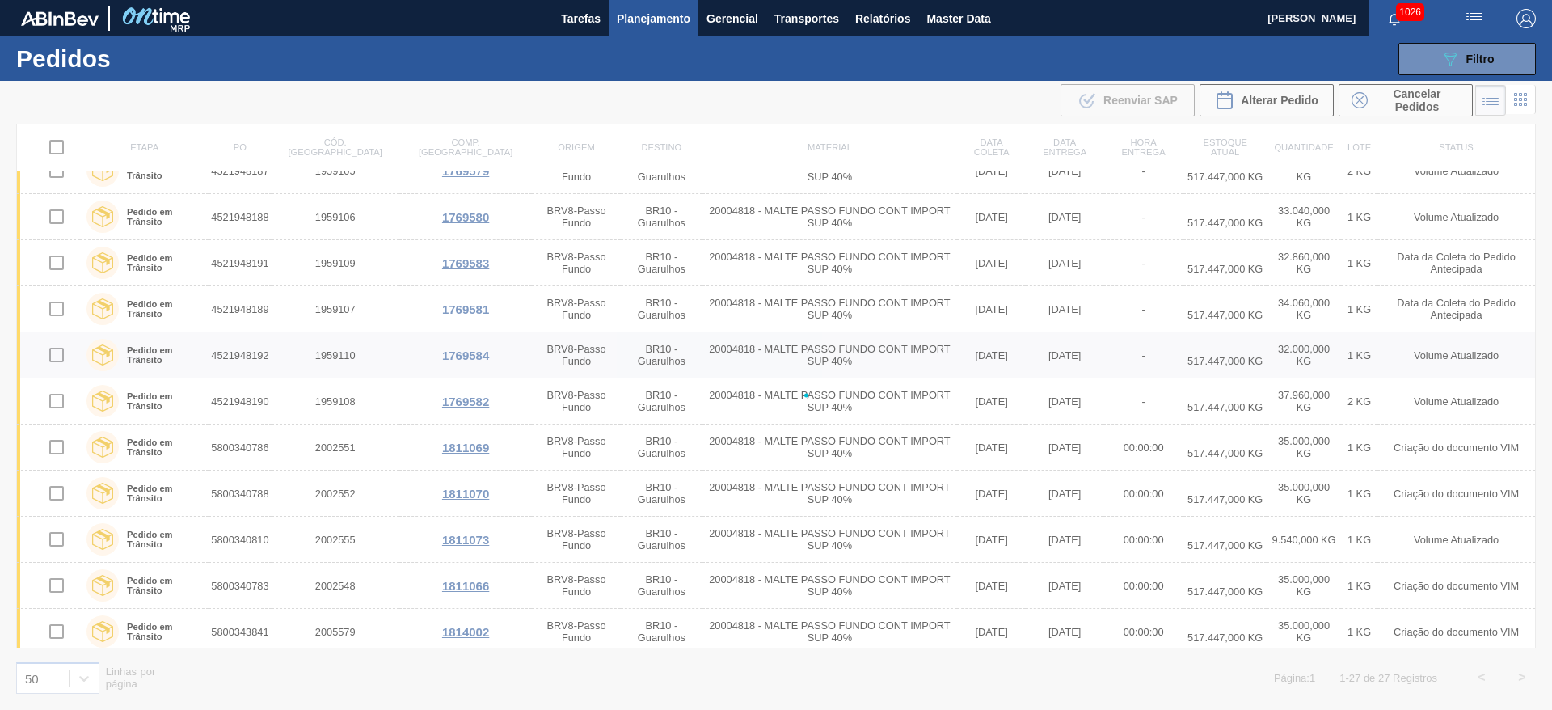
checkbox input "false"
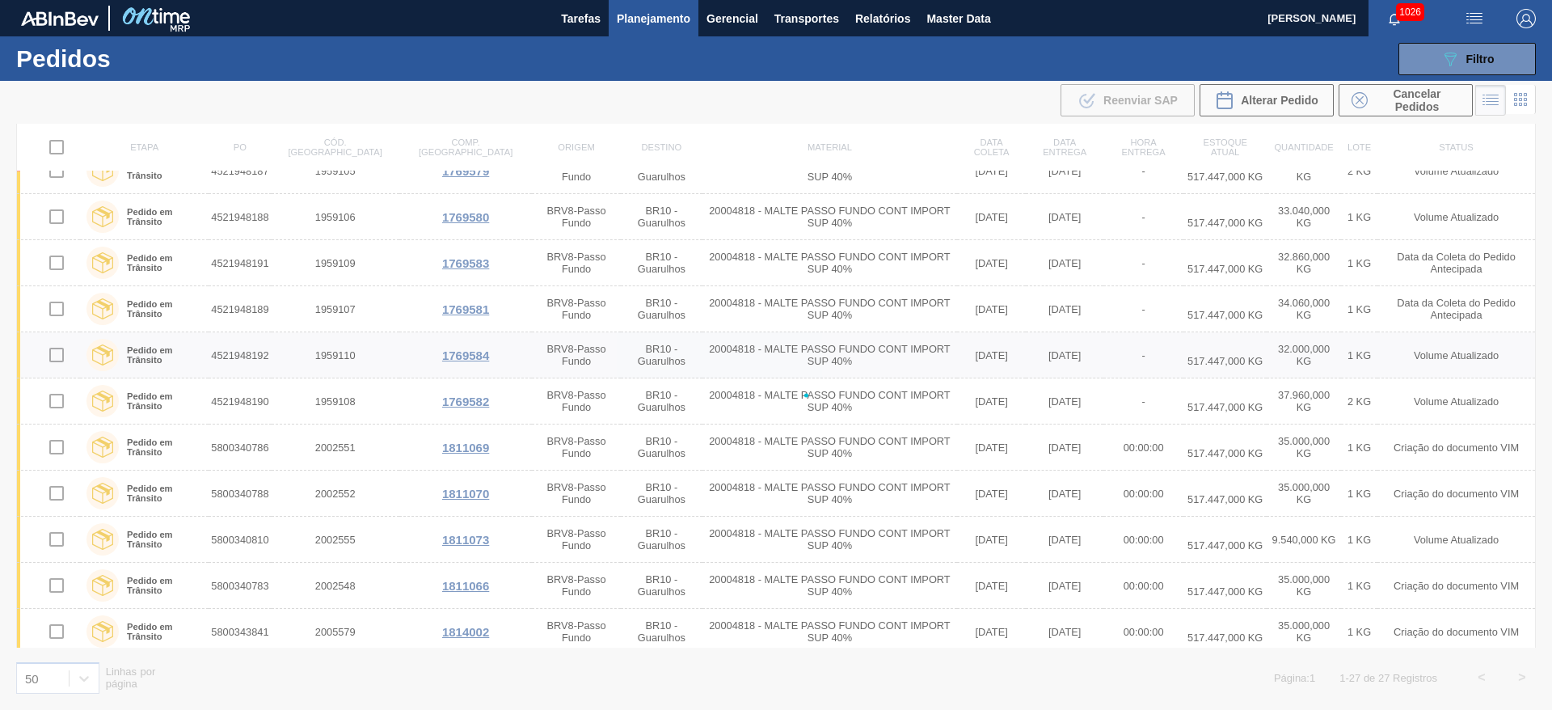
checkbox input "false"
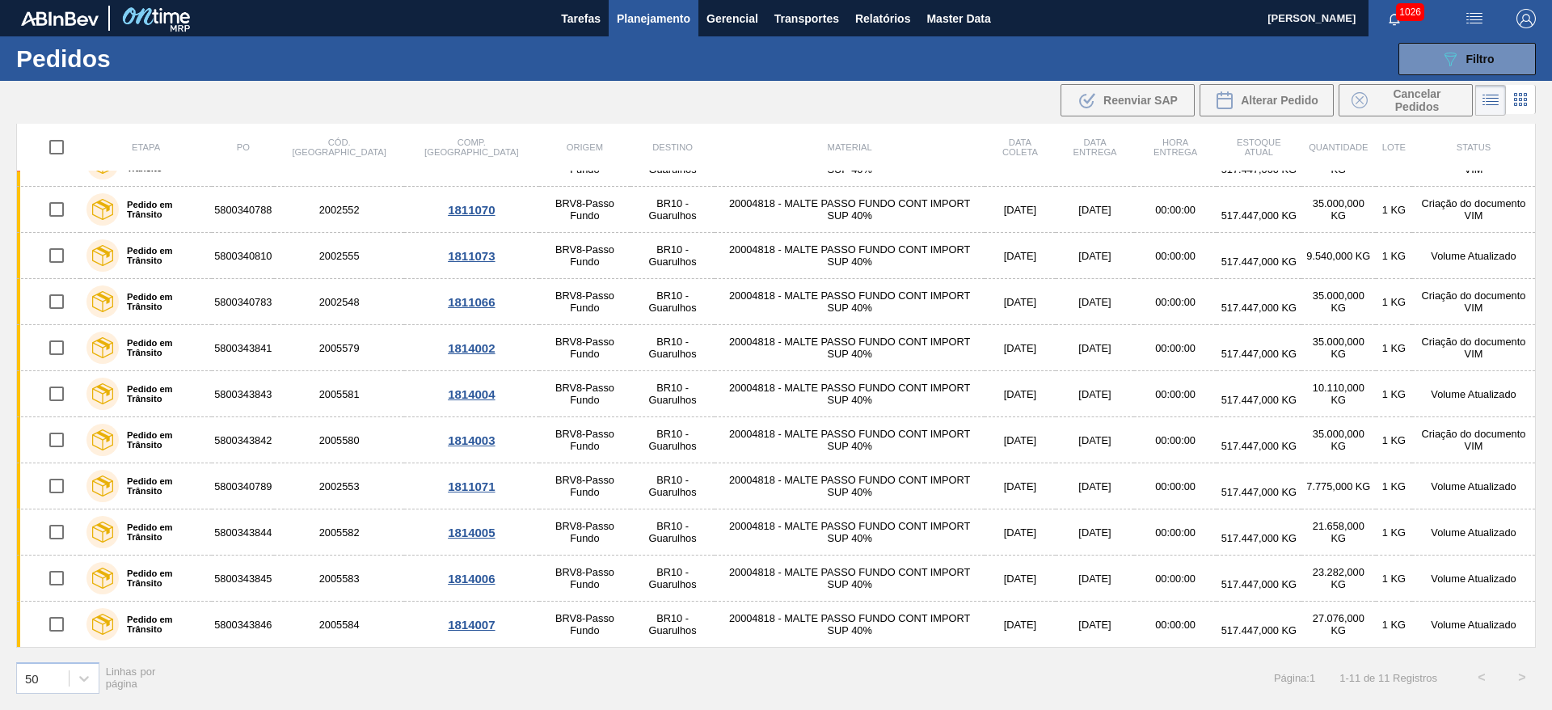
scroll to position [0, 0]
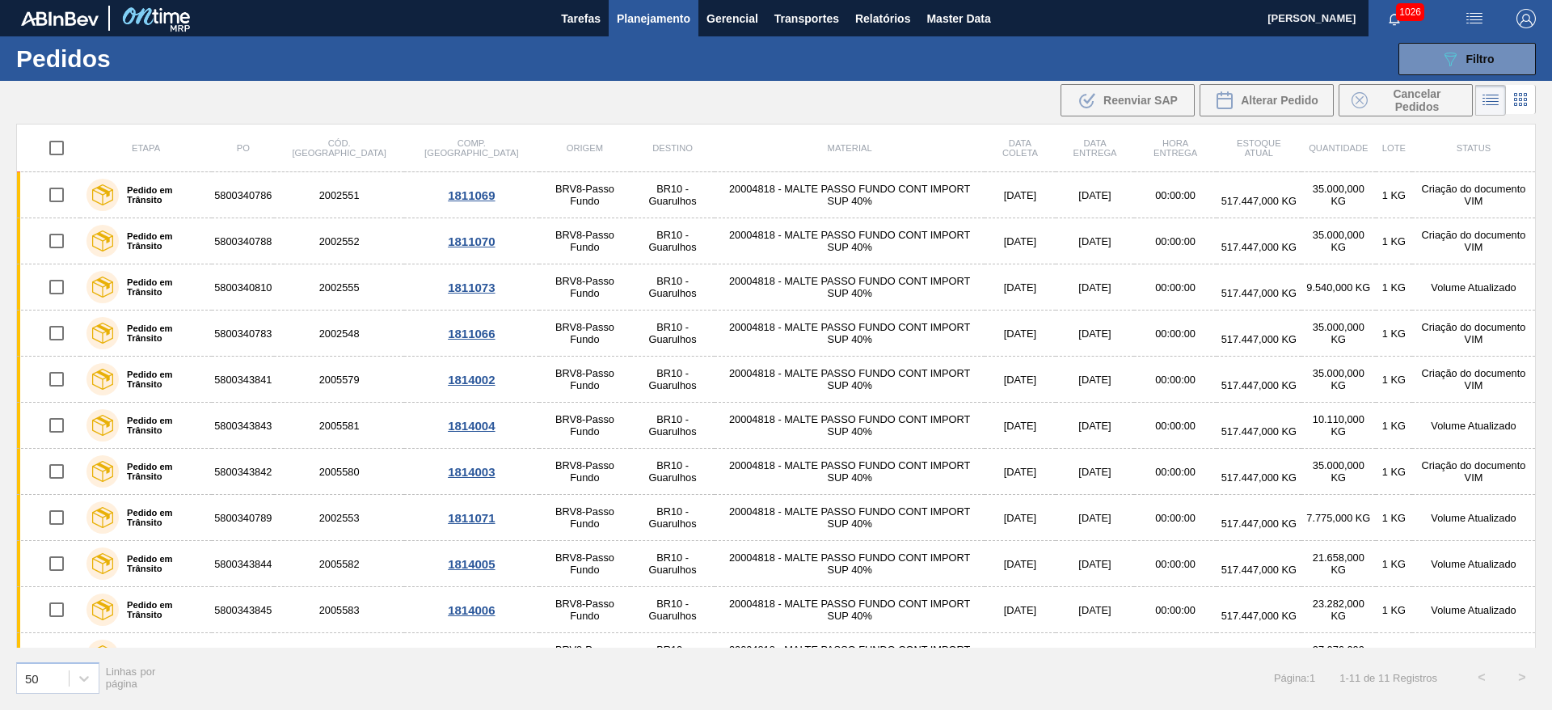
click at [652, 12] on span "Planejamento" at bounding box center [654, 18] width 74 height 19
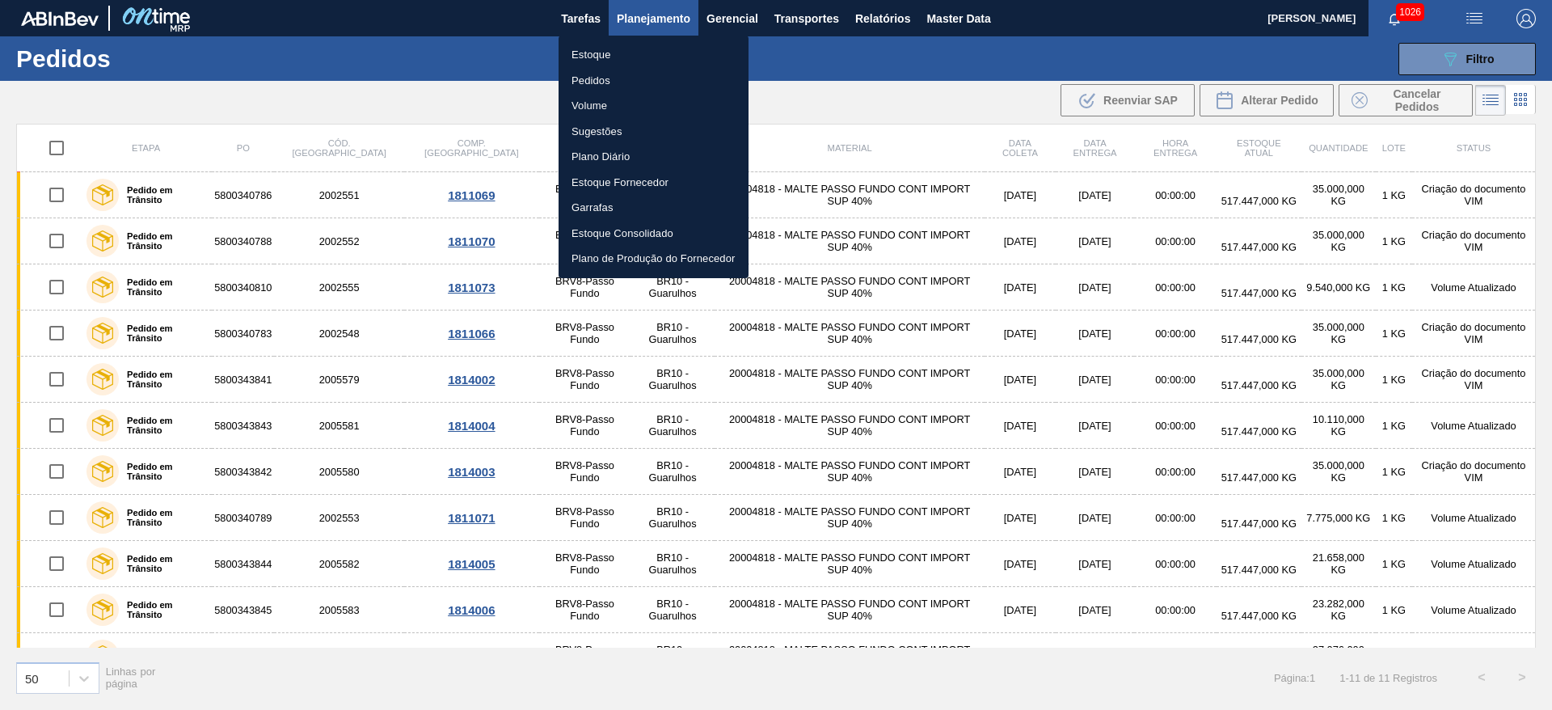
click at [593, 54] on li "Estoque" at bounding box center [654, 55] width 190 height 26
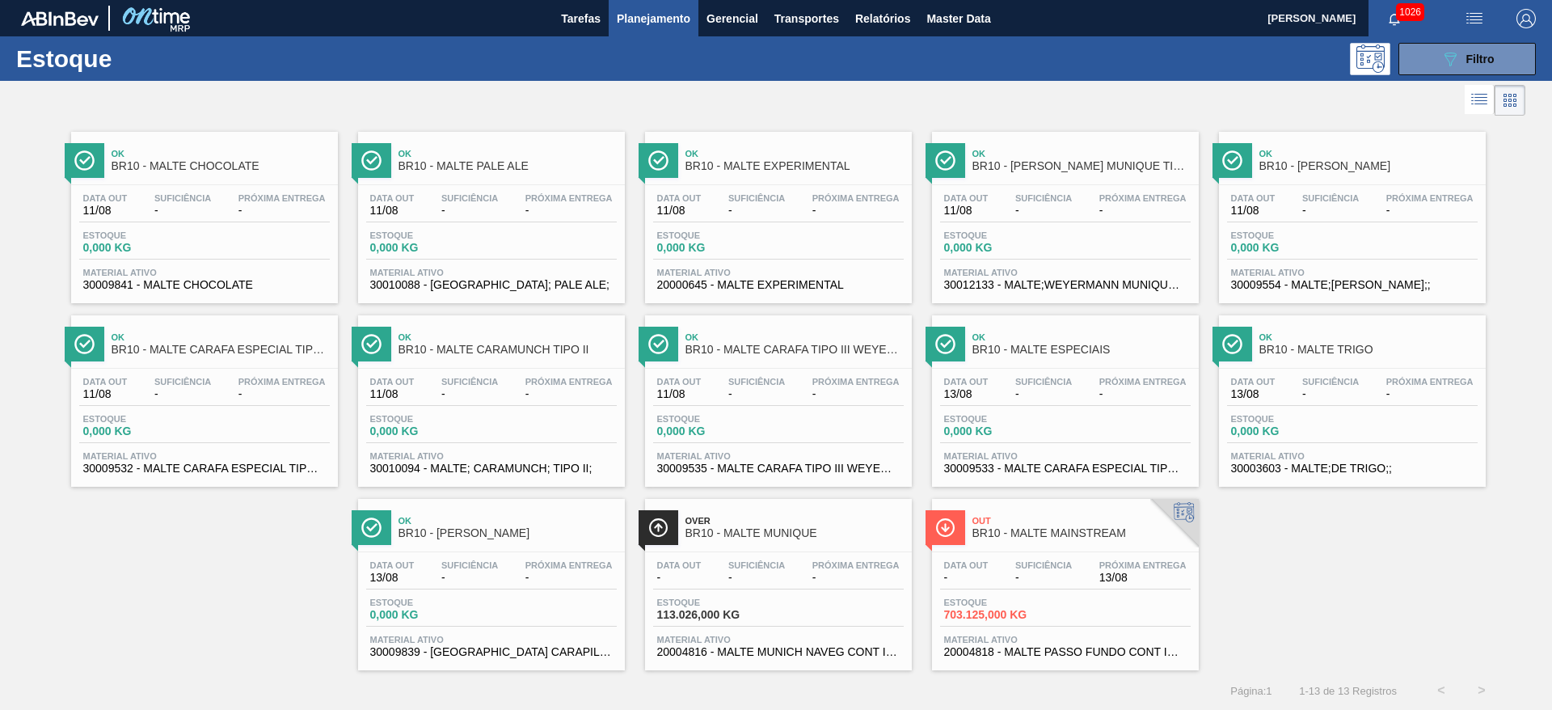
click at [1033, 587] on div "Data out - Suficiência - Próxima Entrega 13/08" at bounding box center [1065, 574] width 251 height 29
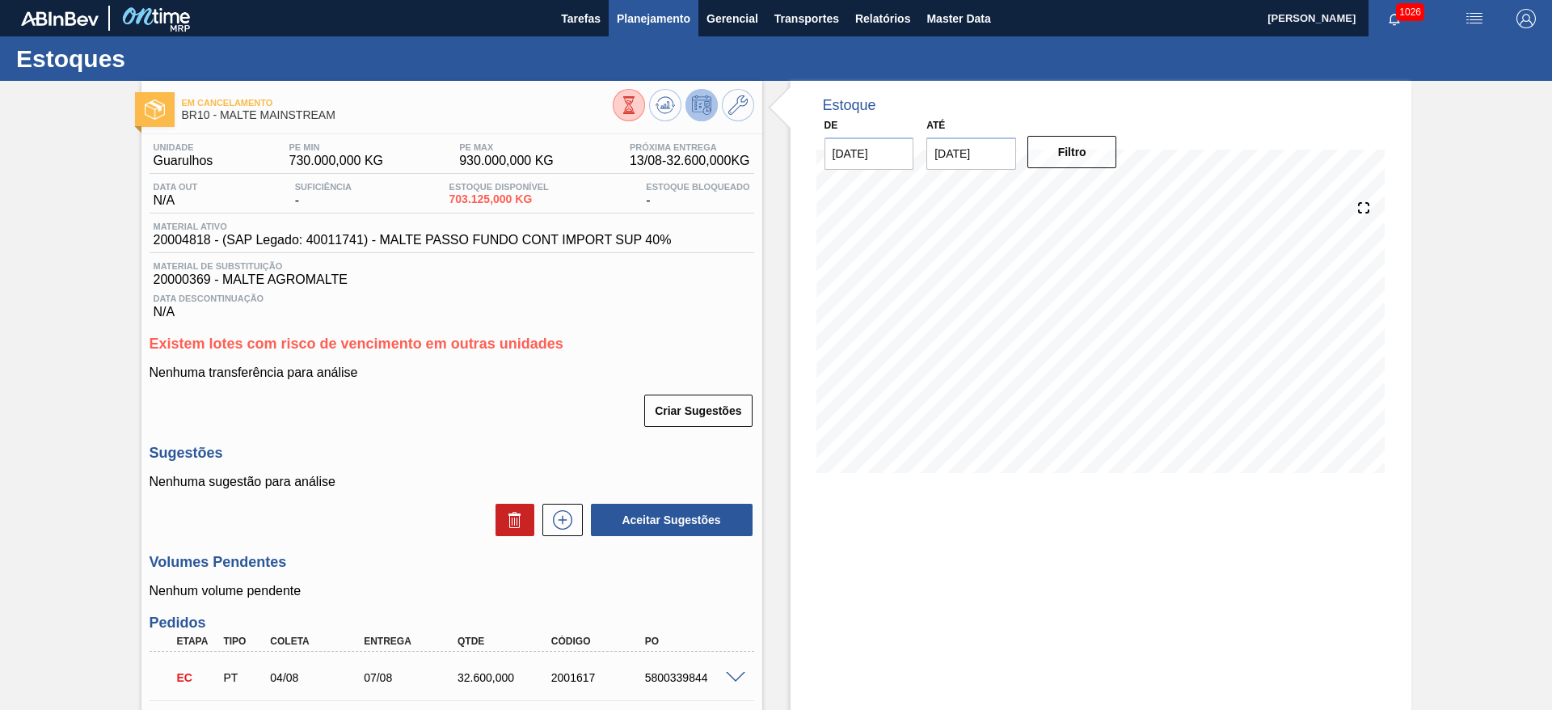
click at [652, 15] on span "Planejamento" at bounding box center [654, 18] width 74 height 19
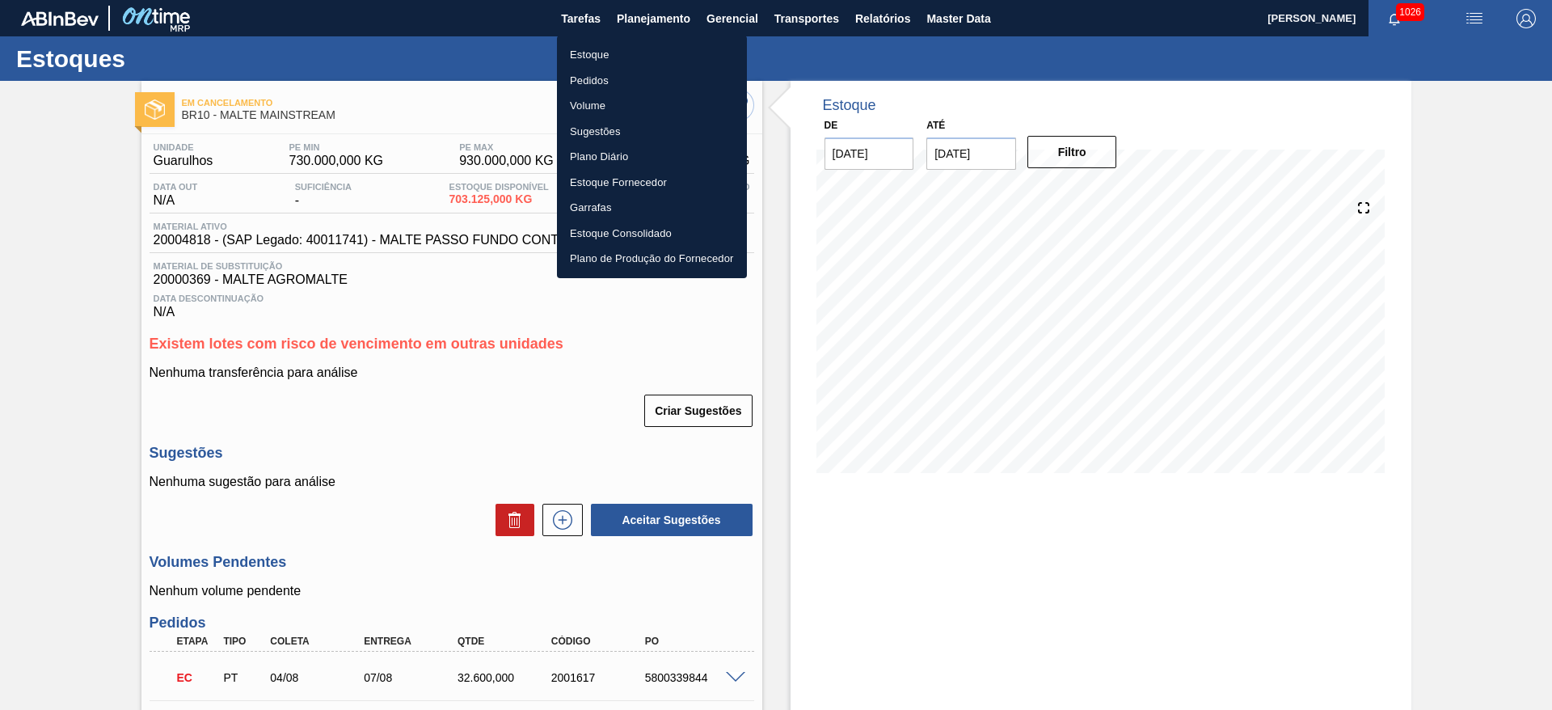
click at [591, 83] on li "Pedidos" at bounding box center [652, 81] width 190 height 26
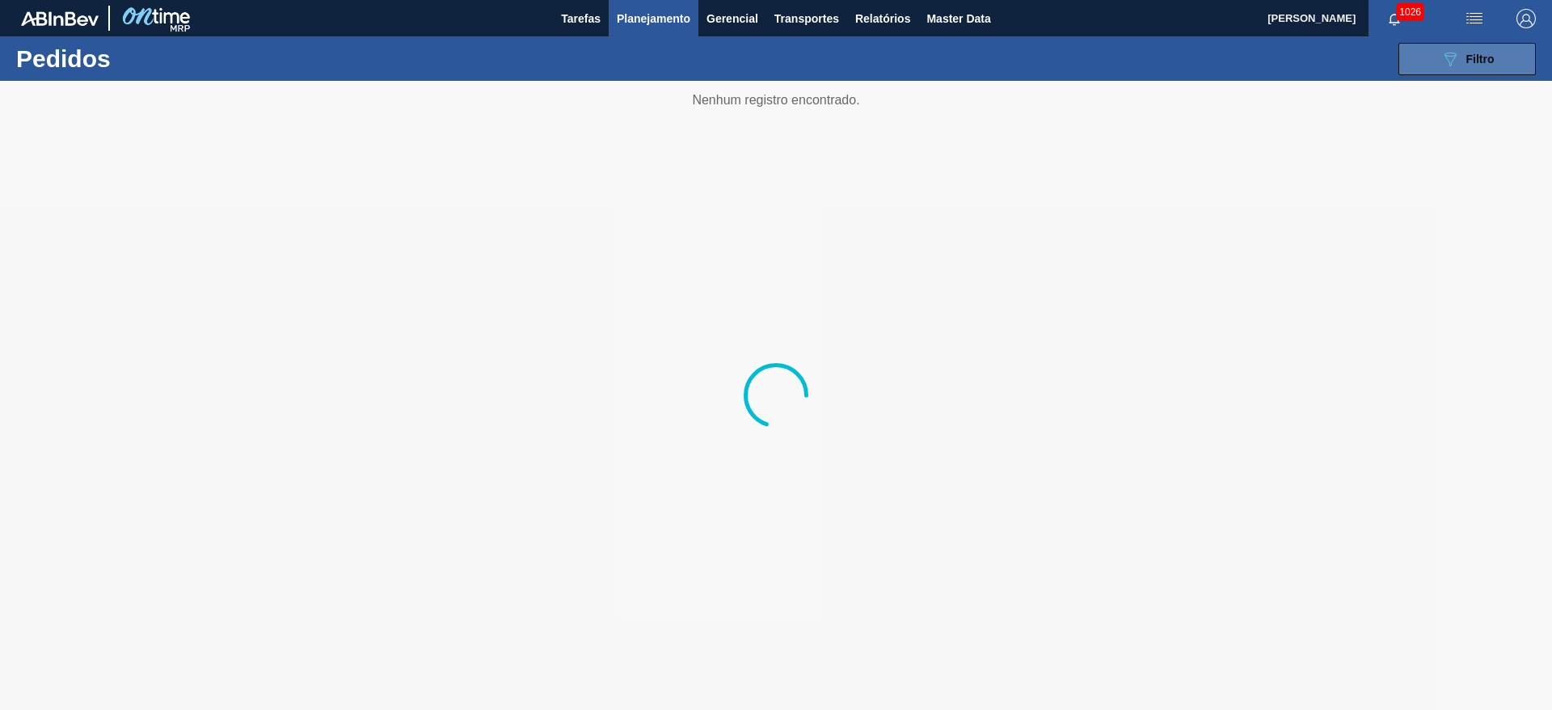
click at [1460, 61] on div "089F7B8B-B2A5-4AFE-B5C0-19BA573D28AC Filtro" at bounding box center [1468, 58] width 54 height 19
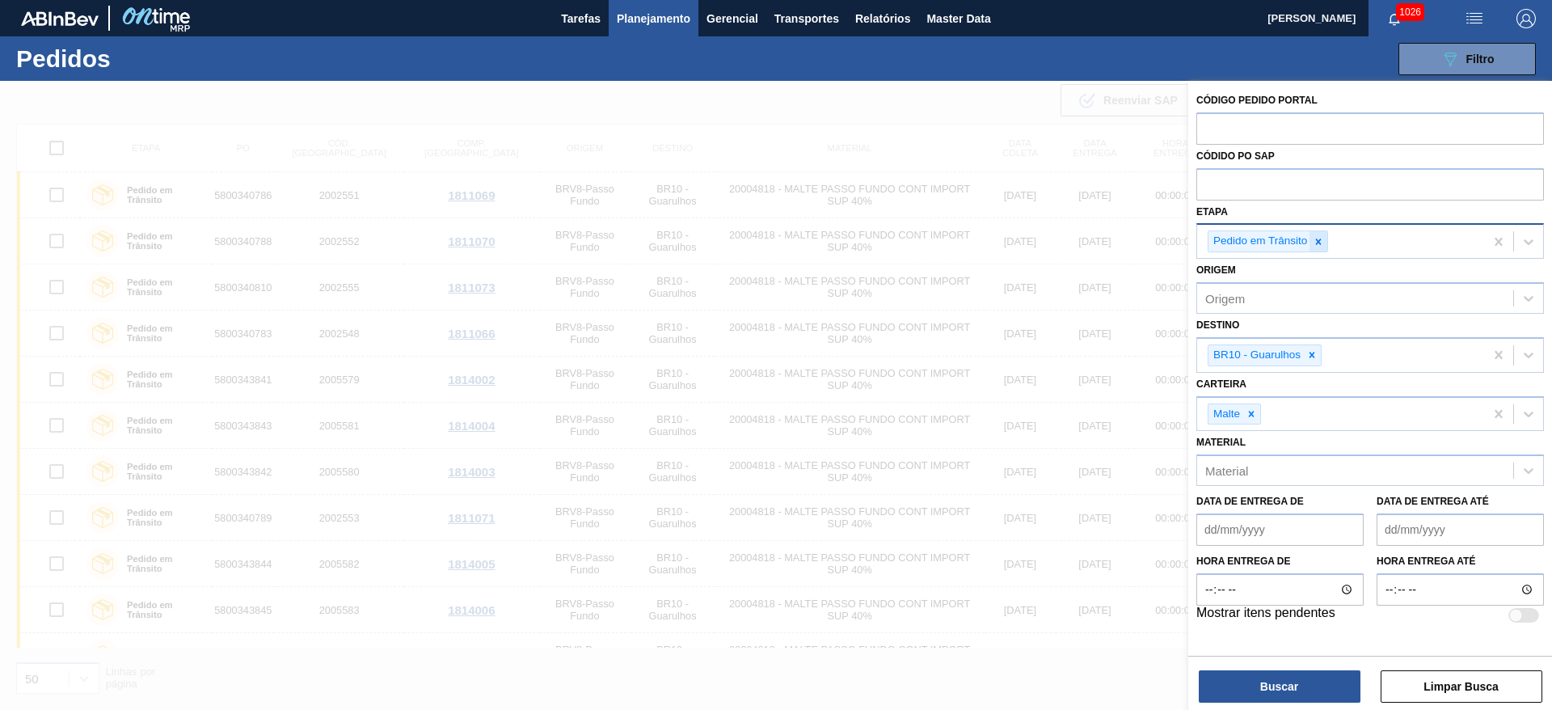
click at [1320, 238] on icon at bounding box center [1318, 241] width 11 height 11
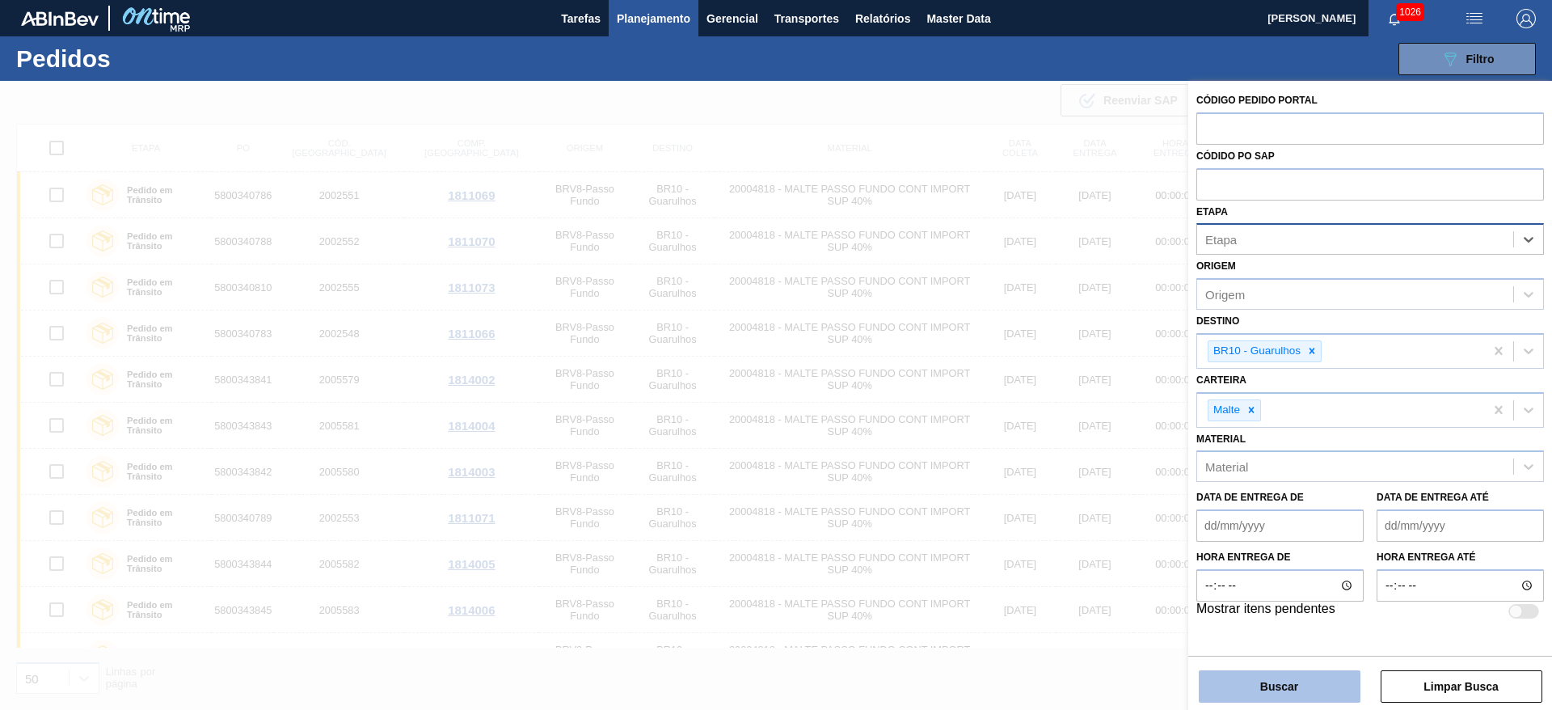
click at [1267, 677] on button "Buscar" at bounding box center [1280, 686] width 162 height 32
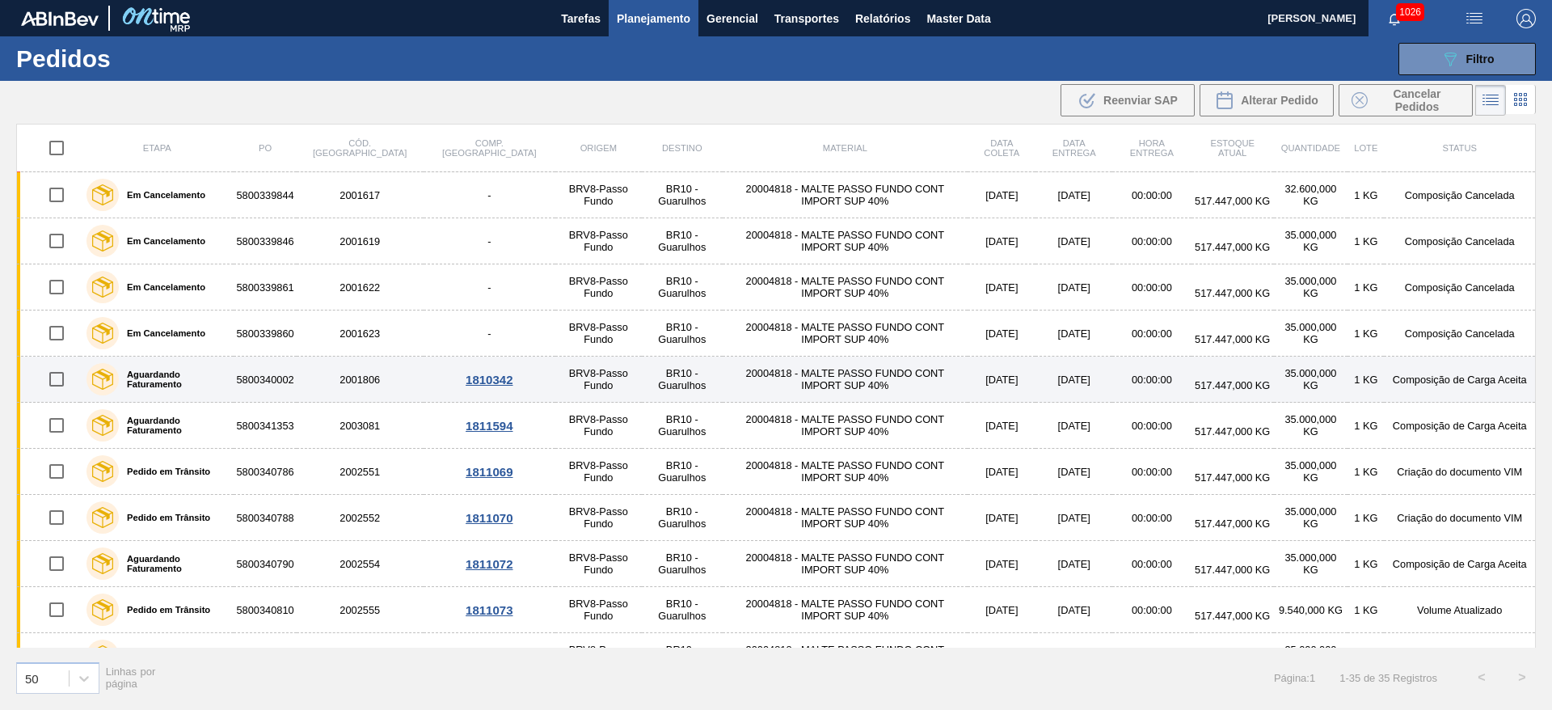
click at [49, 385] on input "checkbox" at bounding box center [57, 379] width 34 height 34
checkbox input "true"
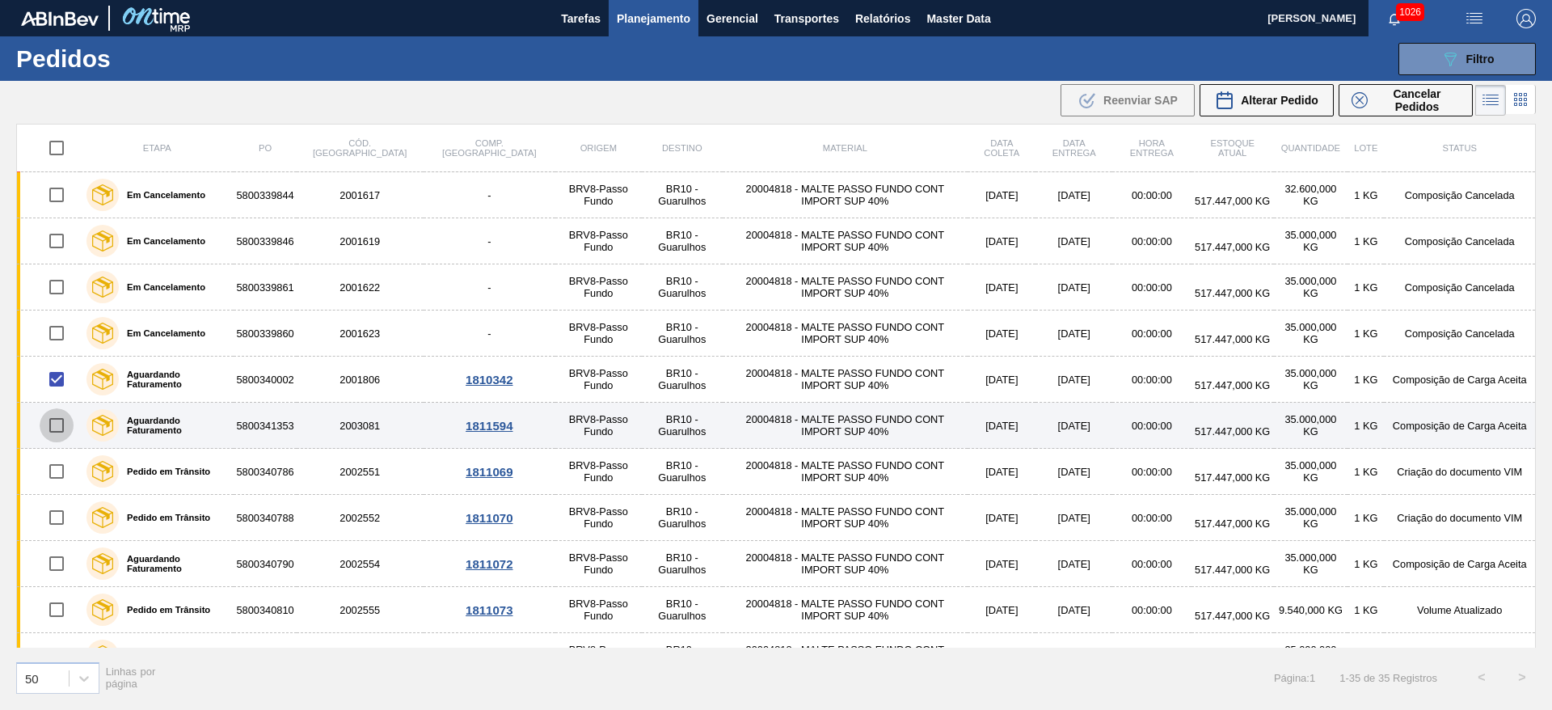
click at [60, 425] on input "checkbox" at bounding box center [57, 425] width 34 height 34
checkbox input "true"
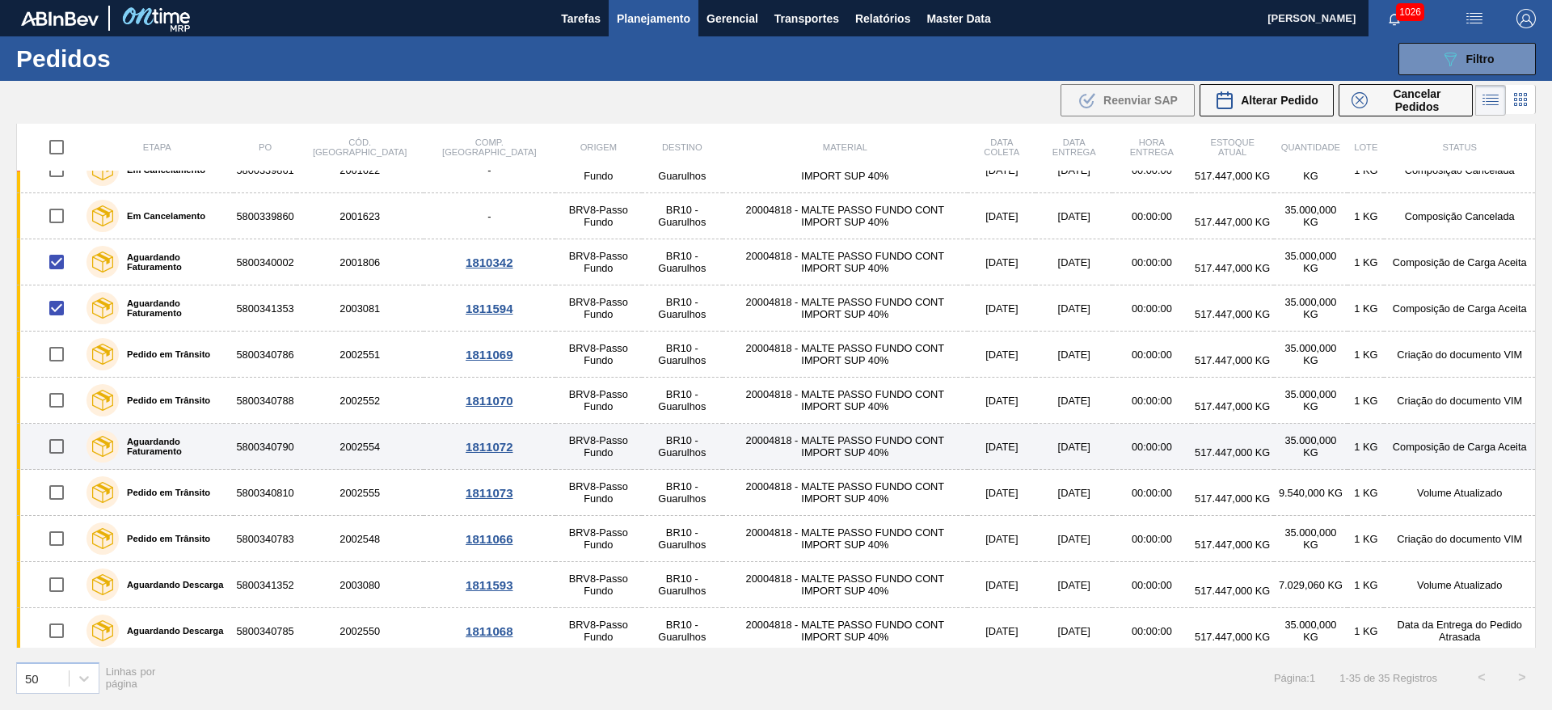
scroll to position [121, 0]
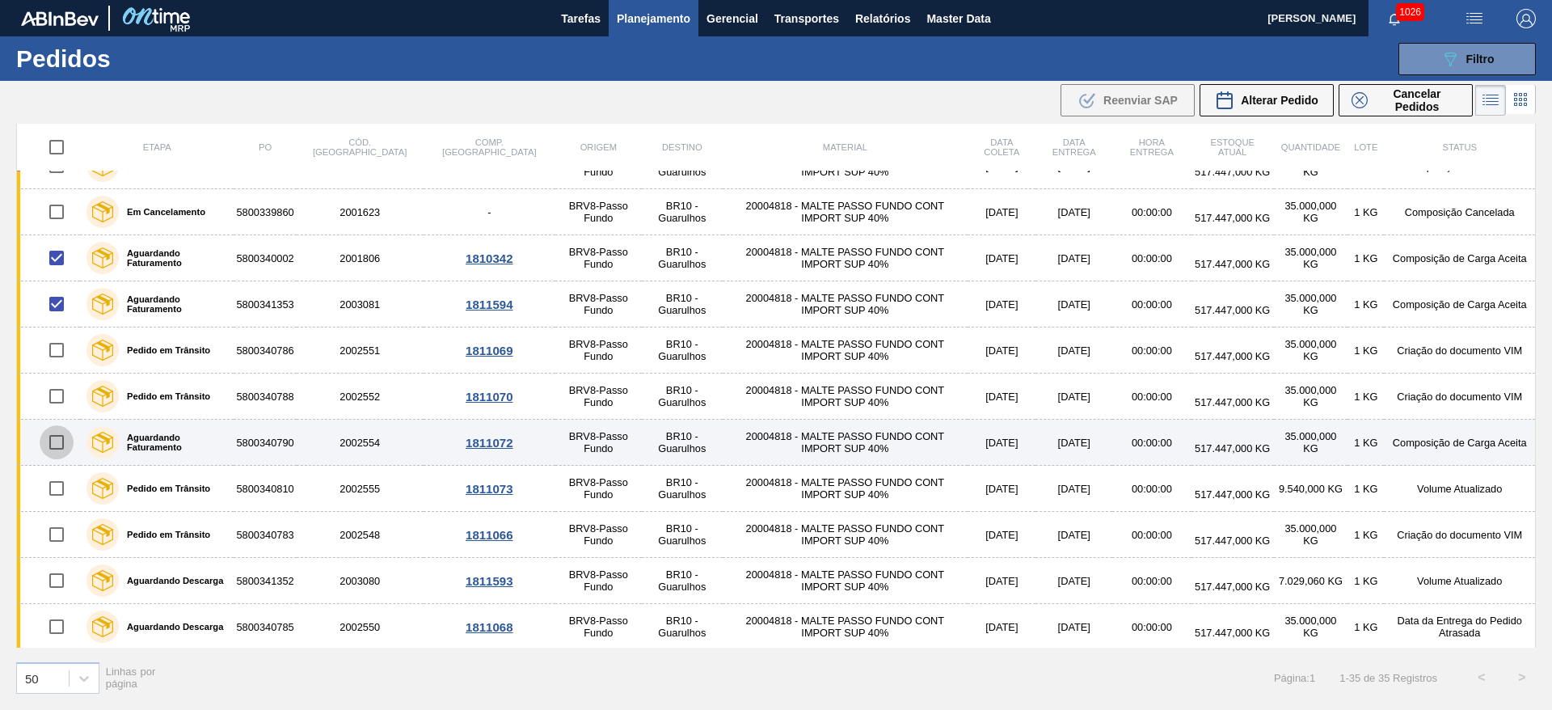
click at [57, 440] on input "checkbox" at bounding box center [57, 442] width 34 height 34
checkbox input "true"
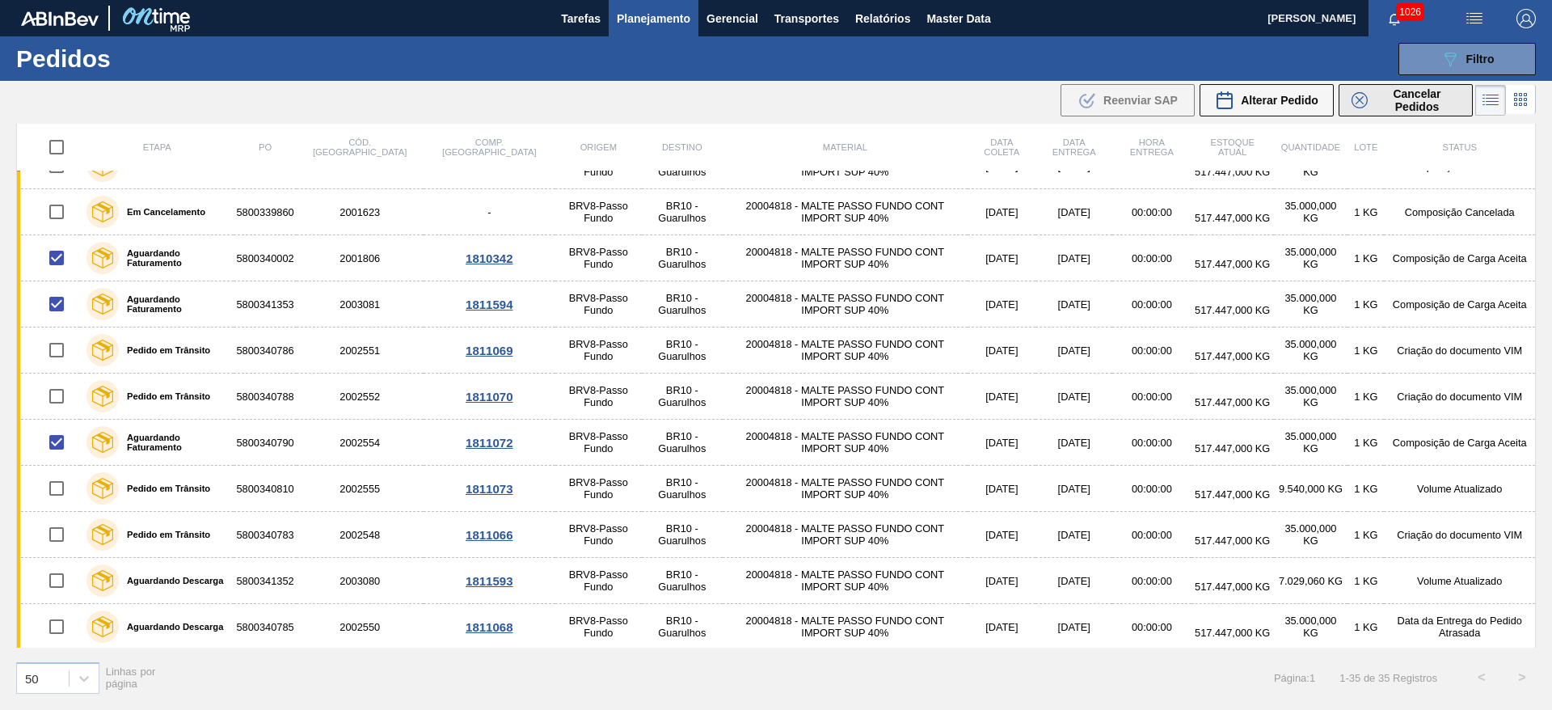
click at [1397, 106] on span "Cancelar Pedidos" at bounding box center [1417, 100] width 86 height 26
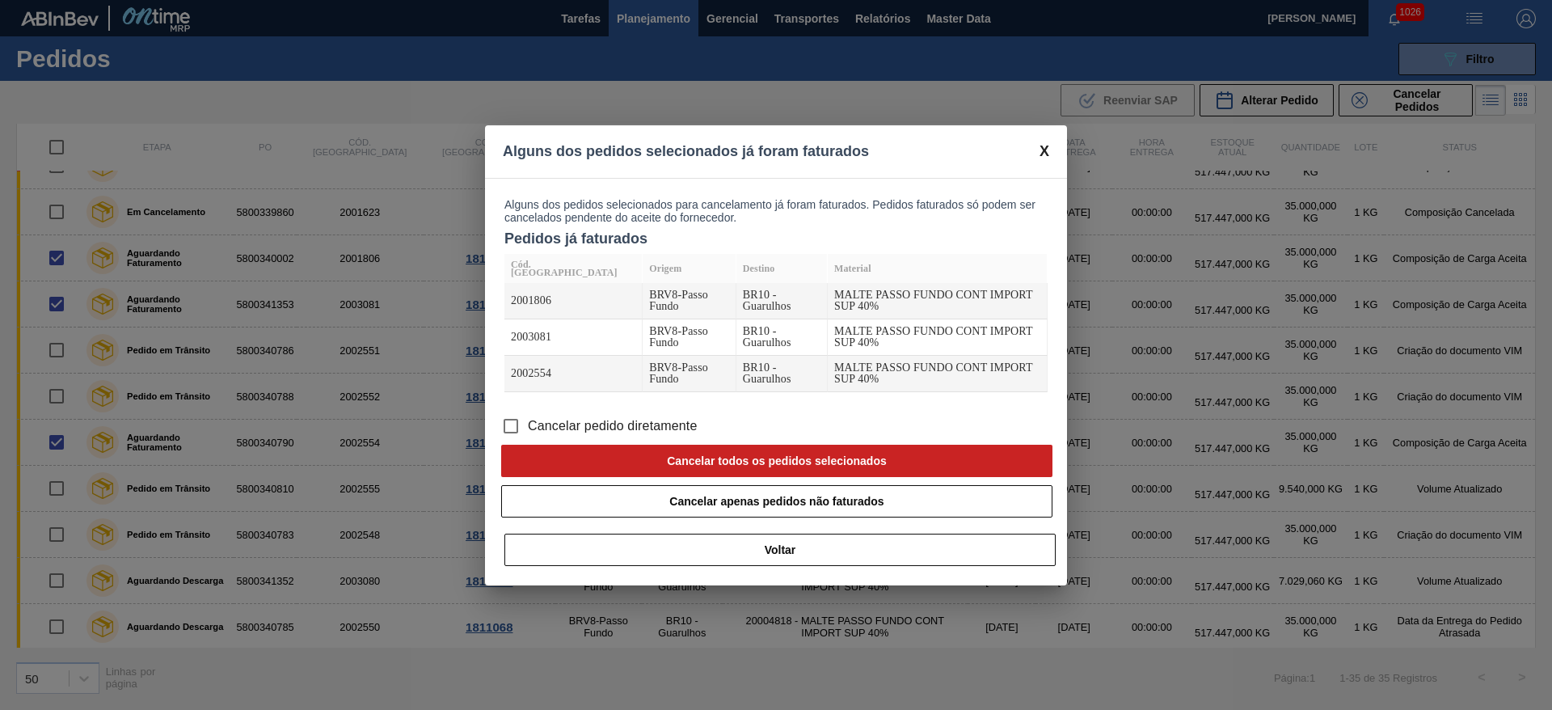
click at [507, 409] on input "Cancelar pedido diretamente" at bounding box center [511, 426] width 34 height 34
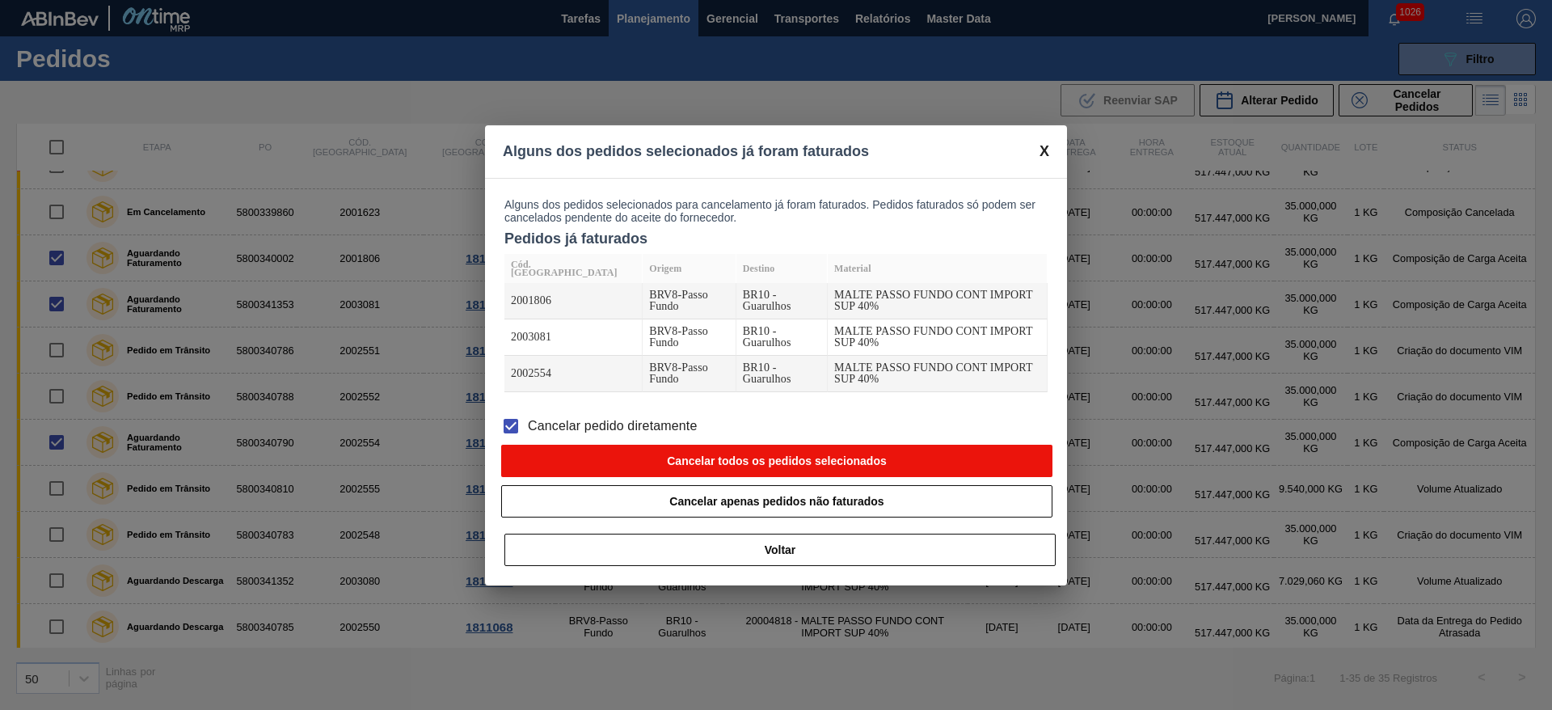
click at [562, 445] on button "Cancelar todos os pedidos selecionados" at bounding box center [776, 461] width 551 height 32
checkbox input "false"
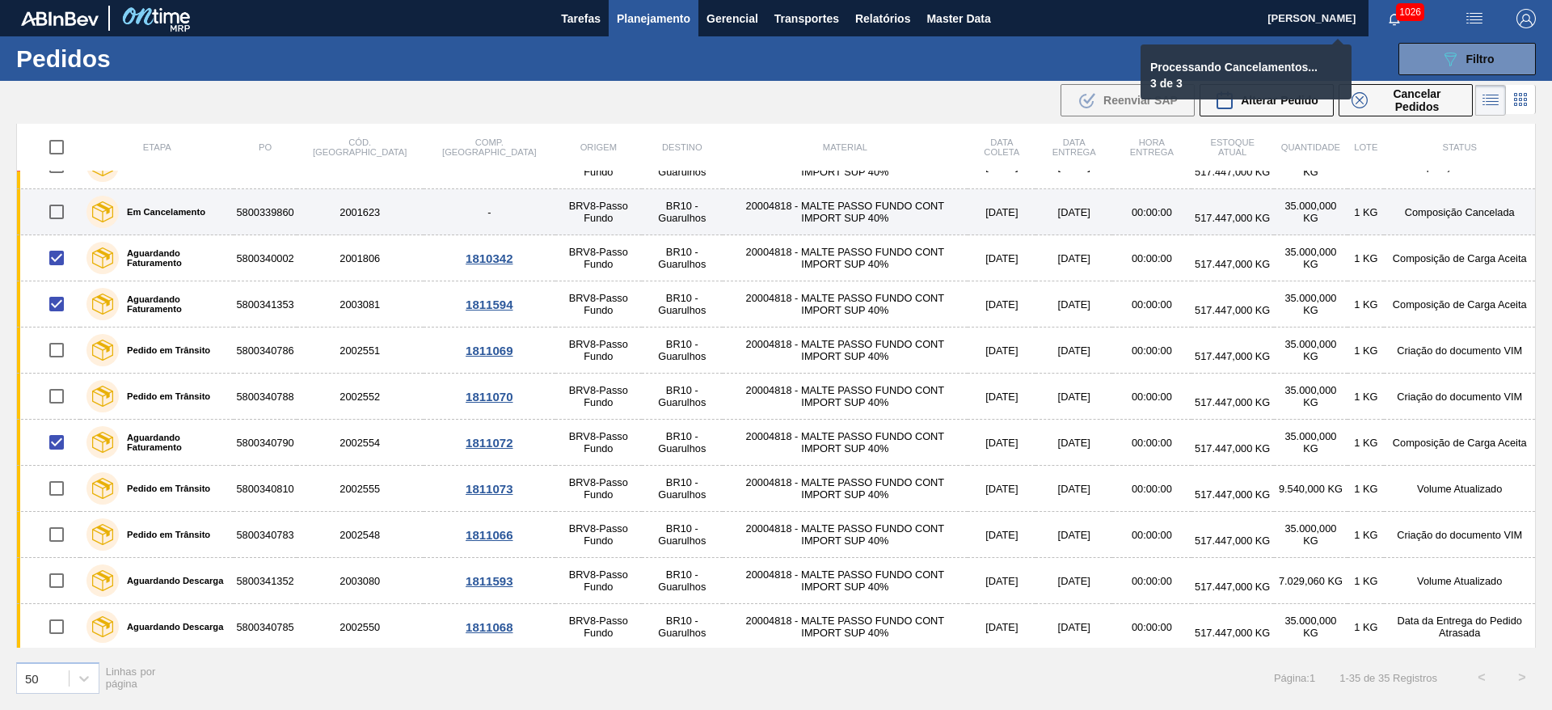
checkbox input "false"
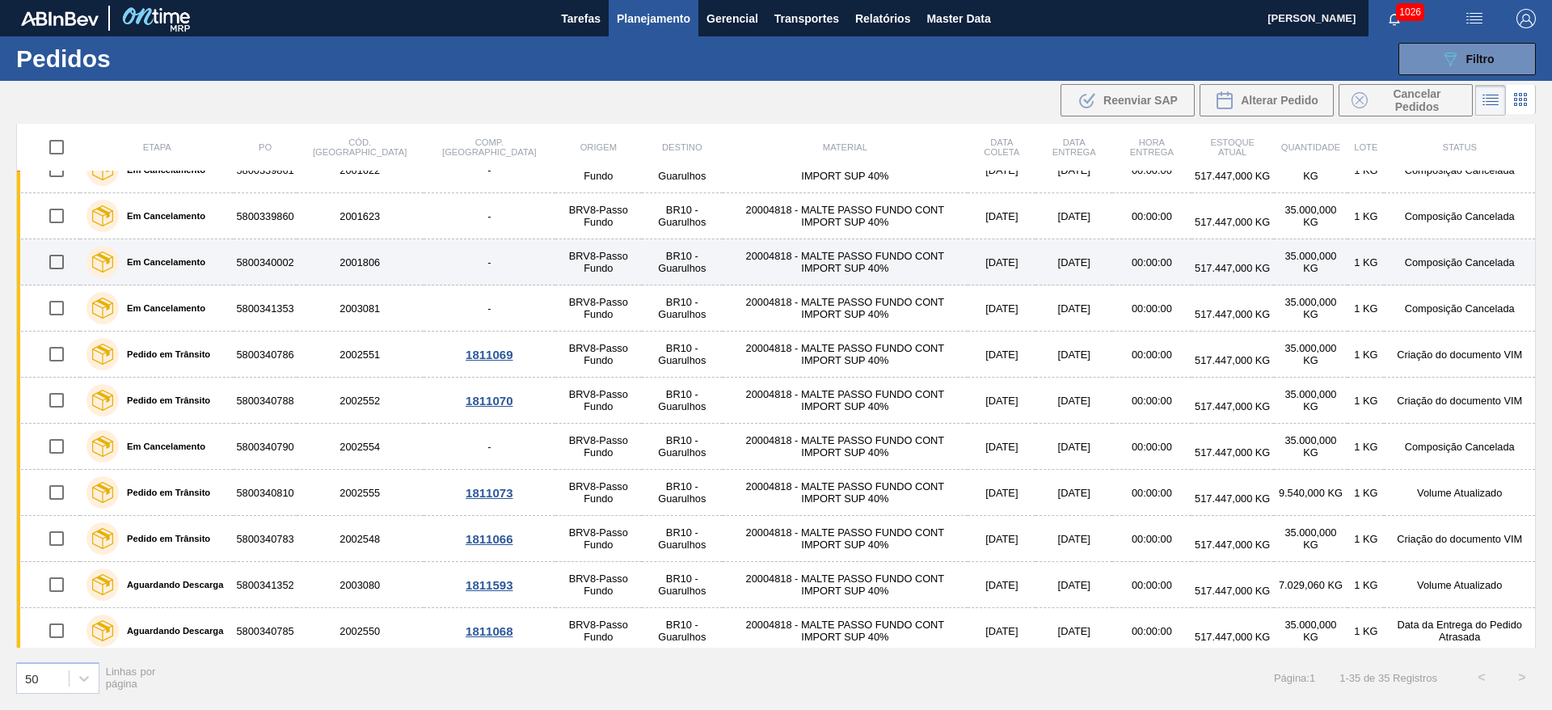
scroll to position [0, 0]
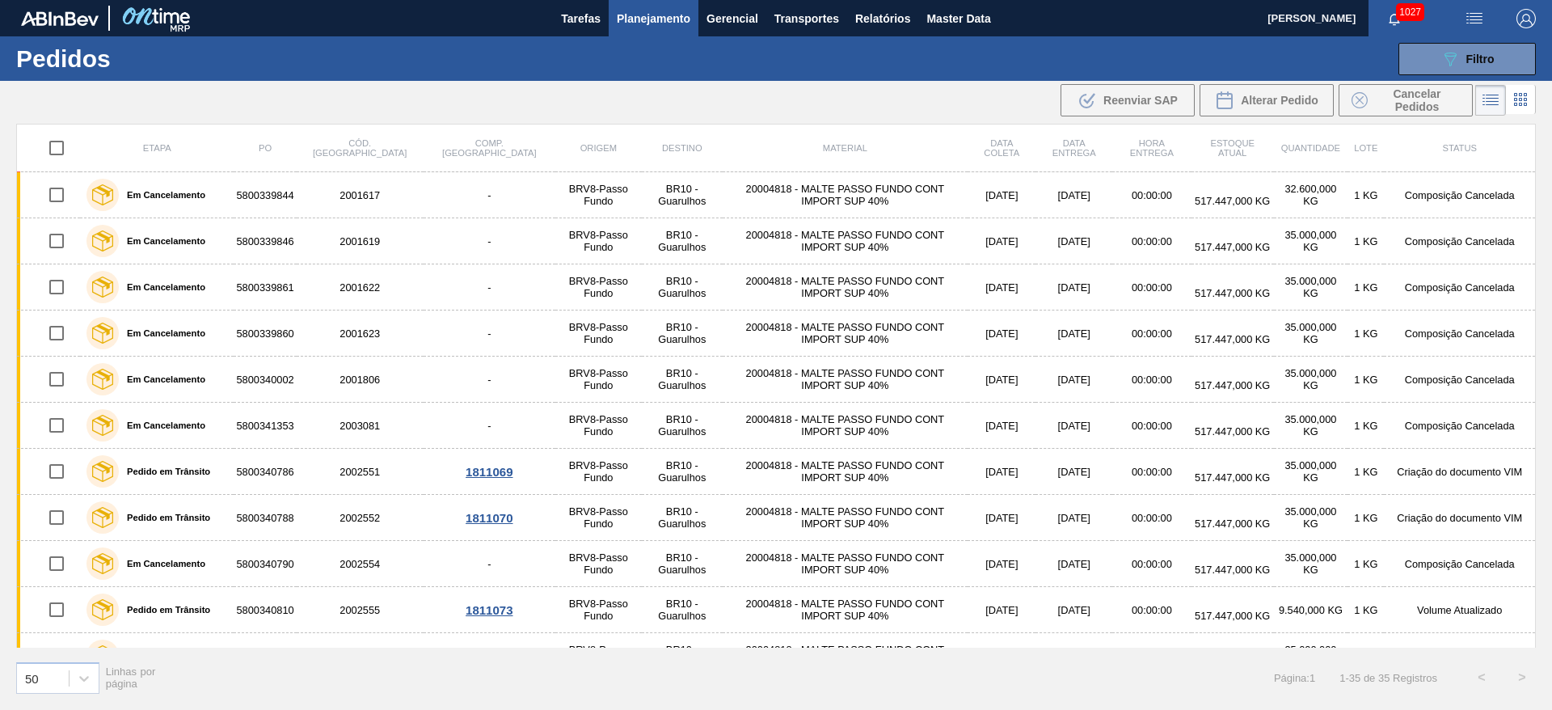
click at [641, 23] on span "Planejamento" at bounding box center [654, 18] width 74 height 19
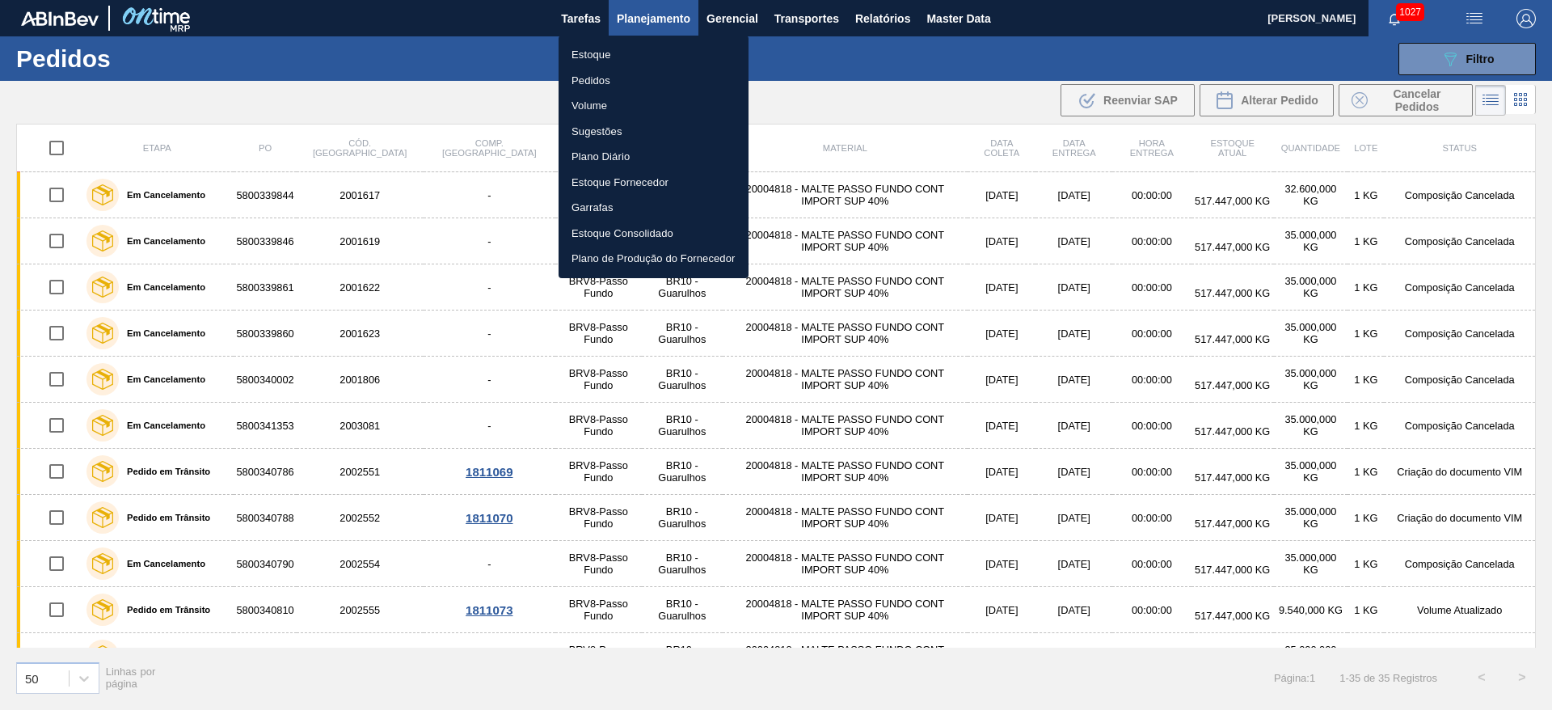
click at [599, 55] on li "Estoque" at bounding box center [654, 55] width 190 height 26
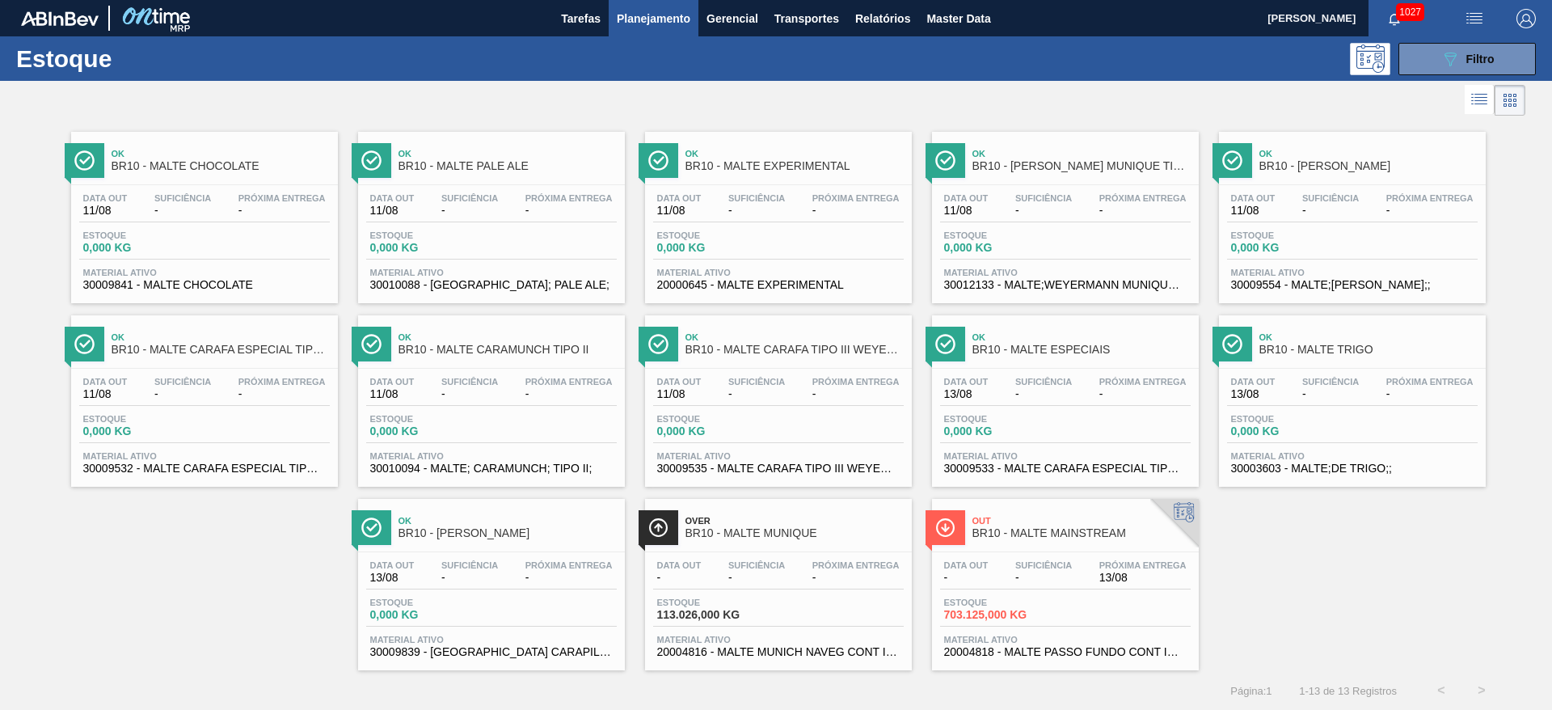
click at [1008, 572] on div "Data out - Suficiência - Próxima Entrega 13/08" at bounding box center [1065, 574] width 251 height 29
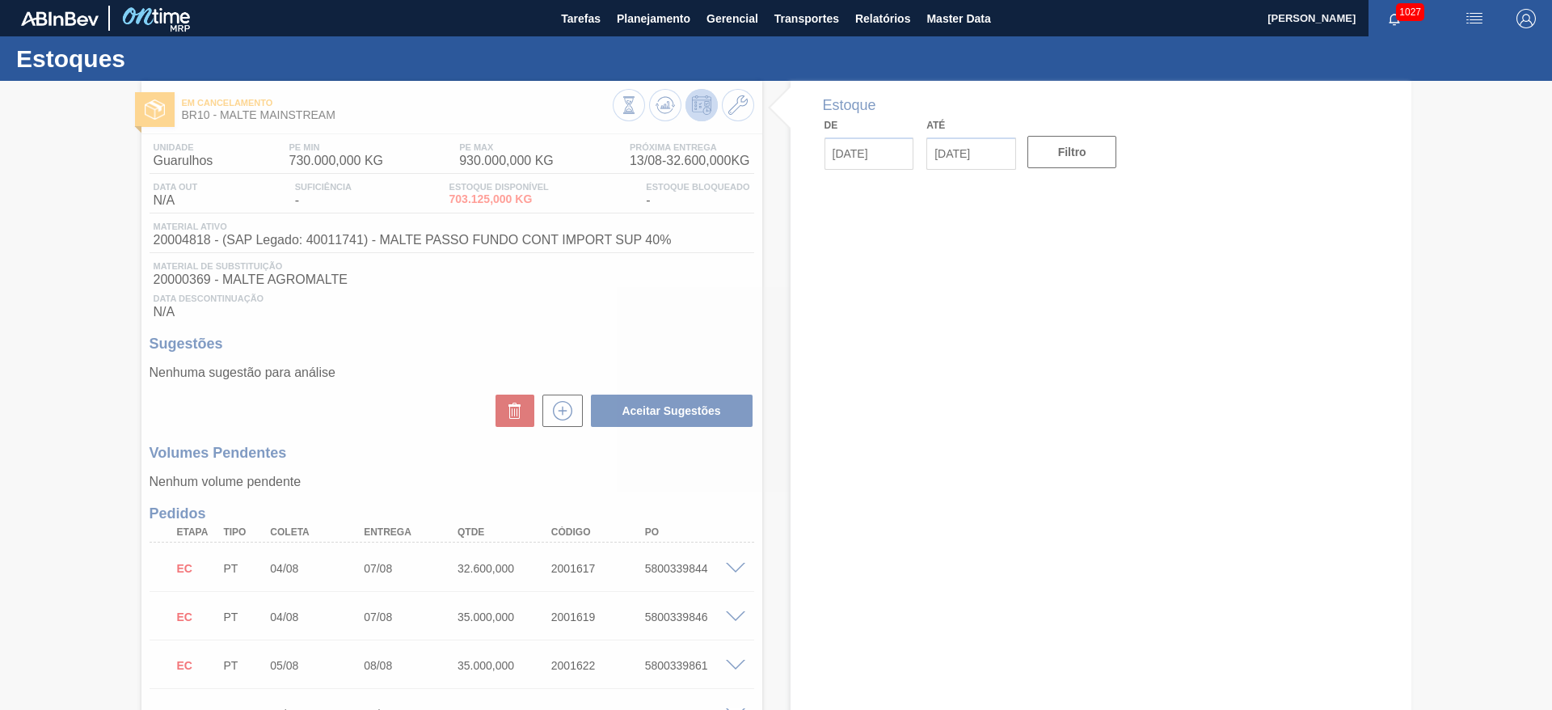
type input "[DATE]"
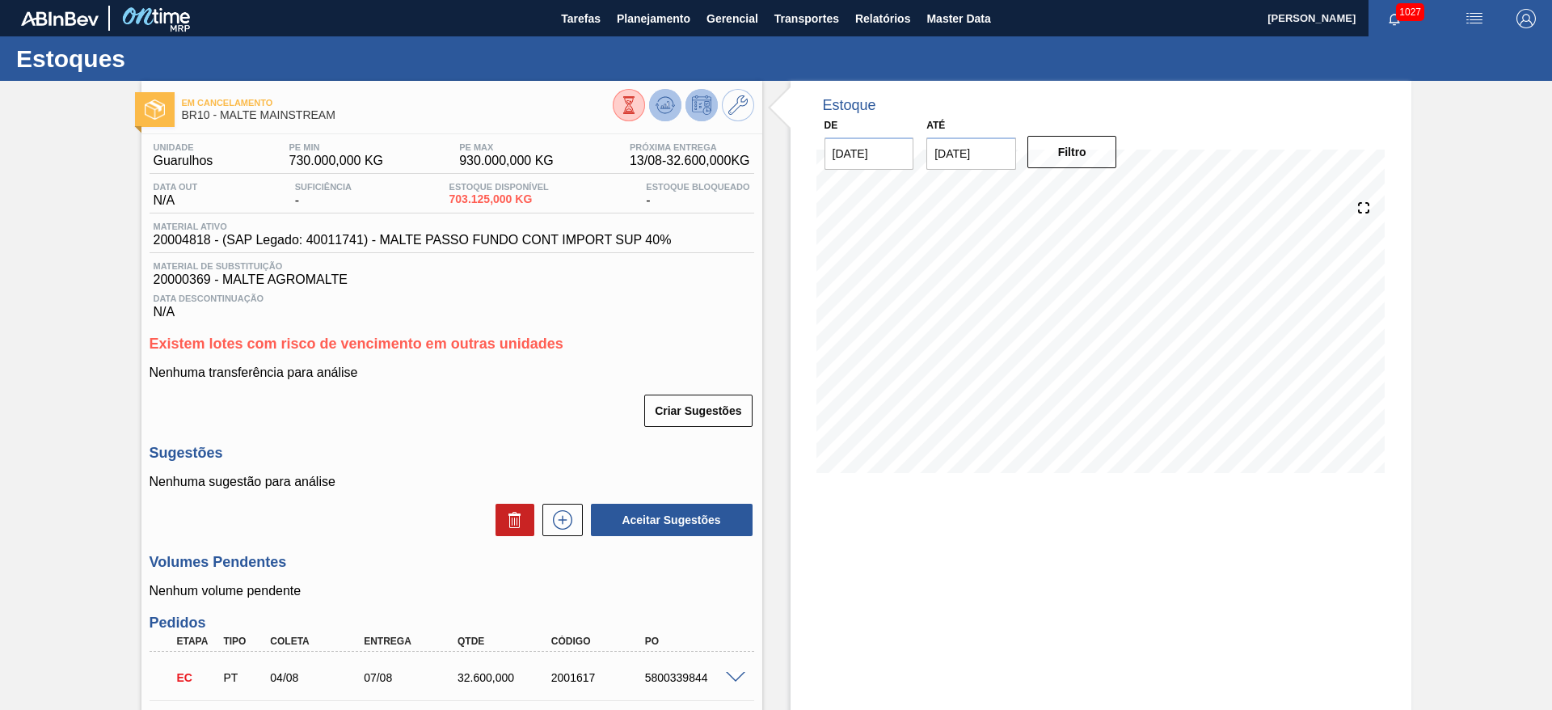
click at [667, 105] on icon at bounding box center [665, 104] width 11 height 7
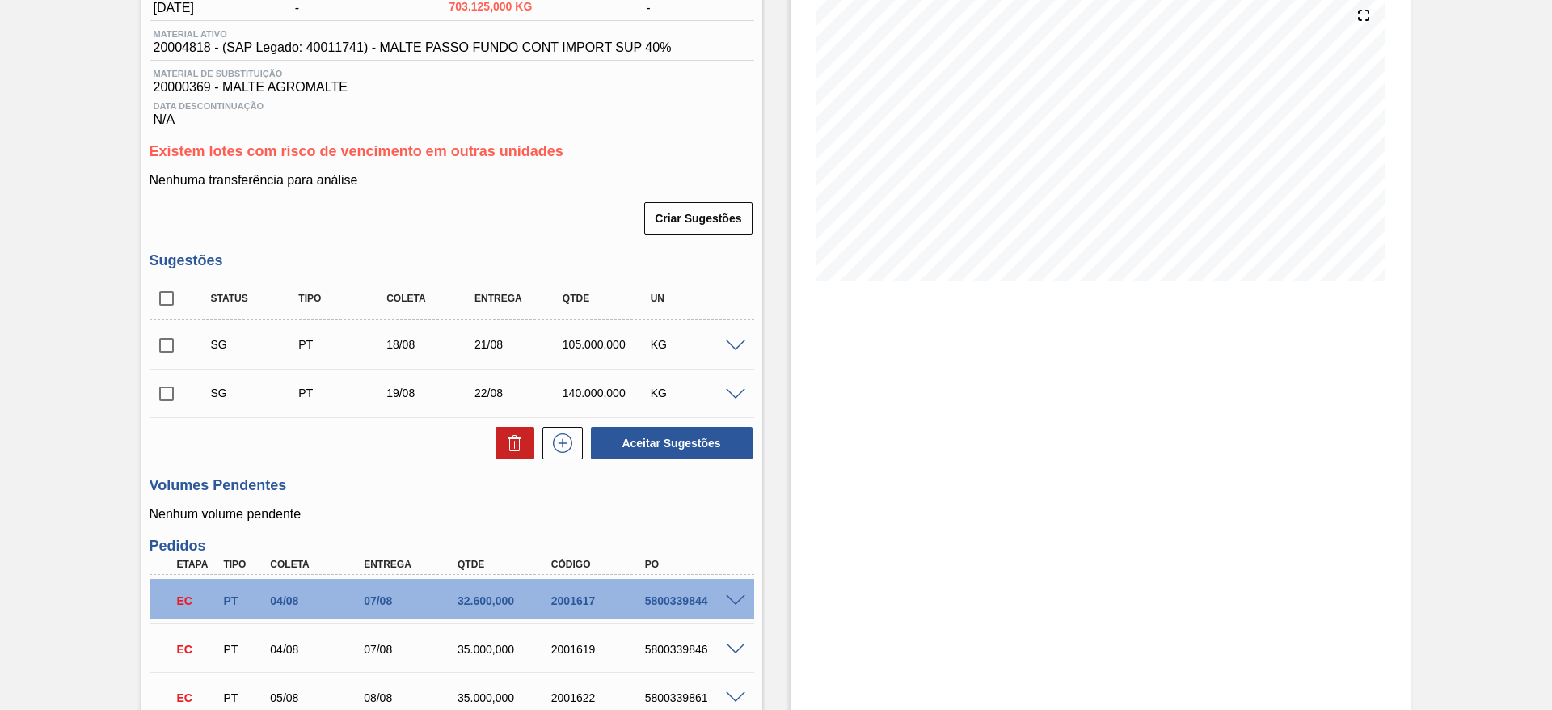
scroll to position [243, 0]
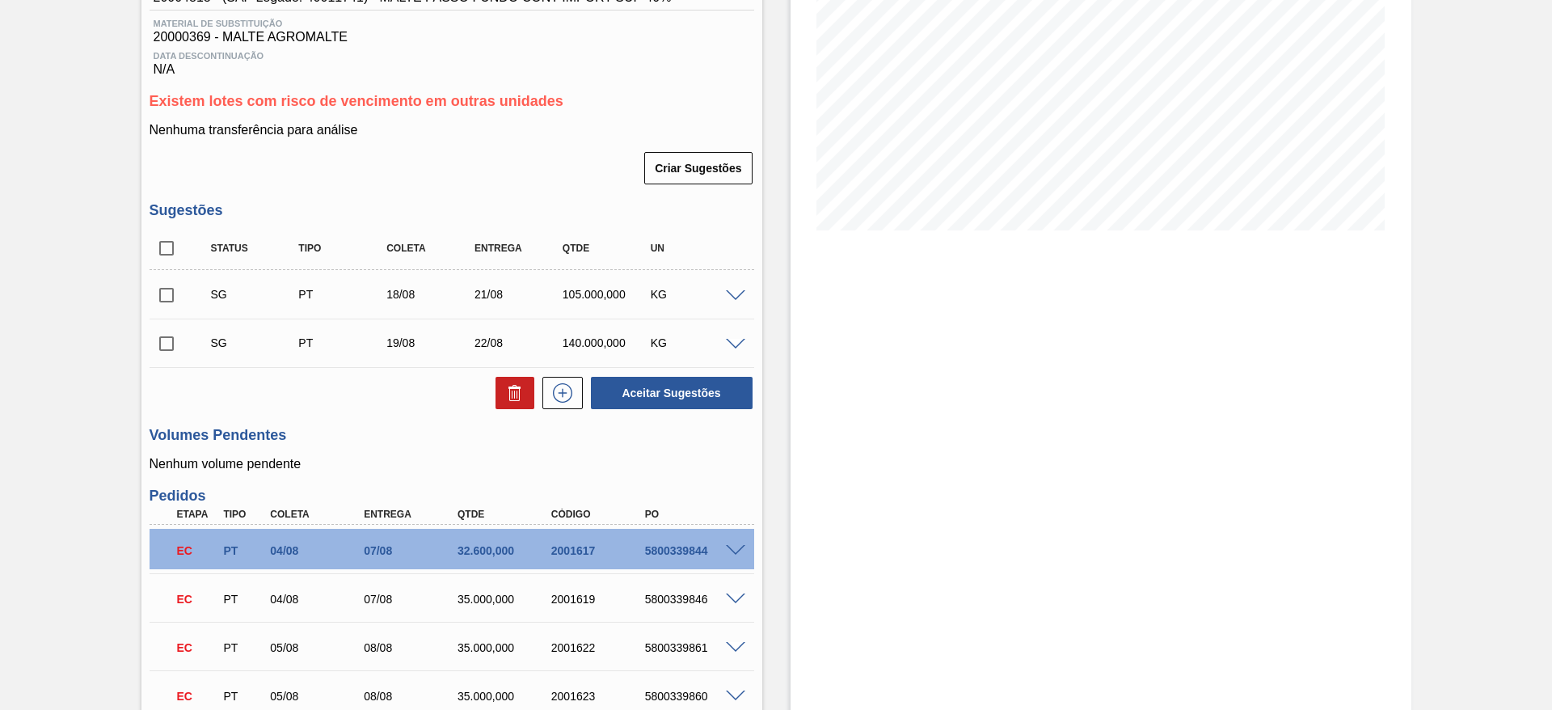
click at [171, 238] on input "checkbox" at bounding box center [167, 248] width 34 height 34
checkbox input "true"
click at [516, 386] on icon at bounding box center [514, 392] width 19 height 19
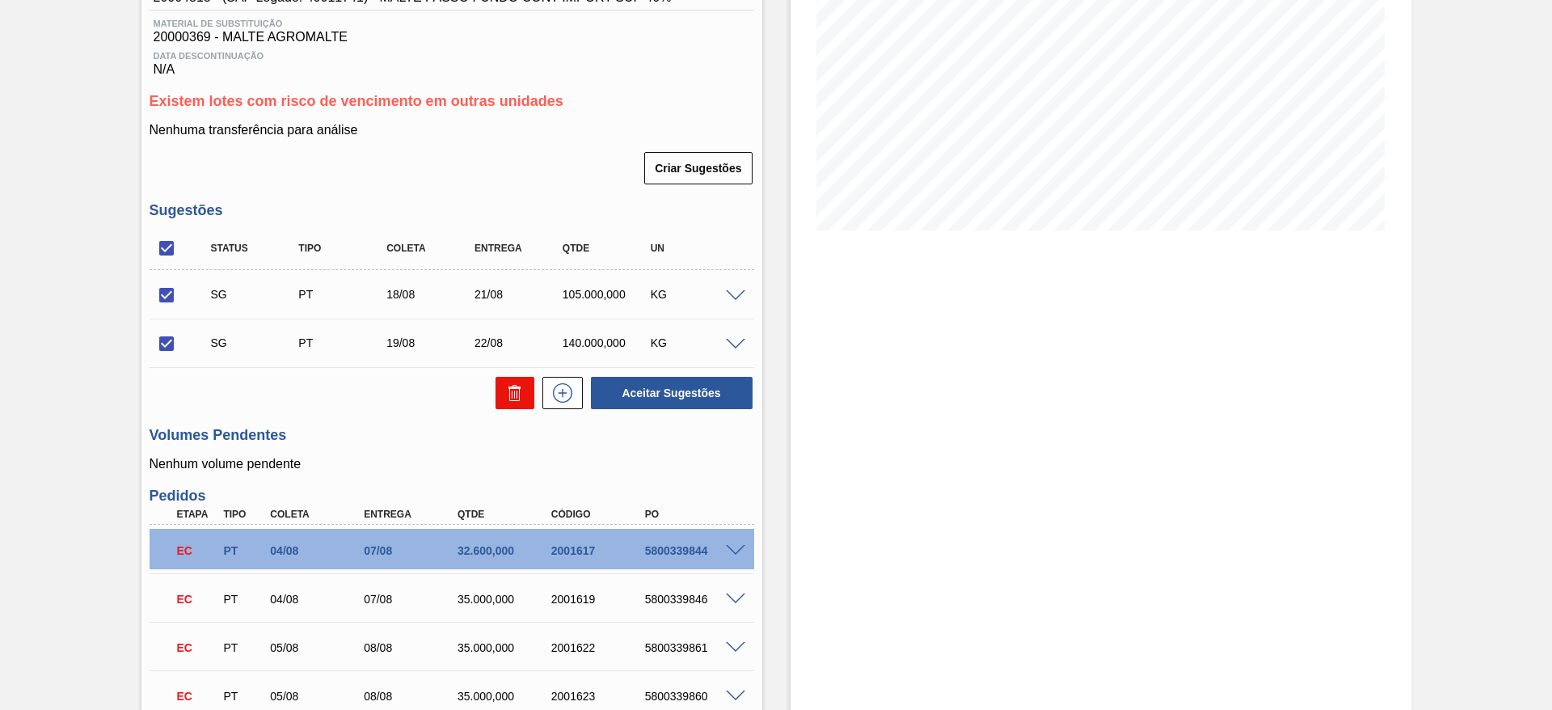
checkbox input "false"
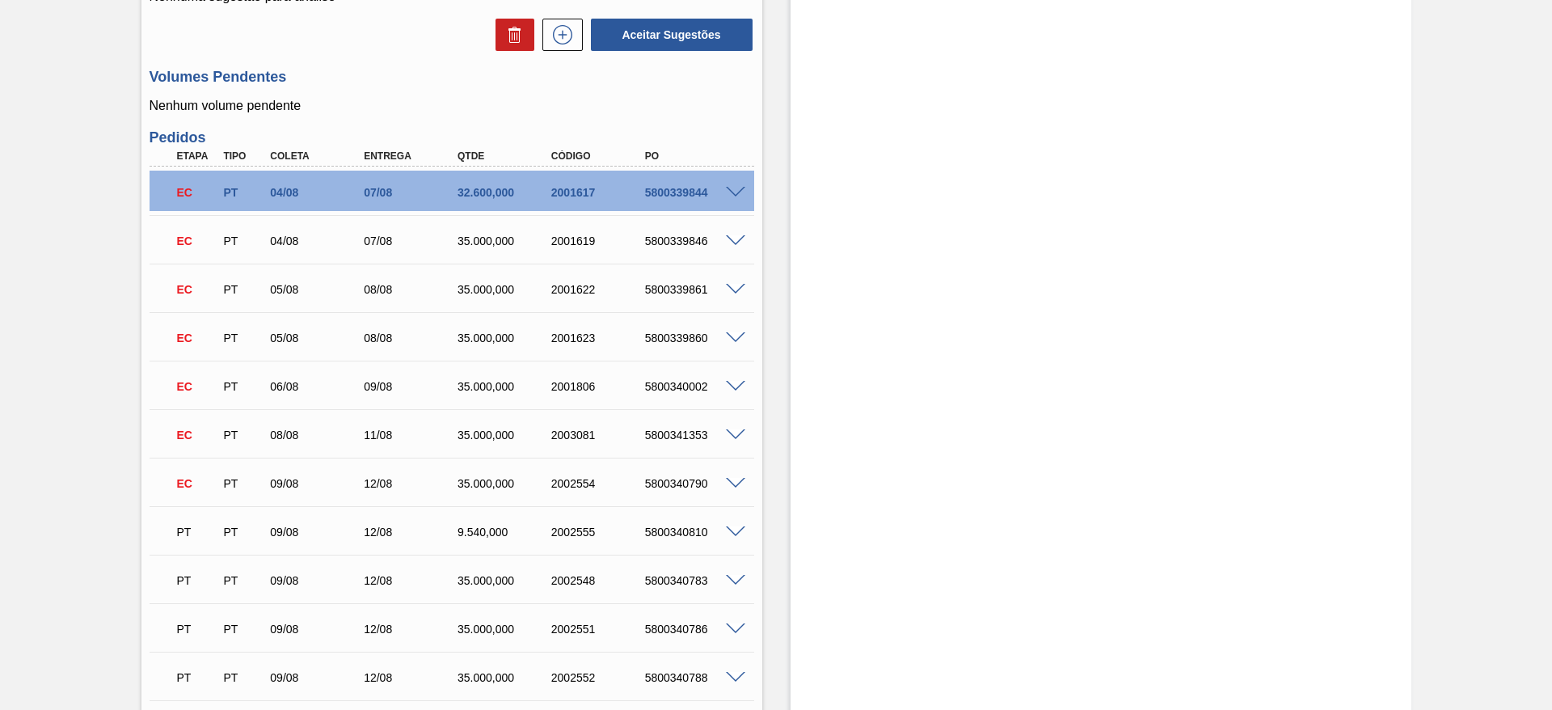
scroll to position [606, 0]
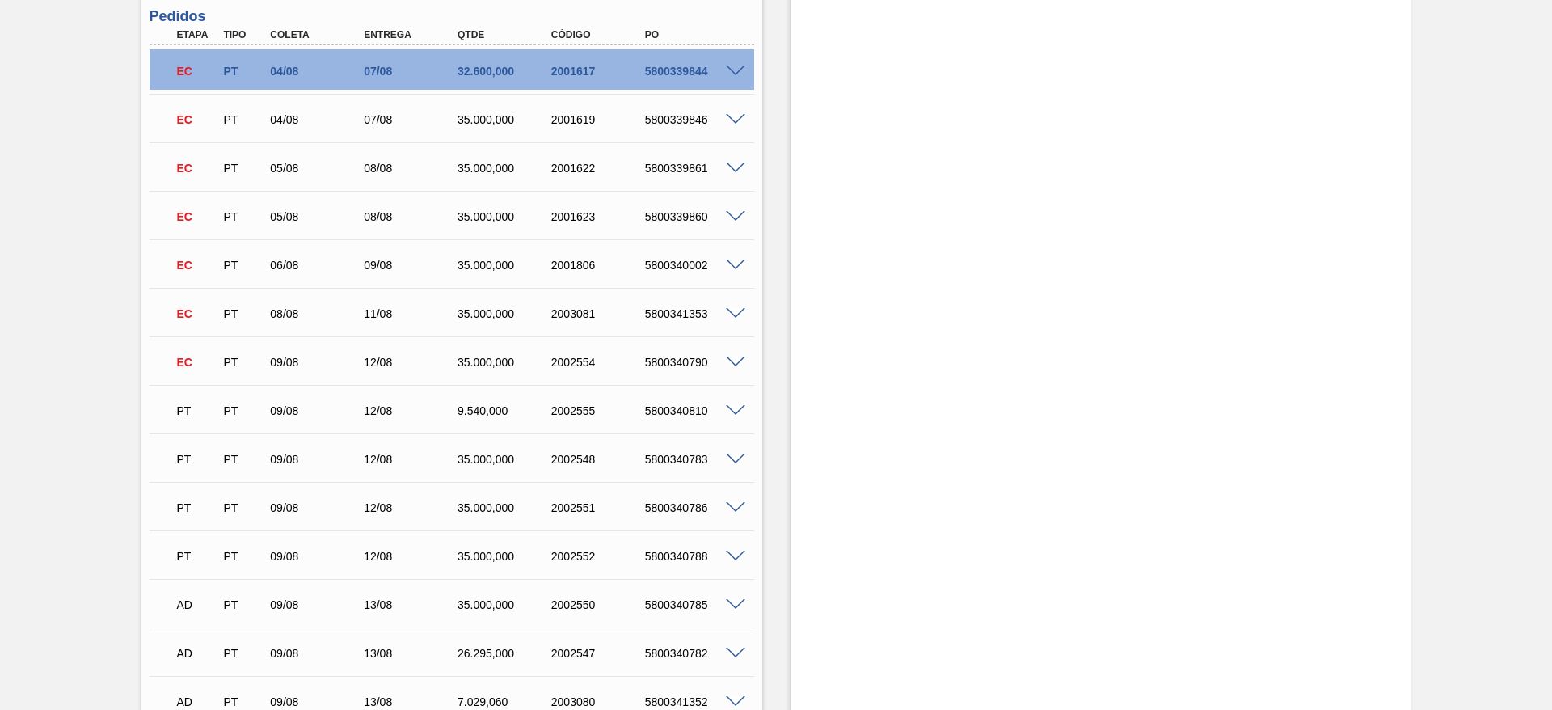
click at [730, 70] on span at bounding box center [735, 71] width 19 height 12
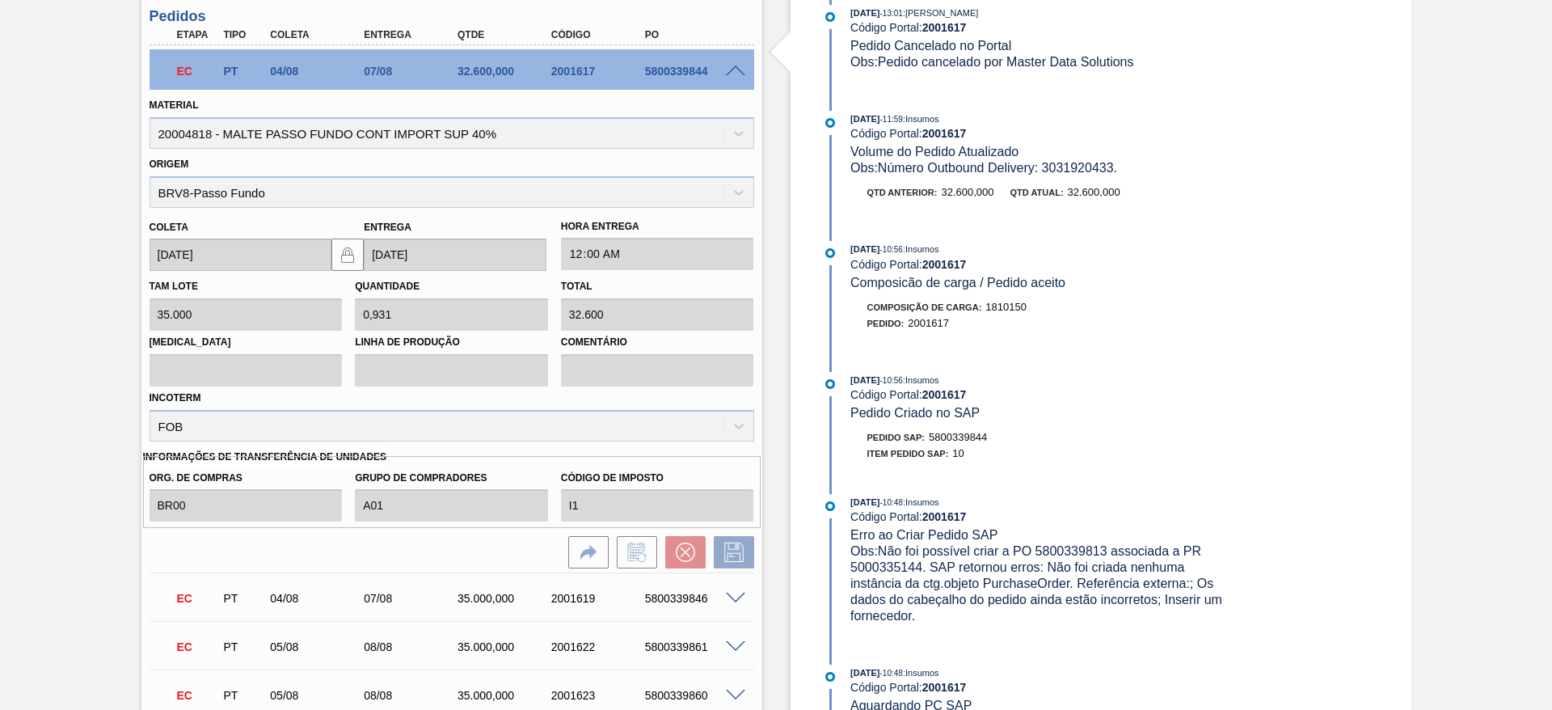
click at [733, 73] on span at bounding box center [735, 71] width 19 height 12
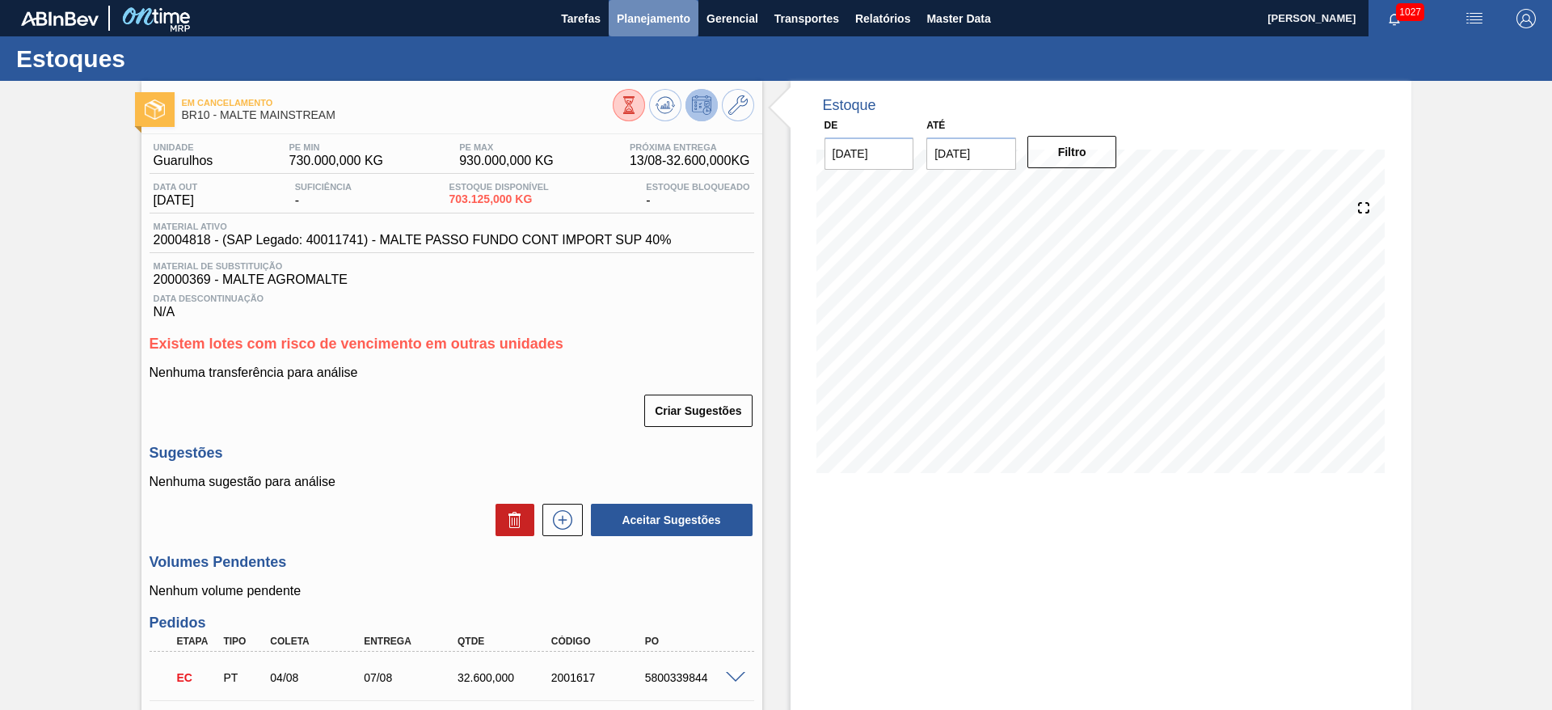
click at [641, 17] on span "Planejamento" at bounding box center [654, 18] width 74 height 19
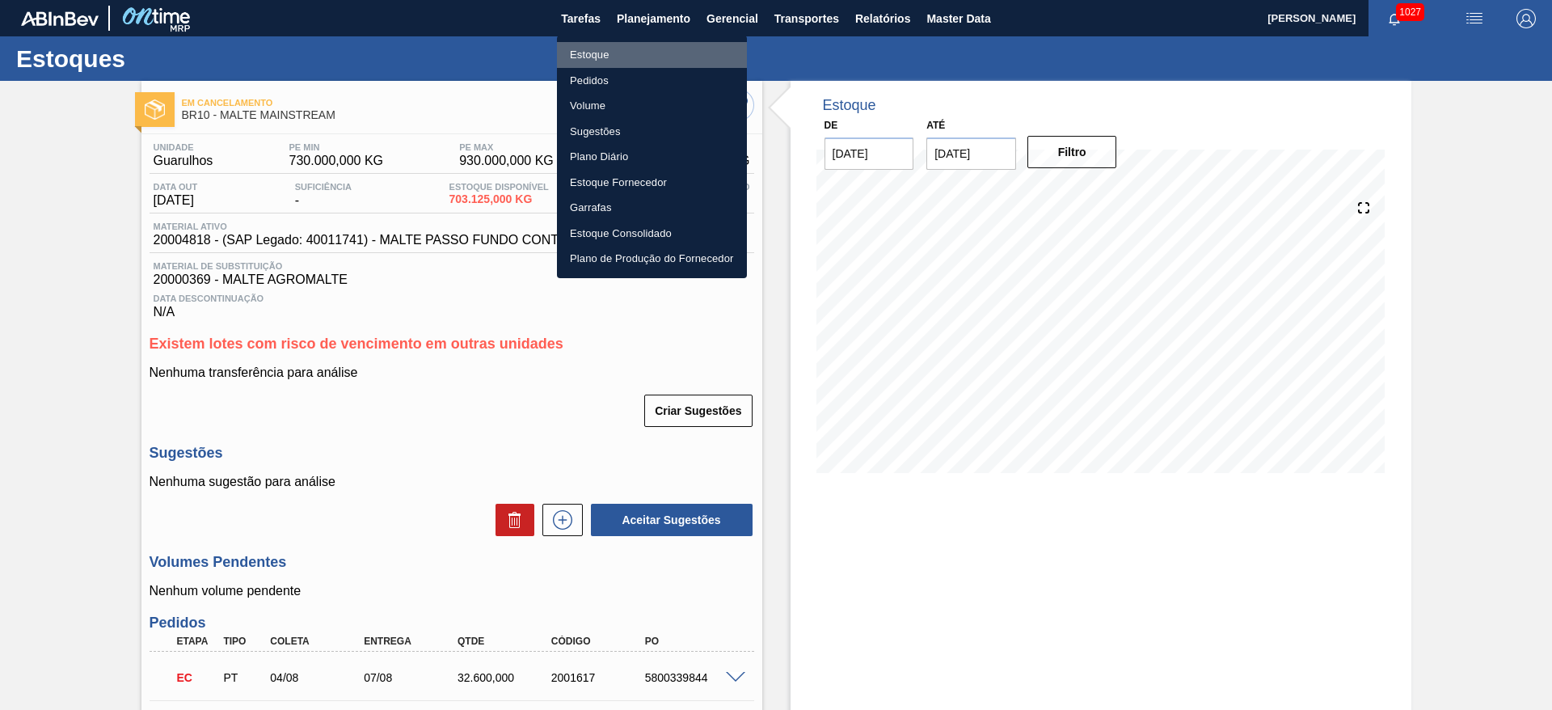
click at [593, 60] on li "Estoque" at bounding box center [652, 55] width 190 height 26
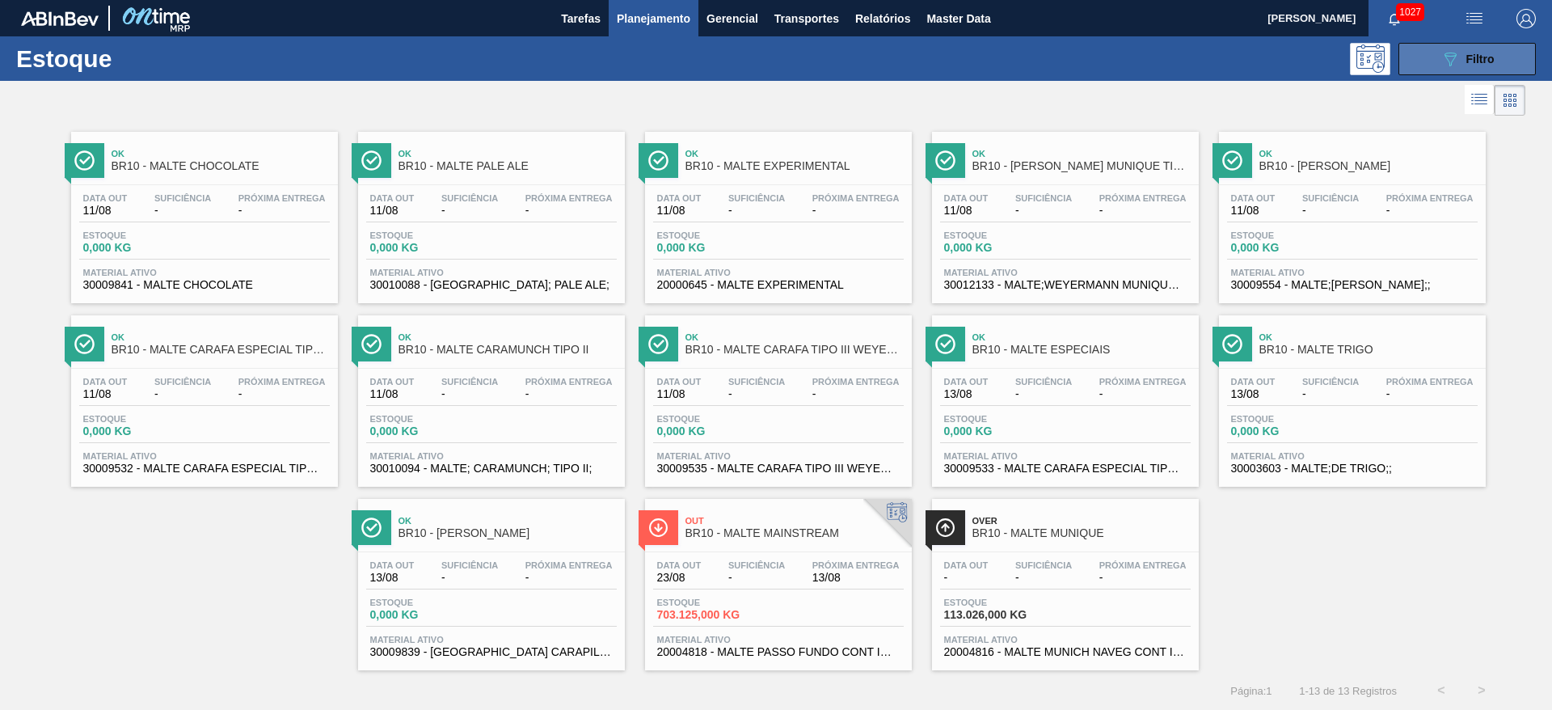
click at [1468, 48] on button "089F7B8B-B2A5-4AFE-B5C0-19BA573D28AC Filtro" at bounding box center [1467, 59] width 137 height 32
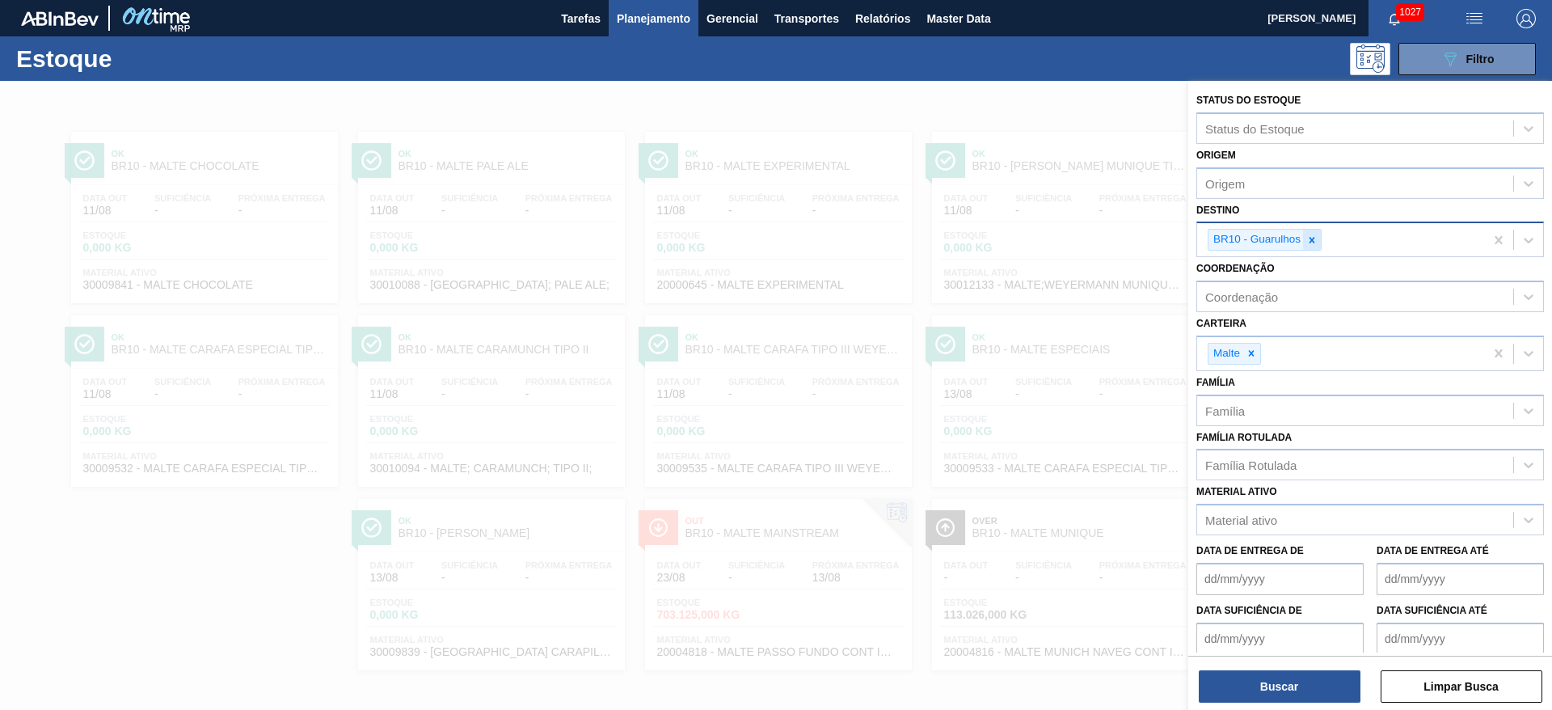
click at [1313, 237] on icon at bounding box center [1311, 239] width 11 height 11
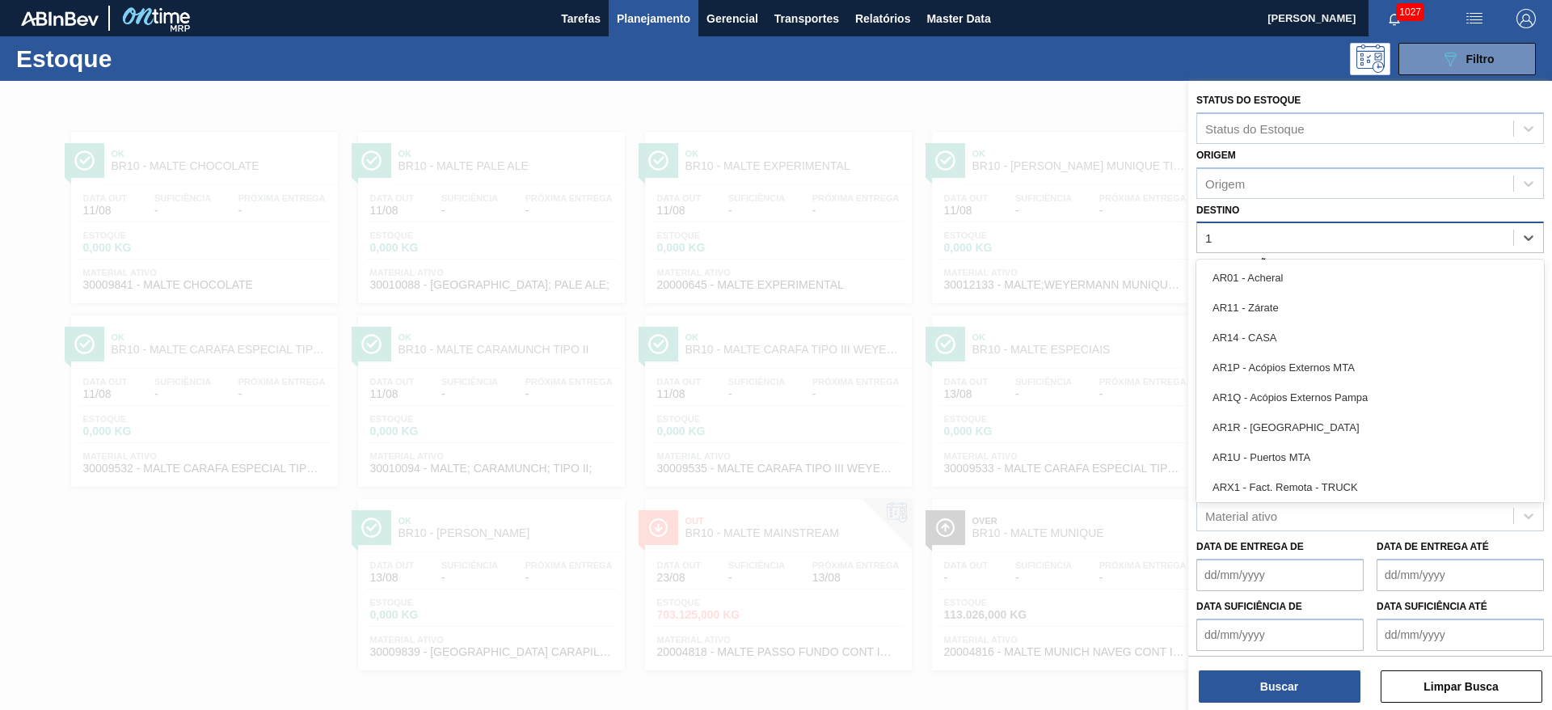
type input "19"
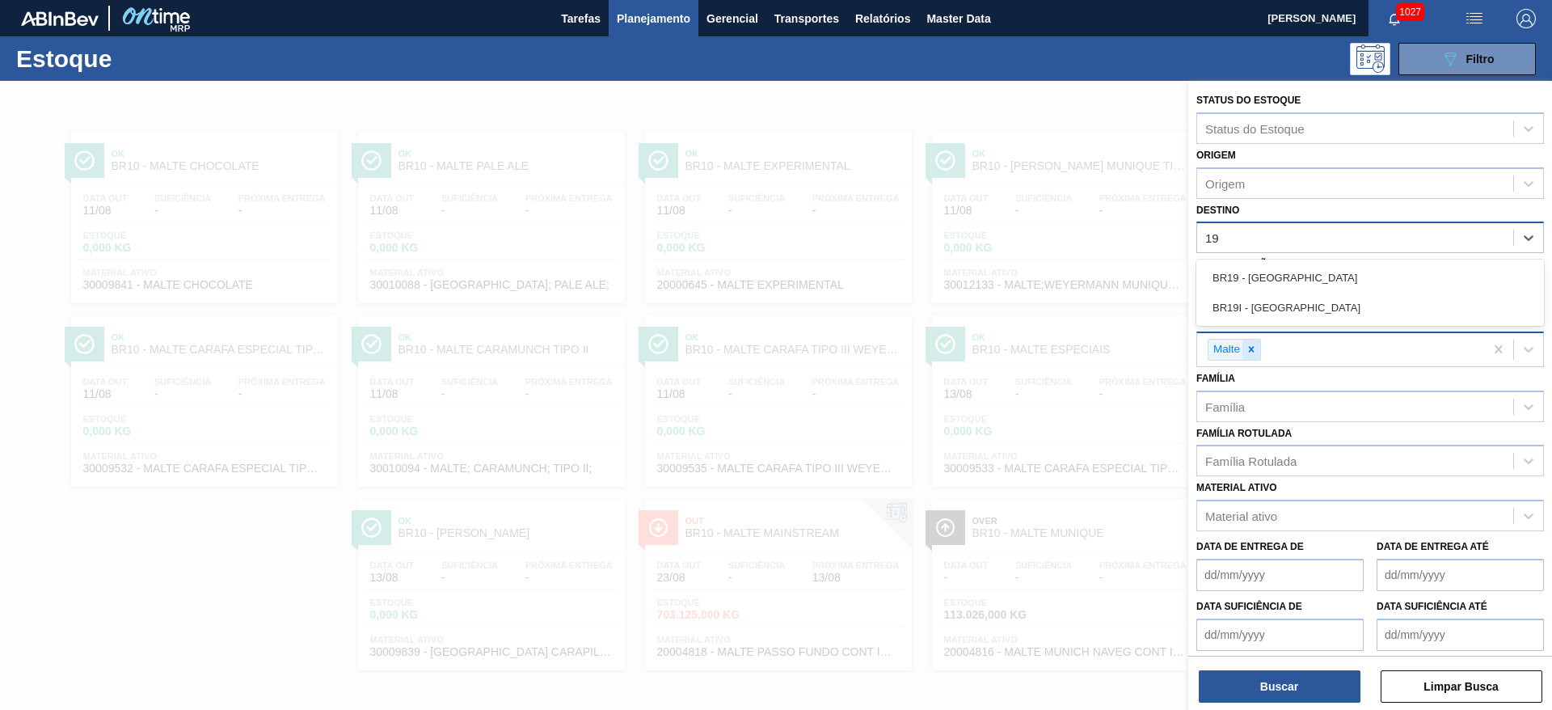
drag, startPoint x: 1274, startPoint y: 275, endPoint x: 1247, endPoint y: 361, distance: 90.8
click at [1274, 276] on div "BR19 - [GEOGRAPHIC_DATA]" at bounding box center [1370, 278] width 348 height 30
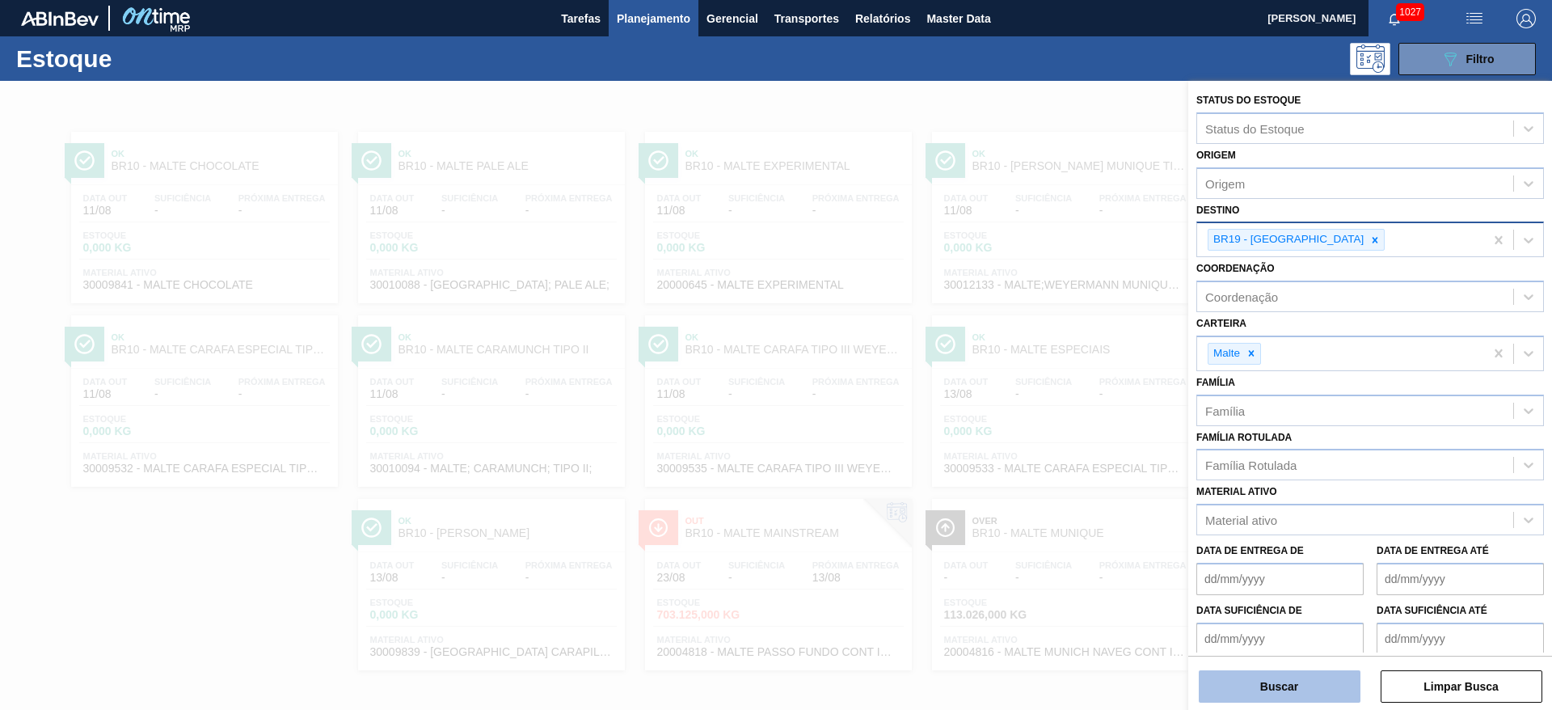
click at [1259, 682] on button "Buscar" at bounding box center [1280, 686] width 162 height 32
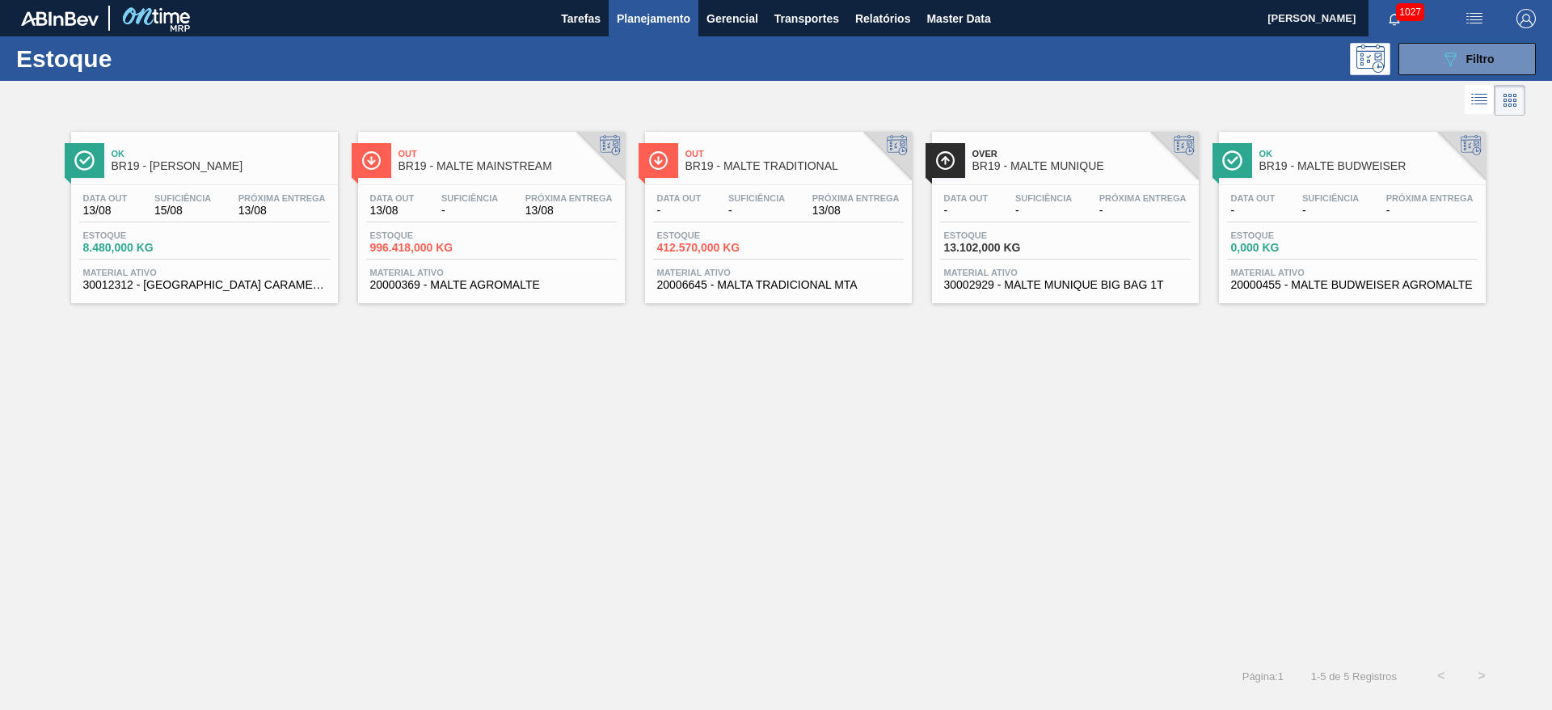
click at [467, 229] on div "Data out 13/08 Suficiência - Próxima Entrega 13/08 Estoque 996.418,000 KG Mater…" at bounding box center [491, 240] width 267 height 110
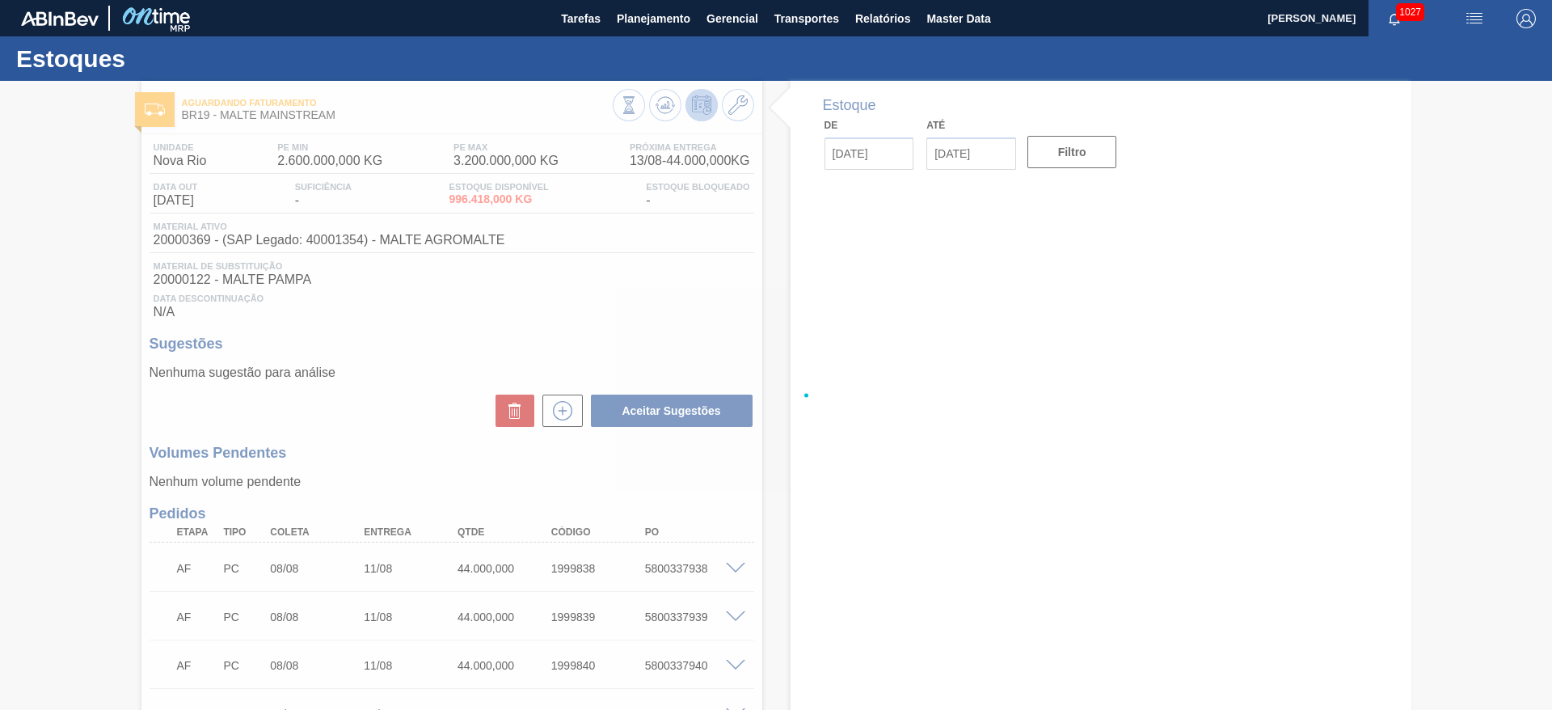
type input "[DATE]"
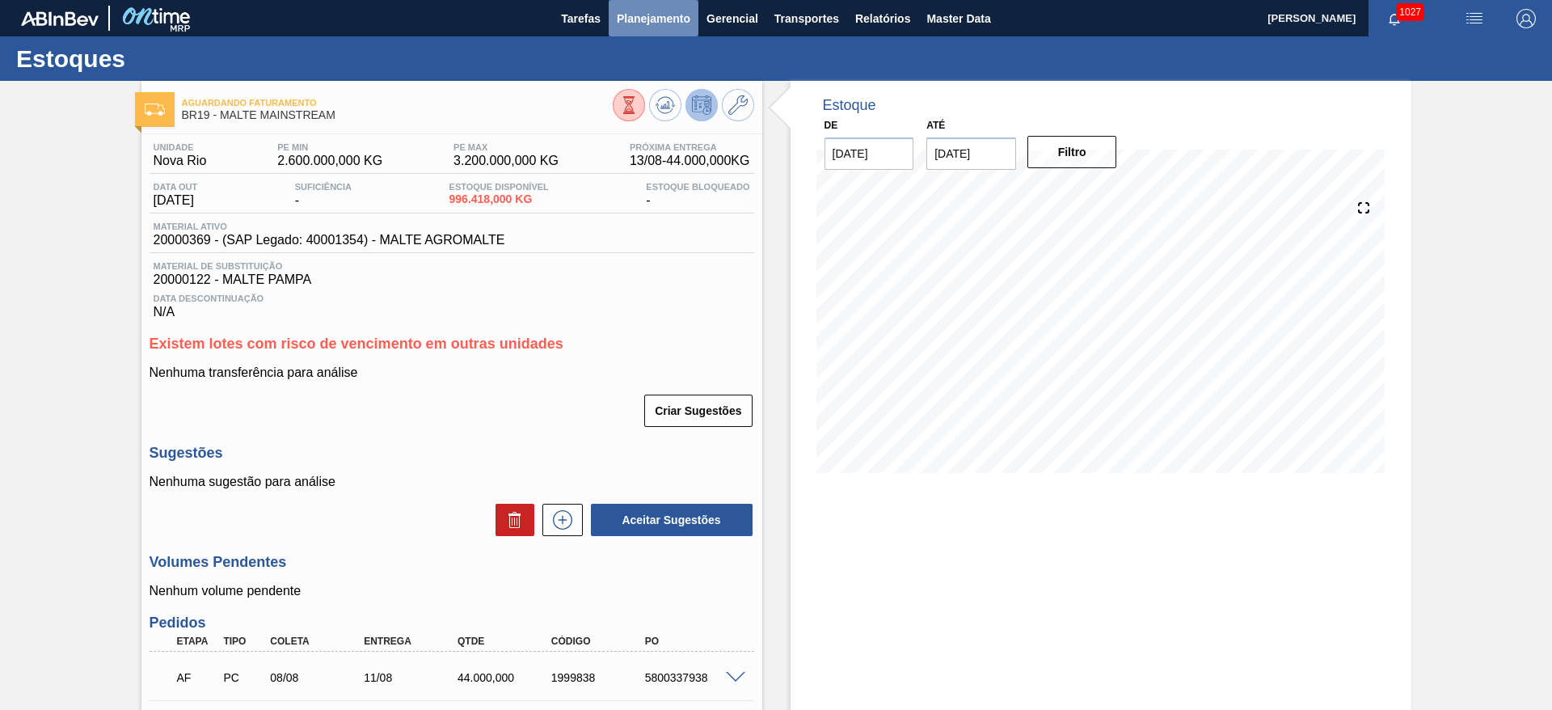
click at [637, 20] on span "Planejamento" at bounding box center [654, 18] width 74 height 19
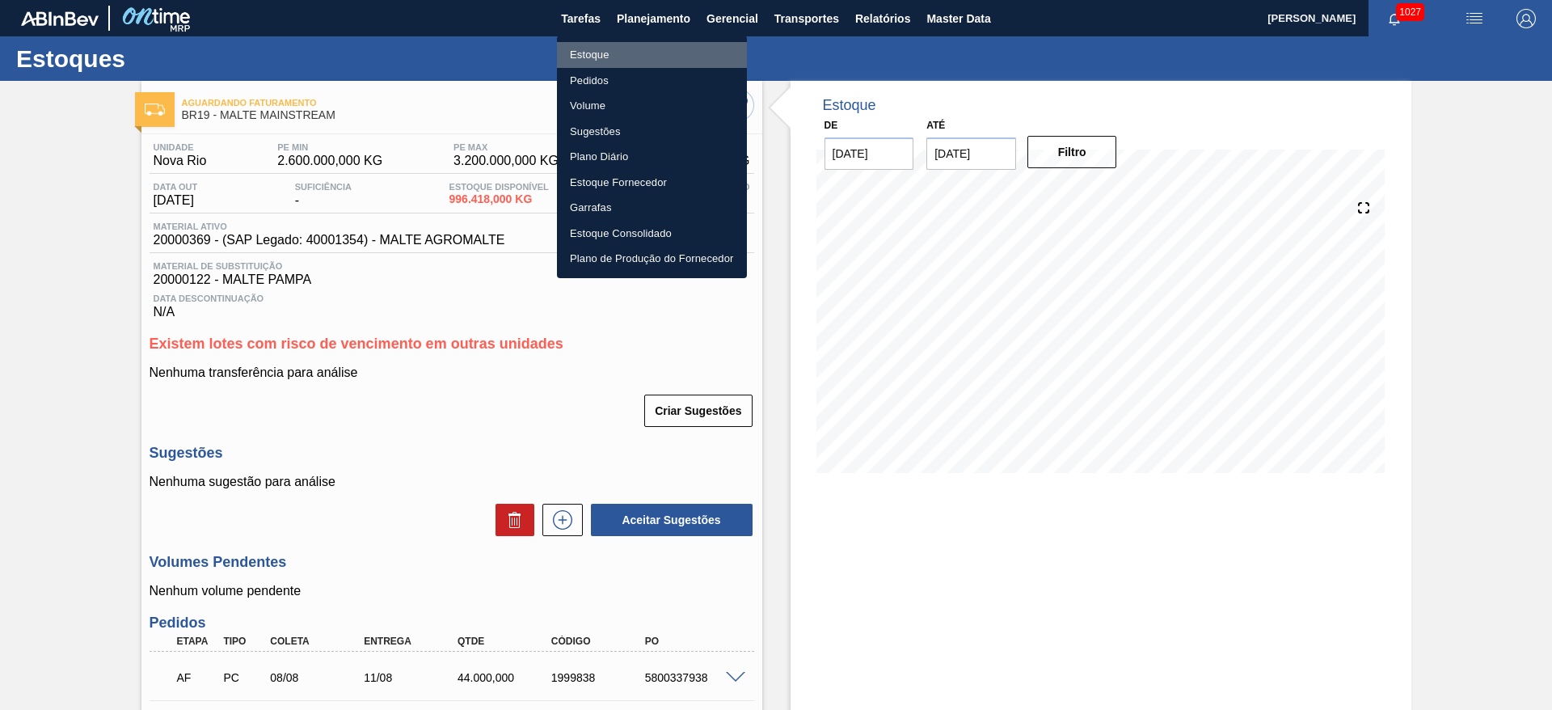
click at [602, 55] on li "Estoque" at bounding box center [652, 55] width 190 height 26
